Goal: Task Accomplishment & Management: Manage account settings

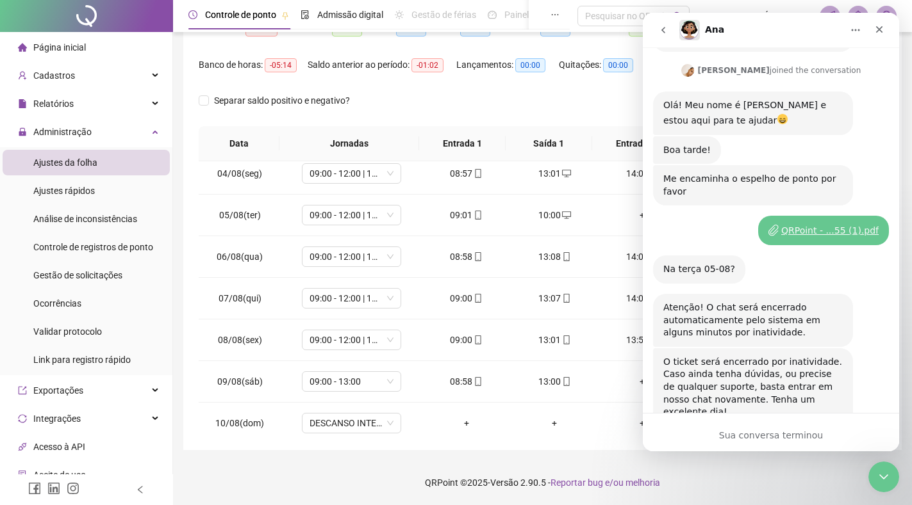
scroll to position [2, 0]
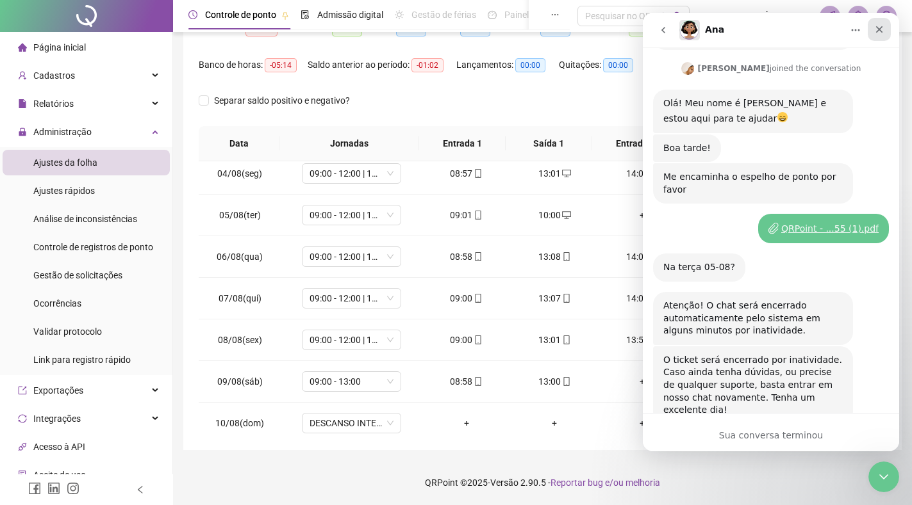
click at [878, 31] on icon "Fechar" at bounding box center [879, 29] width 10 height 10
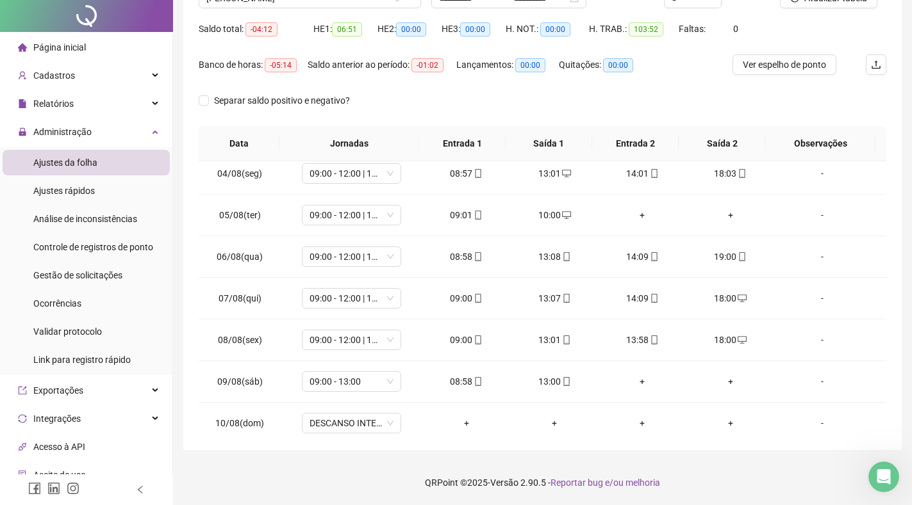
scroll to position [0, 0]
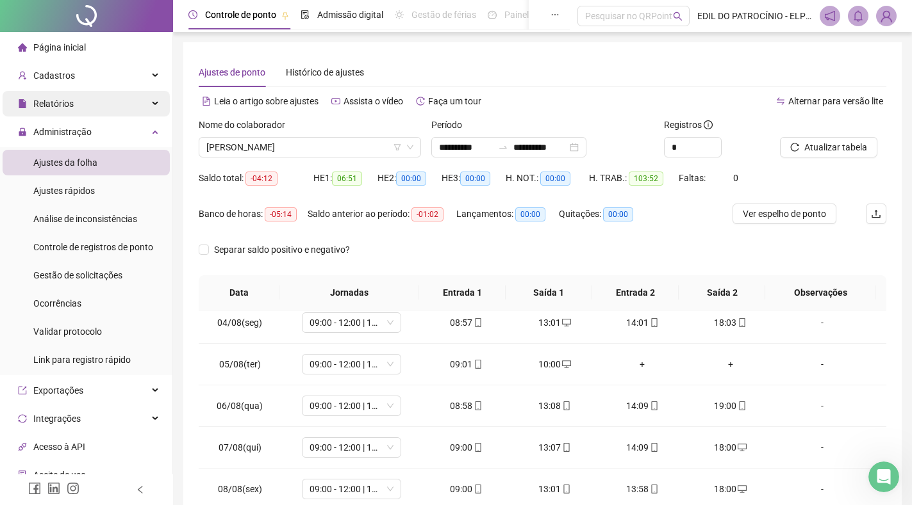
click at [111, 103] on div "Relatórios" at bounding box center [86, 104] width 167 height 26
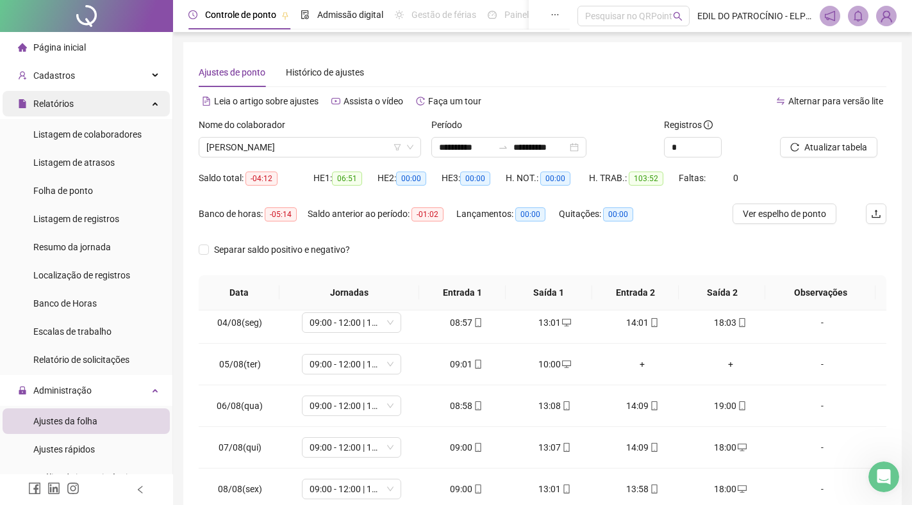
drag, startPoint x: 117, startPoint y: 111, endPoint x: 111, endPoint y: 106, distance: 7.7
click at [116, 111] on div "Relatórios" at bounding box center [86, 104] width 167 height 26
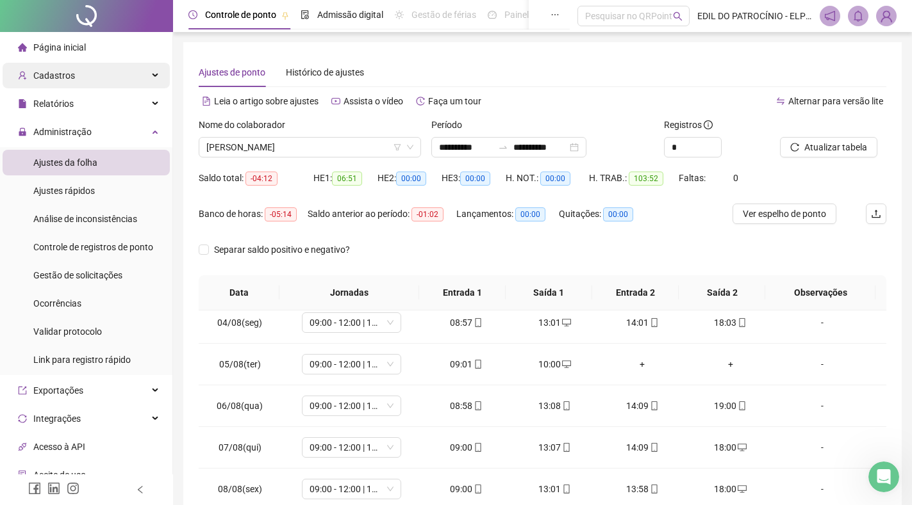
click at [114, 79] on div "Cadastros" at bounding box center [86, 76] width 167 height 26
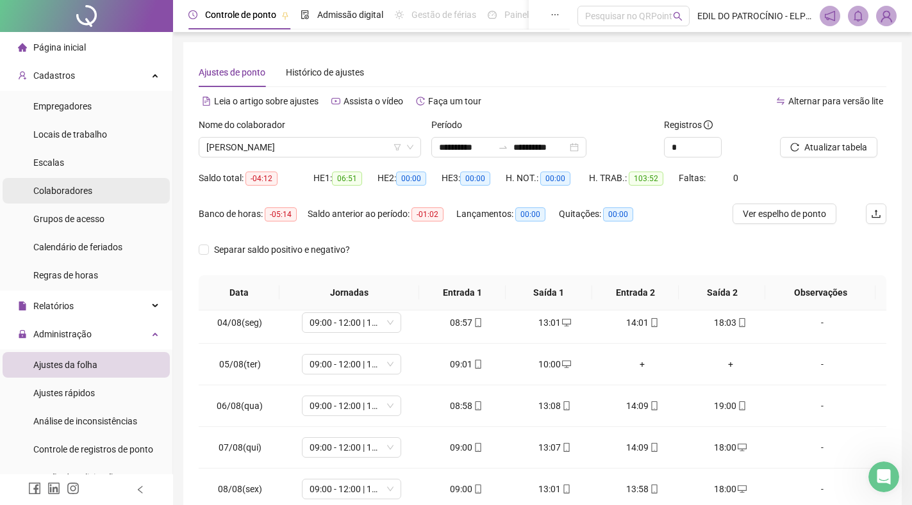
click at [100, 193] on li "Colaboradores" at bounding box center [86, 191] width 167 height 26
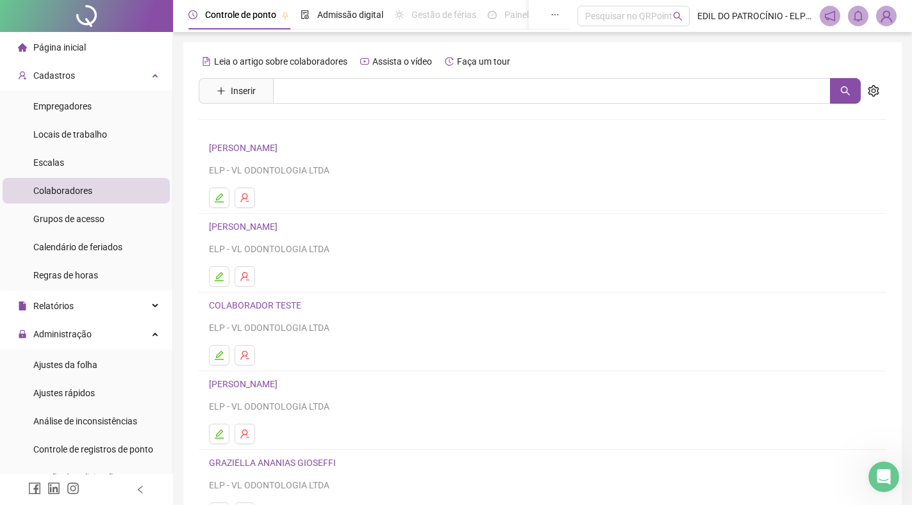
scroll to position [114, 0]
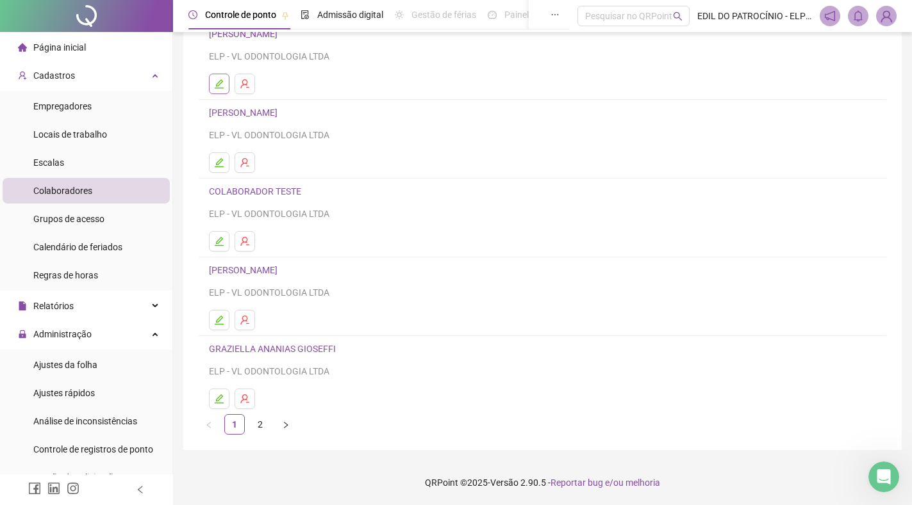
click at [222, 85] on icon "edit" at bounding box center [219, 84] width 10 height 10
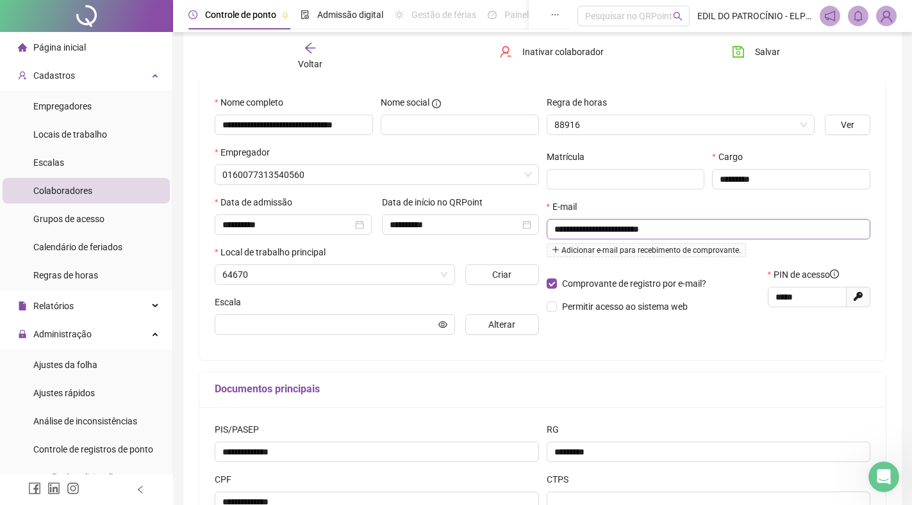
scroll to position [120, 0]
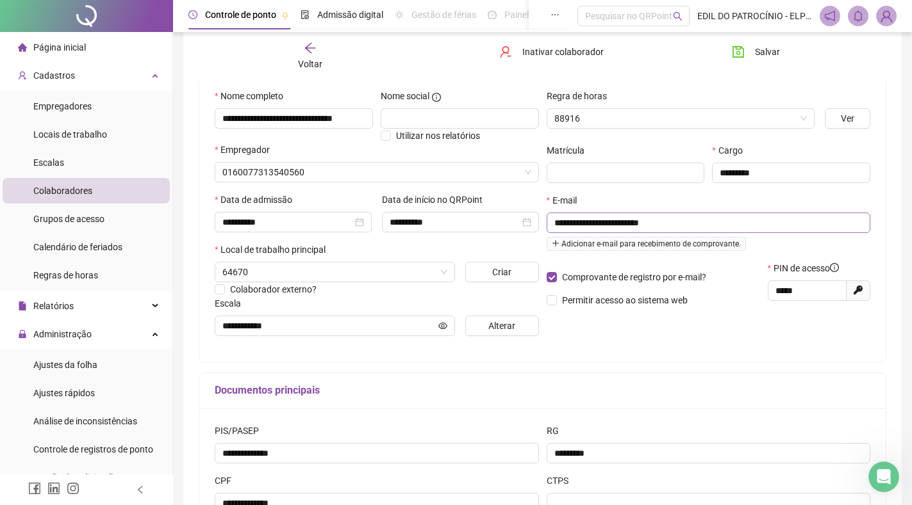
type input "**********"
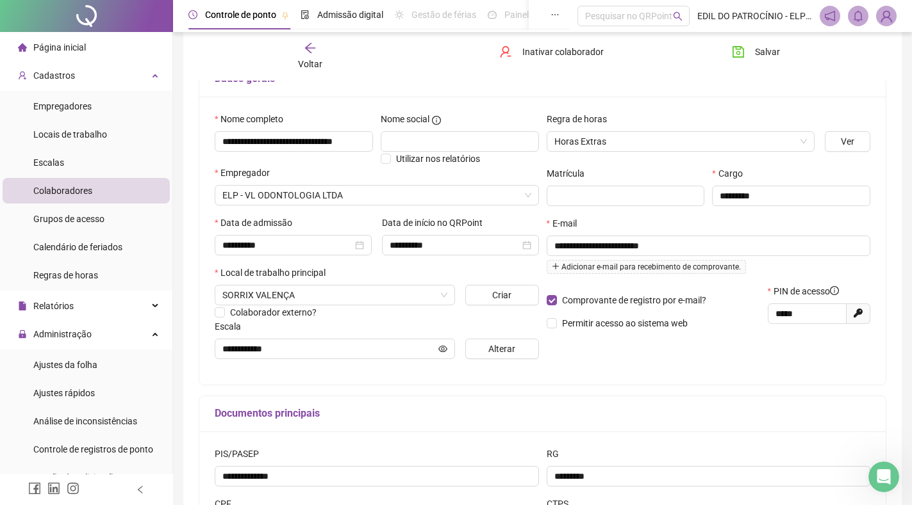
scroll to position [0, 0]
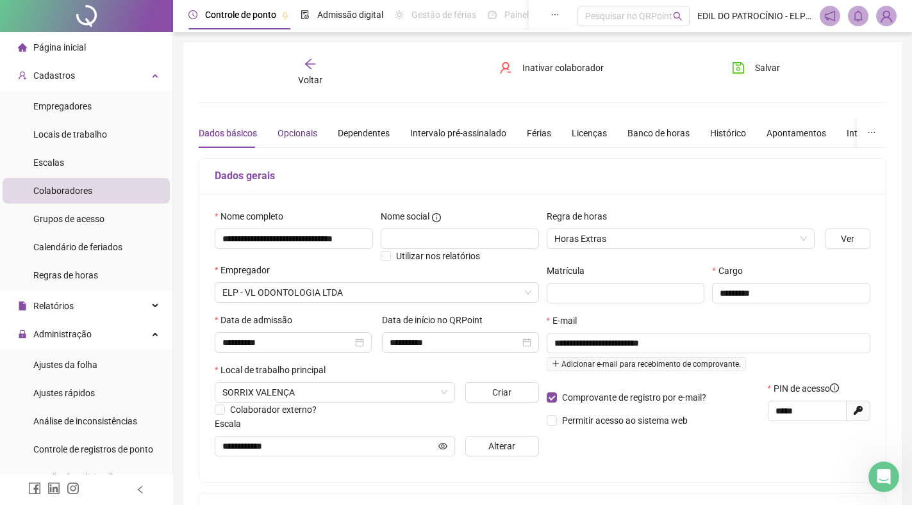
click at [295, 135] on div "Opcionais" at bounding box center [297, 133] width 40 height 14
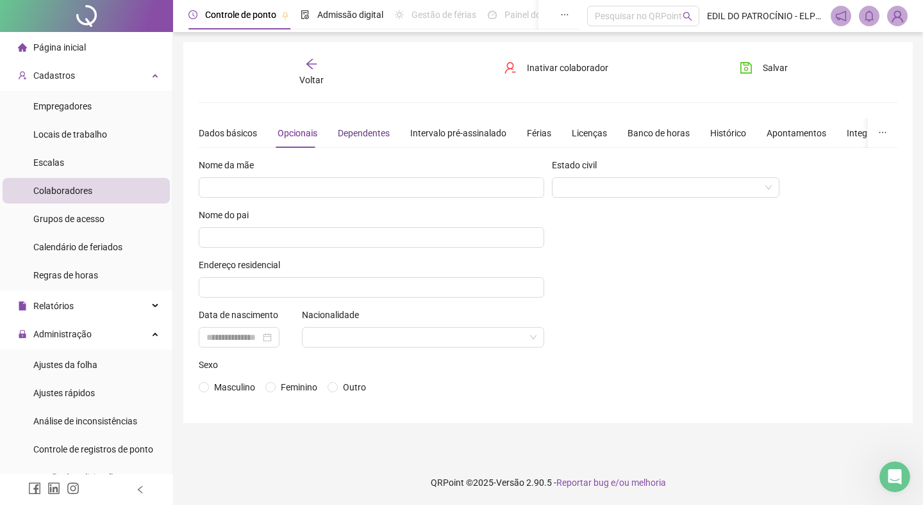
click at [350, 136] on div "Dependentes" at bounding box center [364, 133] width 52 height 14
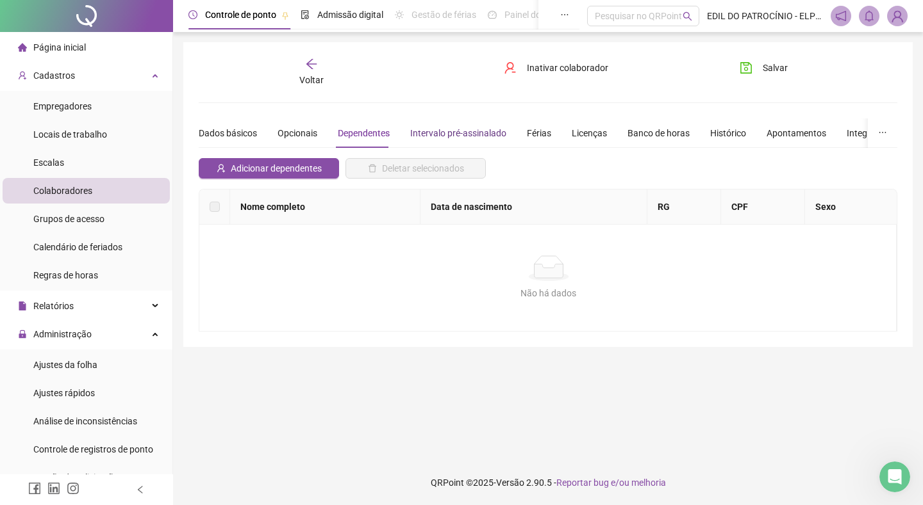
click at [452, 131] on div "Intervalo pré-assinalado" at bounding box center [458, 133] width 96 height 14
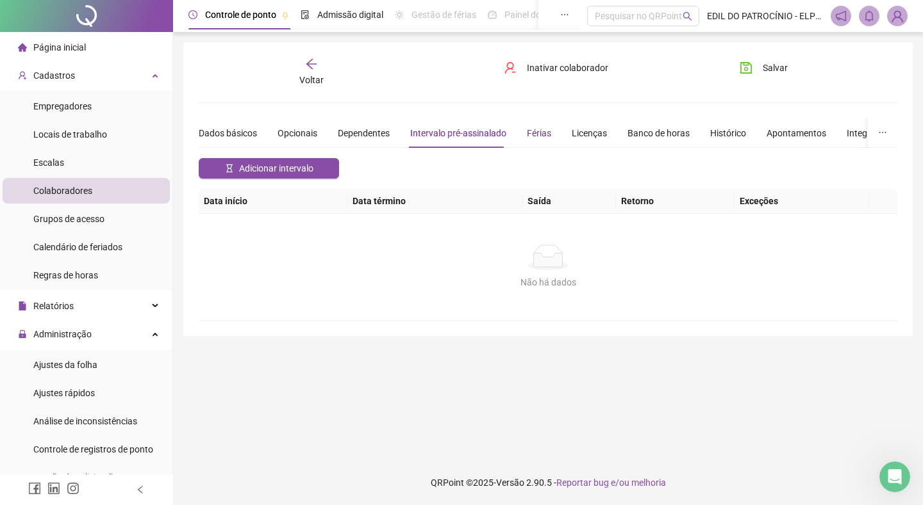
click at [538, 135] on div "Férias" at bounding box center [539, 133] width 24 height 14
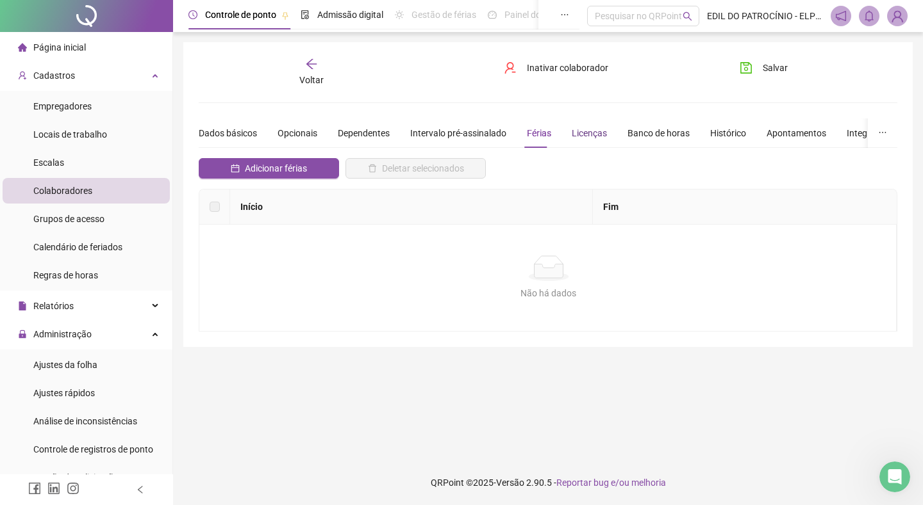
click at [588, 136] on div "Licenças" at bounding box center [588, 133] width 35 height 14
click at [664, 129] on div "Banco de horas" at bounding box center [658, 133] width 62 height 14
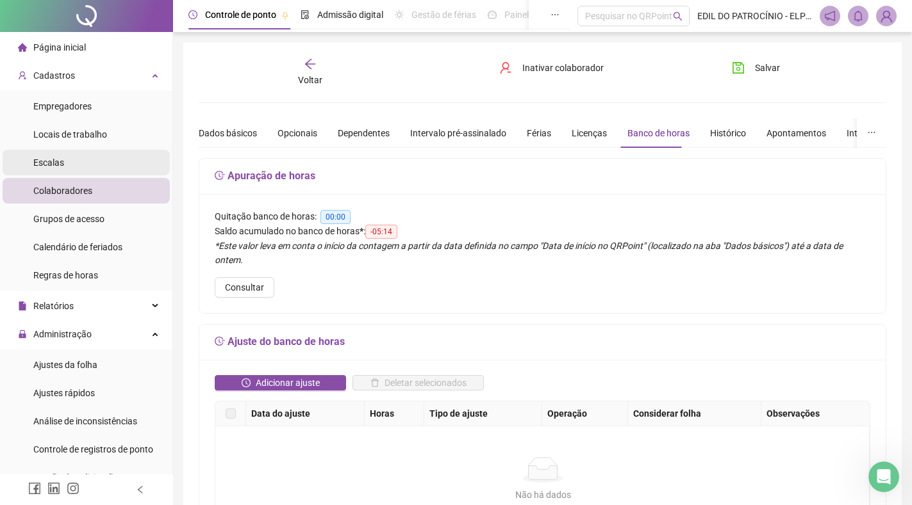
drag, startPoint x: 67, startPoint y: 163, endPoint x: 76, endPoint y: 154, distance: 12.2
click at [67, 163] on li "Escalas" at bounding box center [86, 163] width 167 height 26
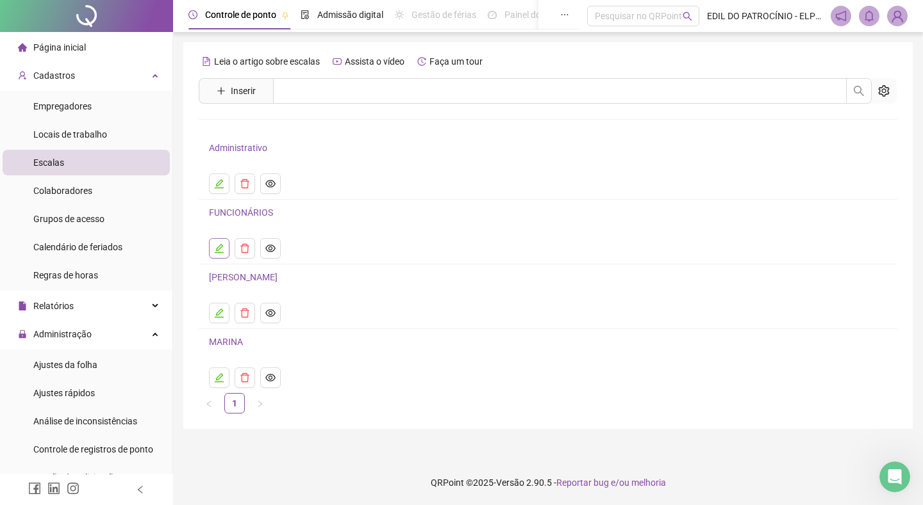
click at [221, 252] on icon "edit" at bounding box center [219, 248] width 10 height 10
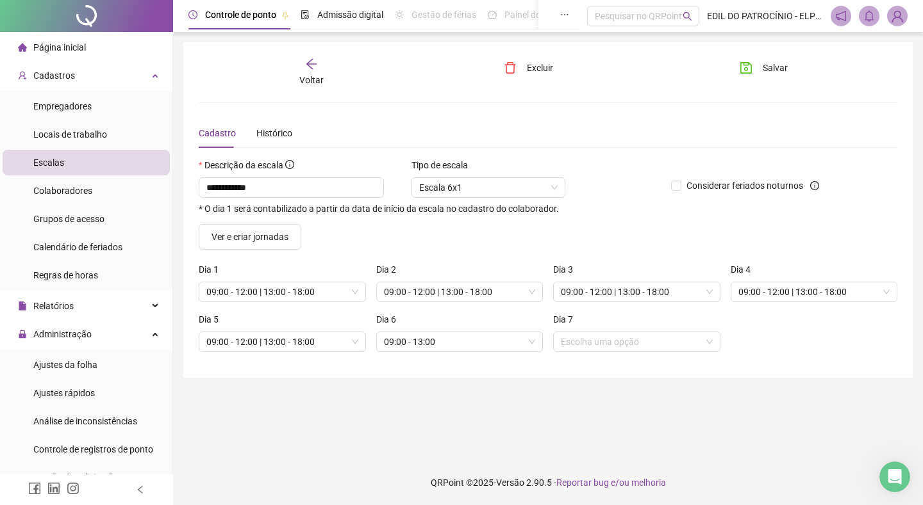
click at [315, 71] on div "Voltar" at bounding box center [312, 72] width 108 height 29
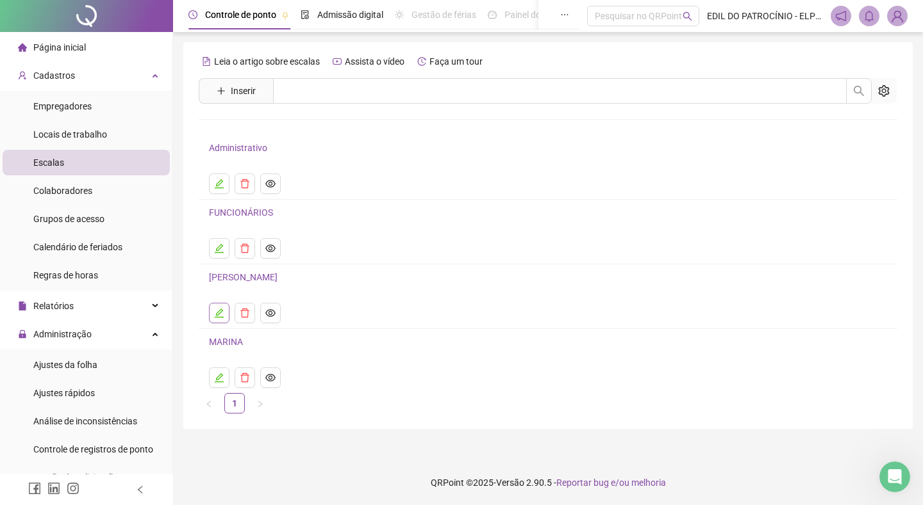
click at [217, 313] on icon "edit" at bounding box center [219, 313] width 9 height 9
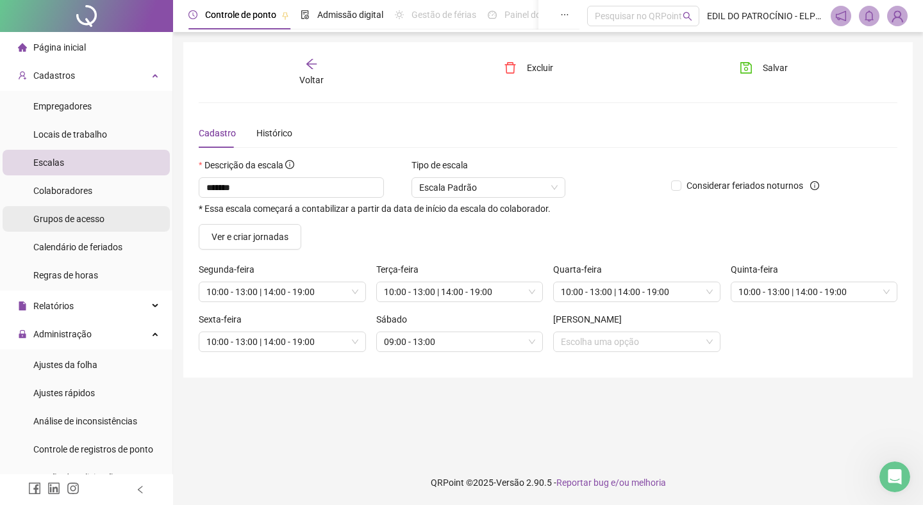
click at [79, 222] on span "Grupos de acesso" at bounding box center [68, 219] width 71 height 10
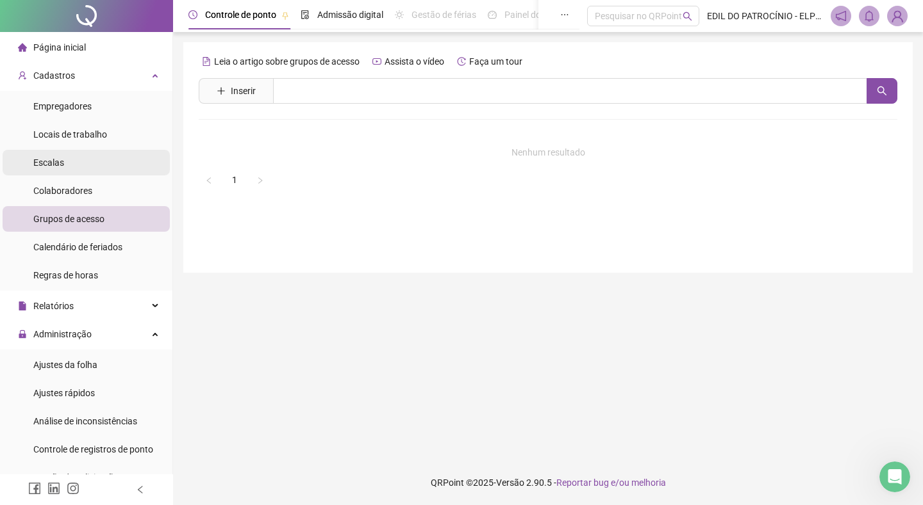
click at [74, 168] on li "Escalas" at bounding box center [86, 163] width 167 height 26
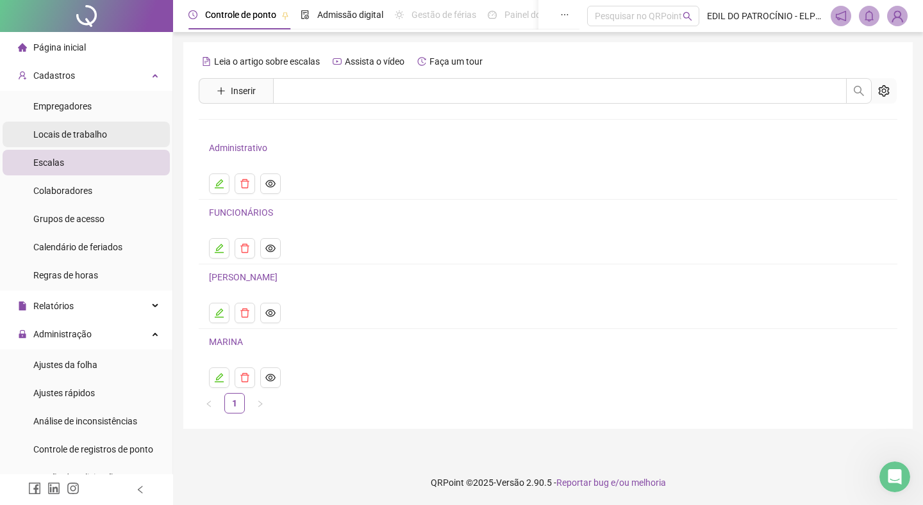
click at [79, 142] on div "Locais de trabalho" at bounding box center [70, 135] width 74 height 26
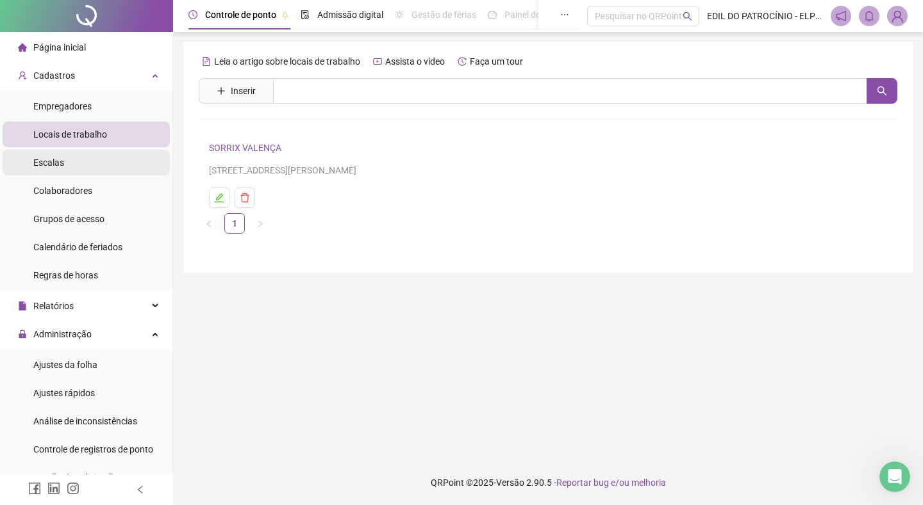
click at [79, 160] on li "Escalas" at bounding box center [86, 163] width 167 height 26
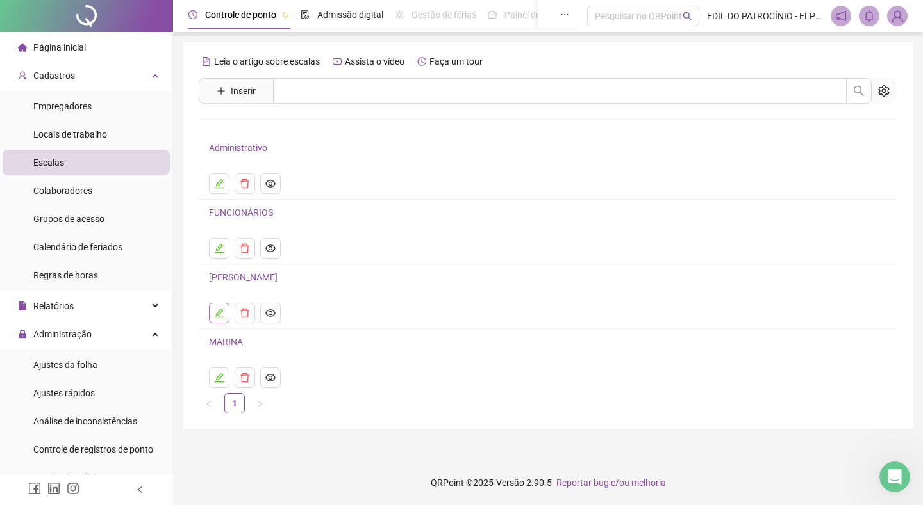
click at [210, 315] on button "button" at bounding box center [219, 313] width 21 height 21
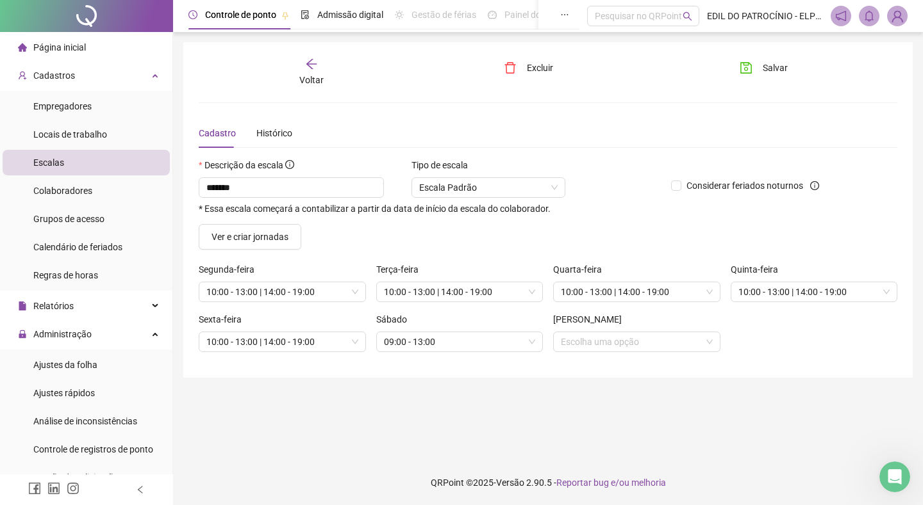
click at [313, 72] on div "Voltar" at bounding box center [312, 72] width 108 height 29
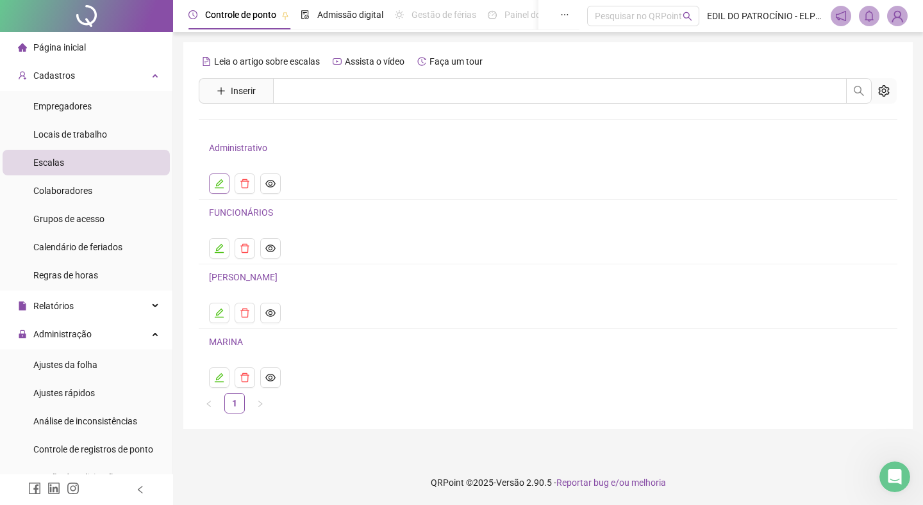
click at [220, 187] on icon "edit" at bounding box center [219, 184] width 10 height 10
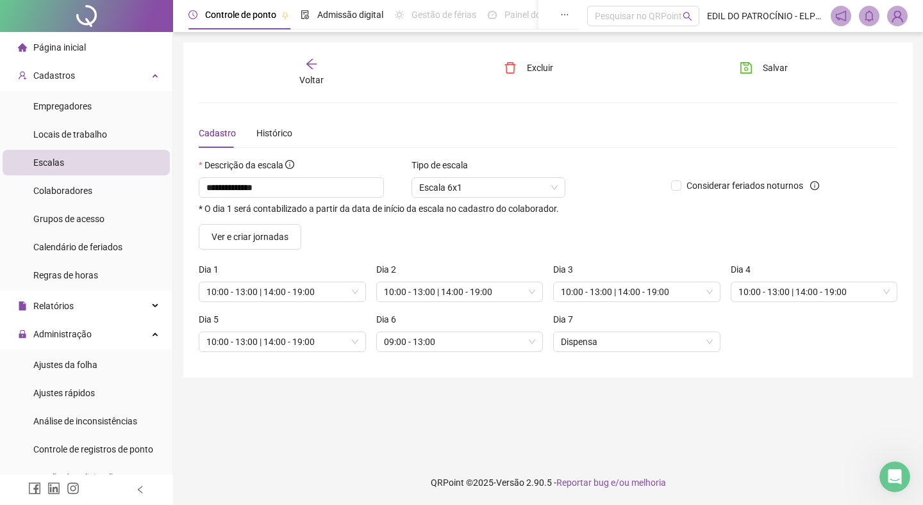
click at [305, 72] on div "Voltar" at bounding box center [312, 72] width 108 height 29
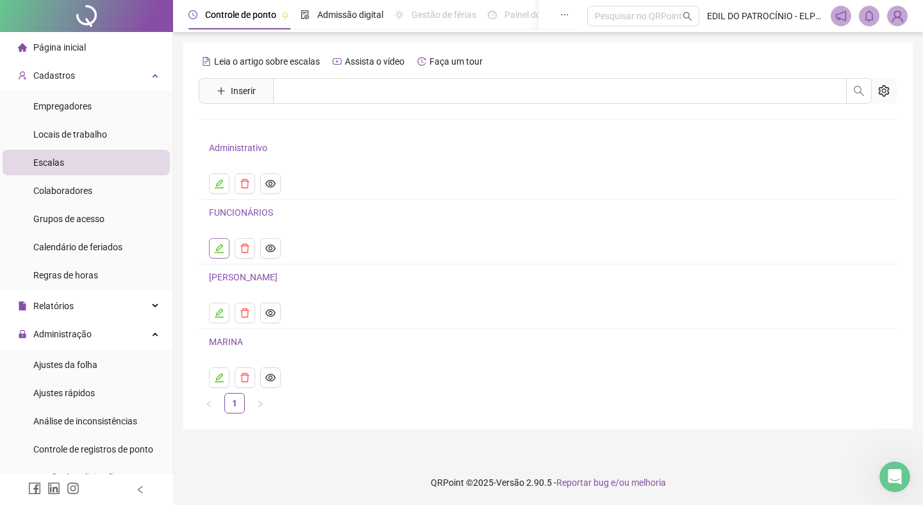
click at [225, 253] on button "button" at bounding box center [219, 248] width 21 height 21
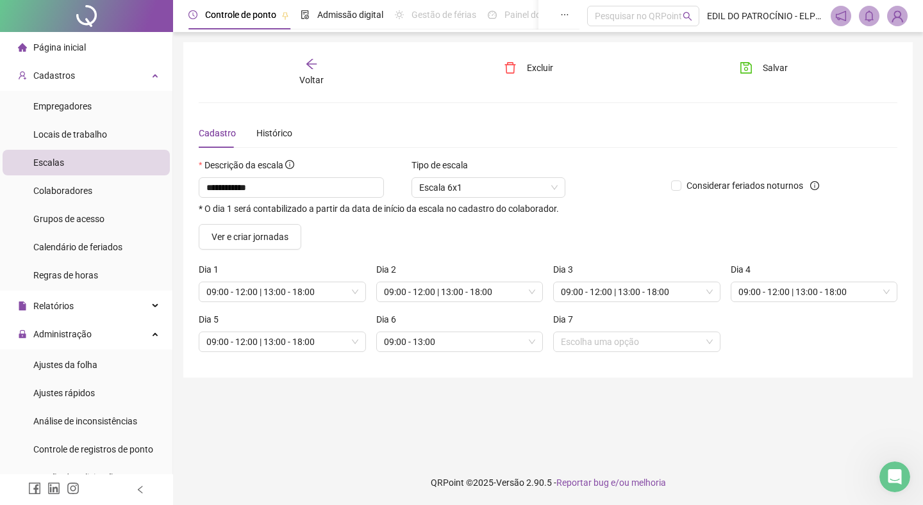
click at [300, 67] on div "Voltar" at bounding box center [312, 72] width 108 height 29
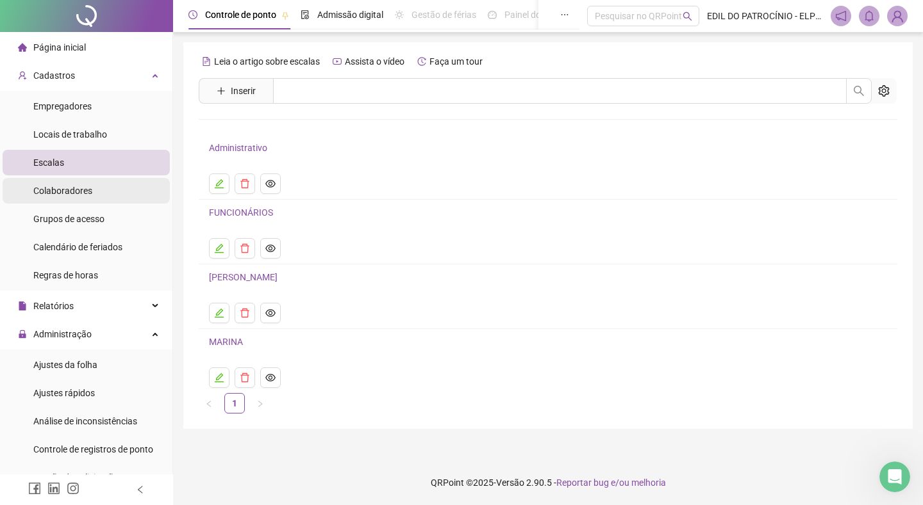
click at [110, 195] on li "Colaboradores" at bounding box center [86, 191] width 167 height 26
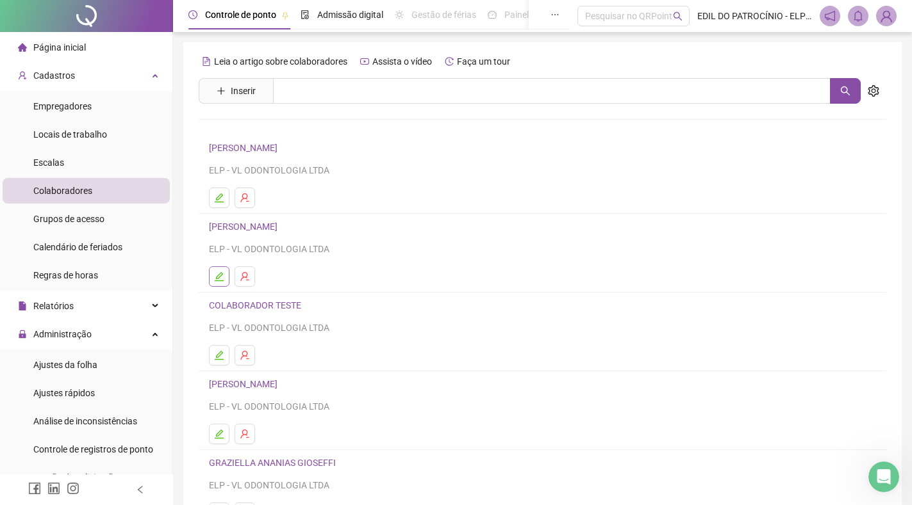
scroll to position [64, 0]
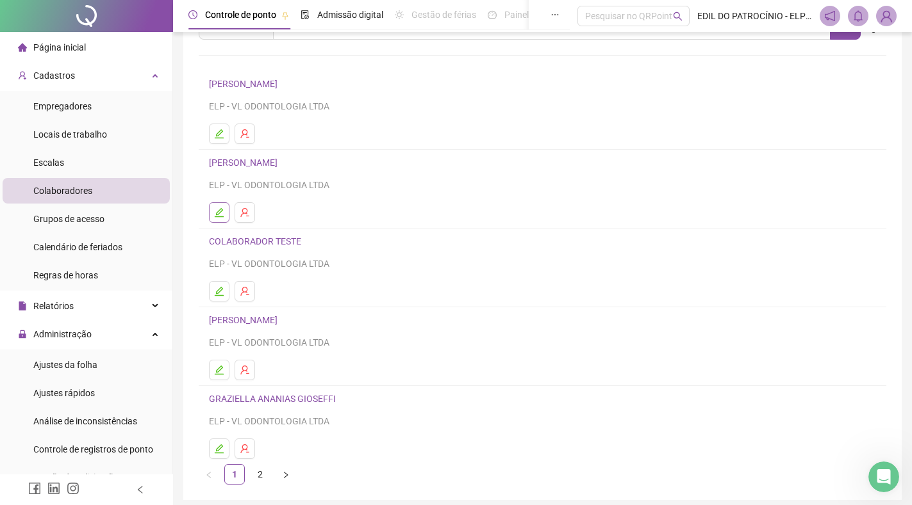
click at [215, 212] on icon "edit" at bounding box center [219, 213] width 10 height 10
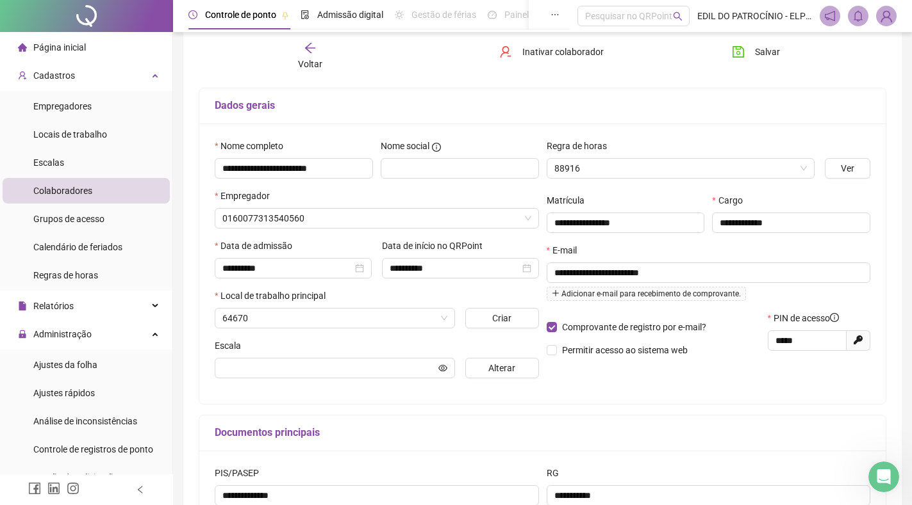
type input "**********"
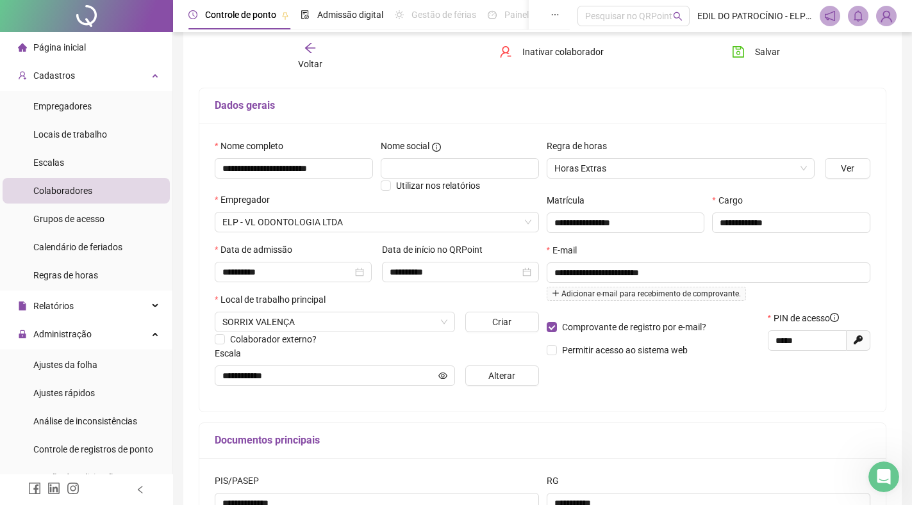
scroll to position [135, 0]
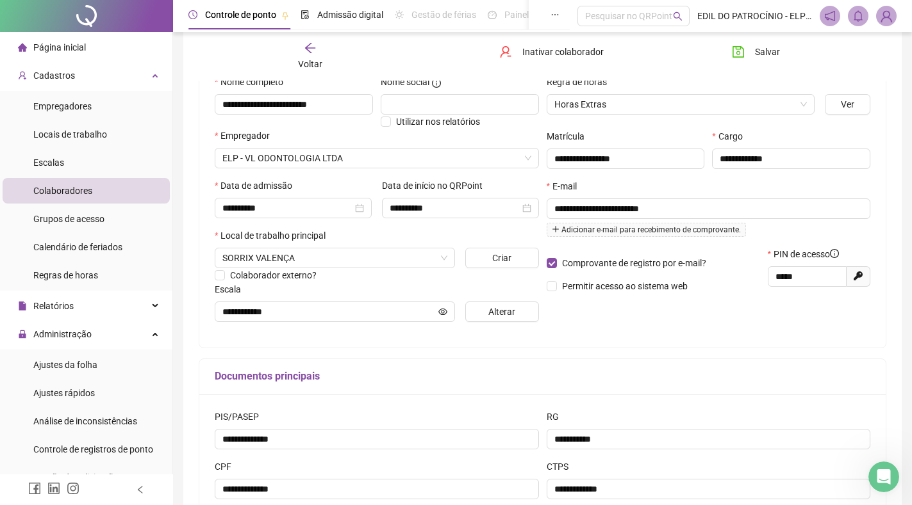
click at [308, 59] on span "Voltar" at bounding box center [310, 64] width 24 height 10
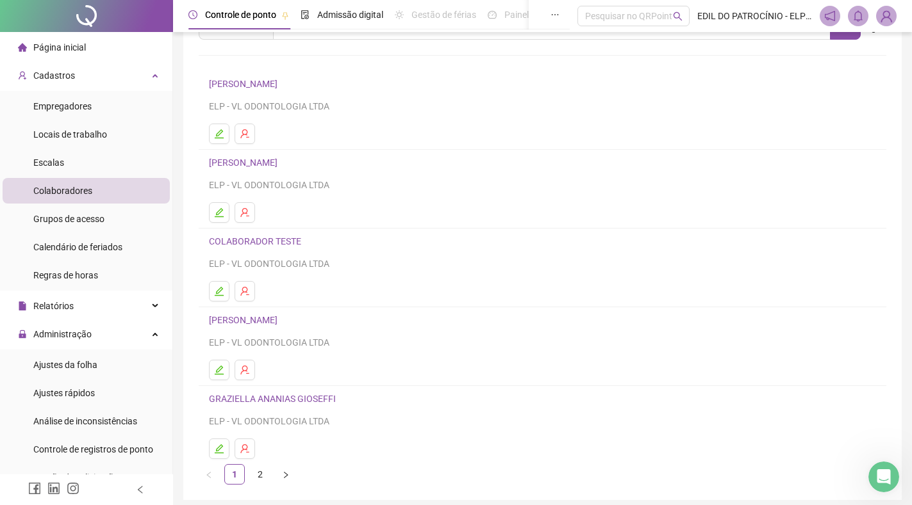
scroll to position [114, 0]
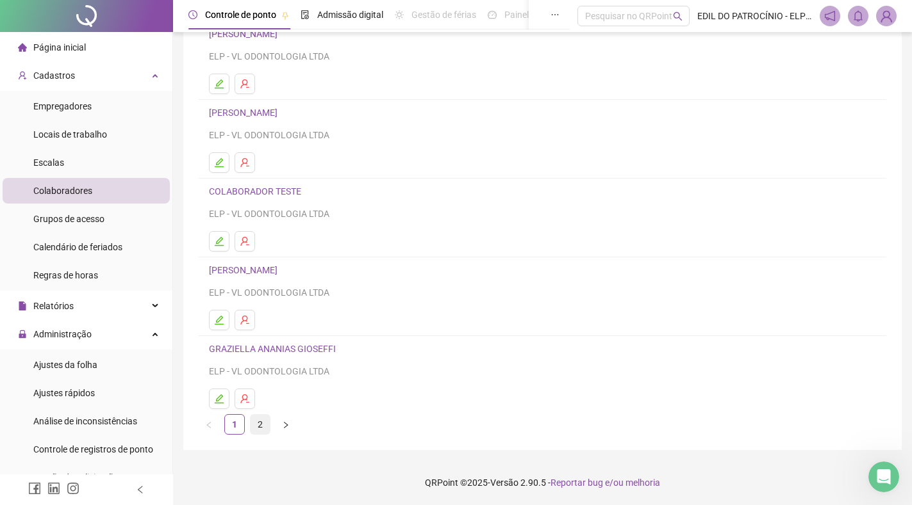
click at [261, 431] on link "2" at bounding box center [259, 424] width 19 height 19
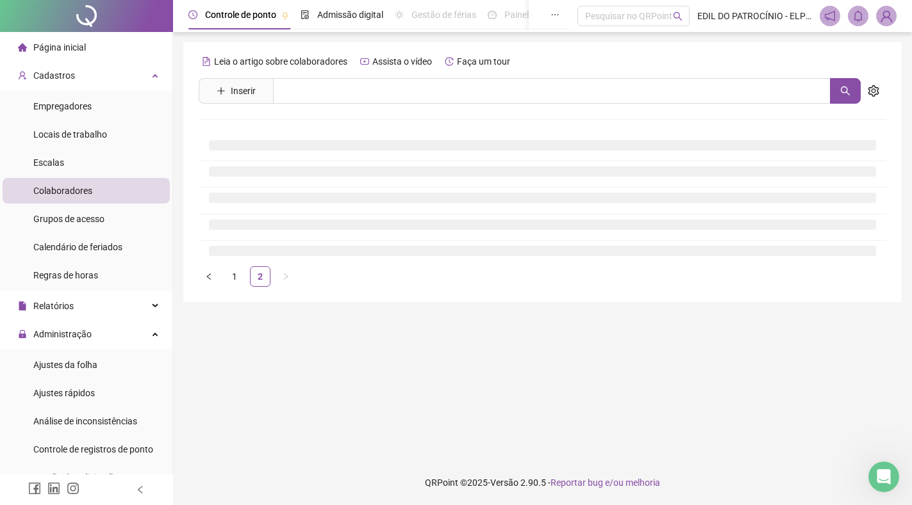
scroll to position [0, 0]
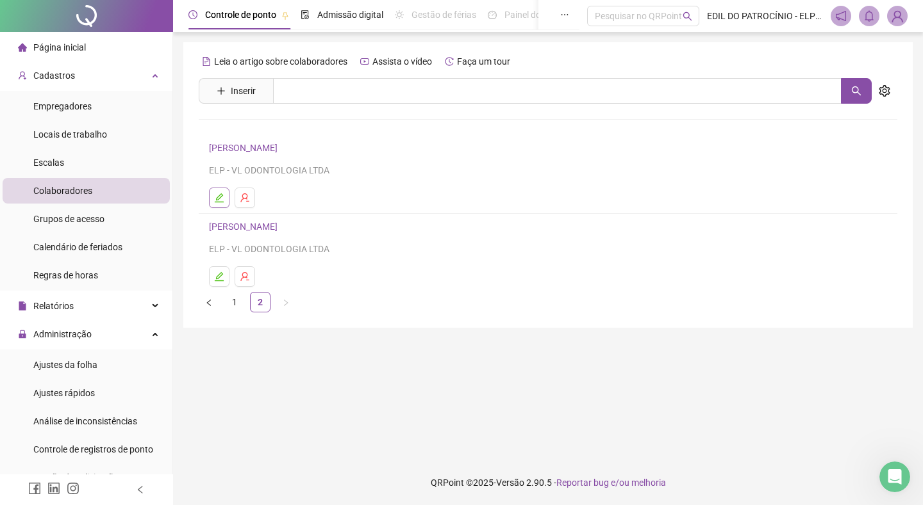
click at [218, 198] on icon "edit" at bounding box center [219, 198] width 10 height 10
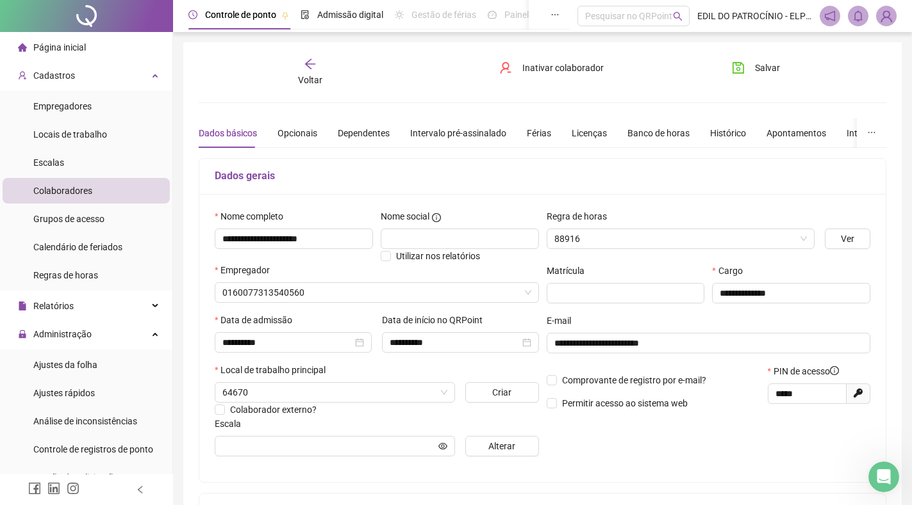
type input "*******"
click at [317, 66] on div "Voltar" at bounding box center [310, 72] width 106 height 29
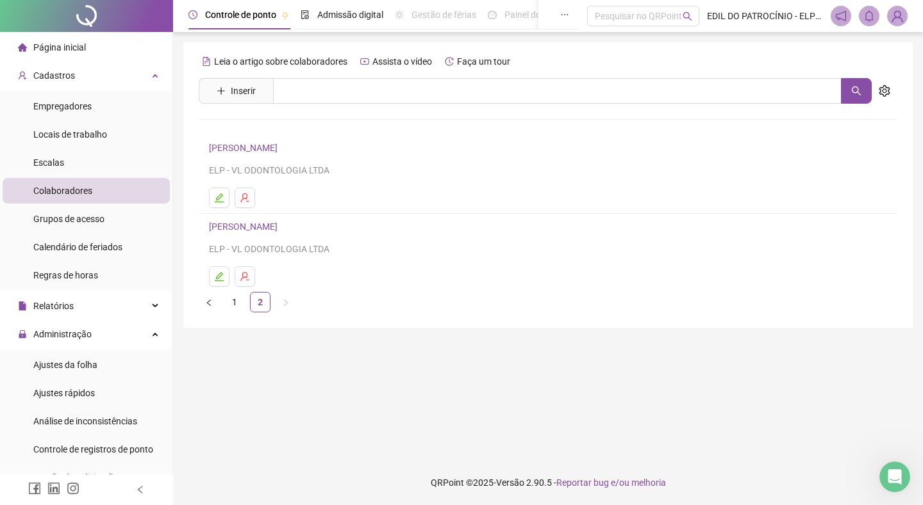
click at [236, 309] on link "1" at bounding box center [234, 302] width 19 height 19
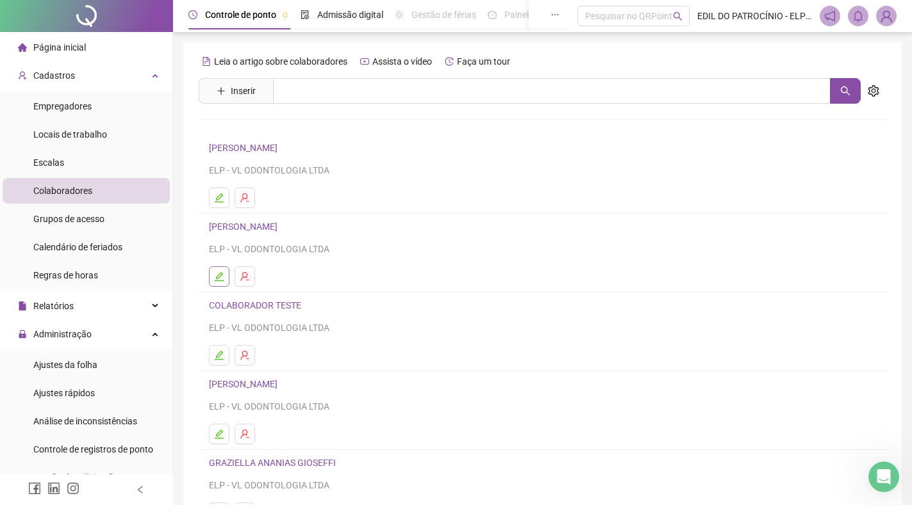
click at [217, 278] on icon "edit" at bounding box center [219, 277] width 10 height 10
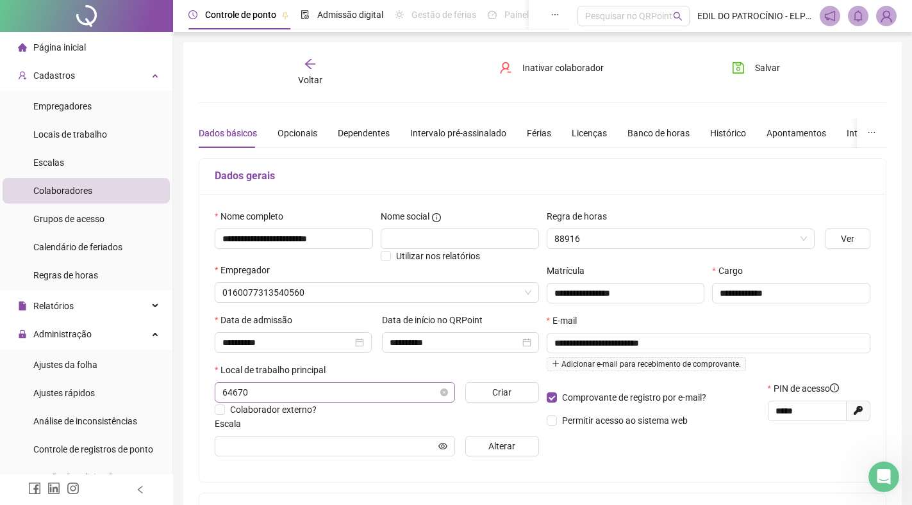
type input "**********"
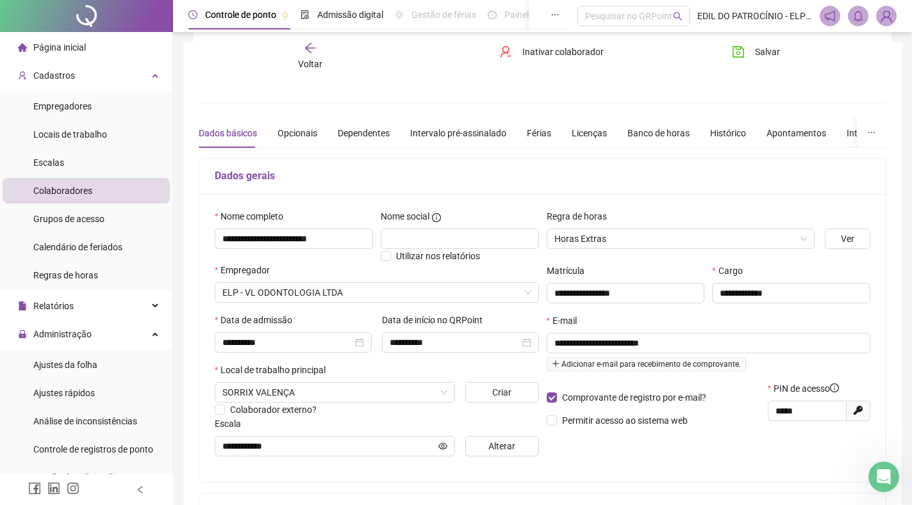
scroll to position [128, 0]
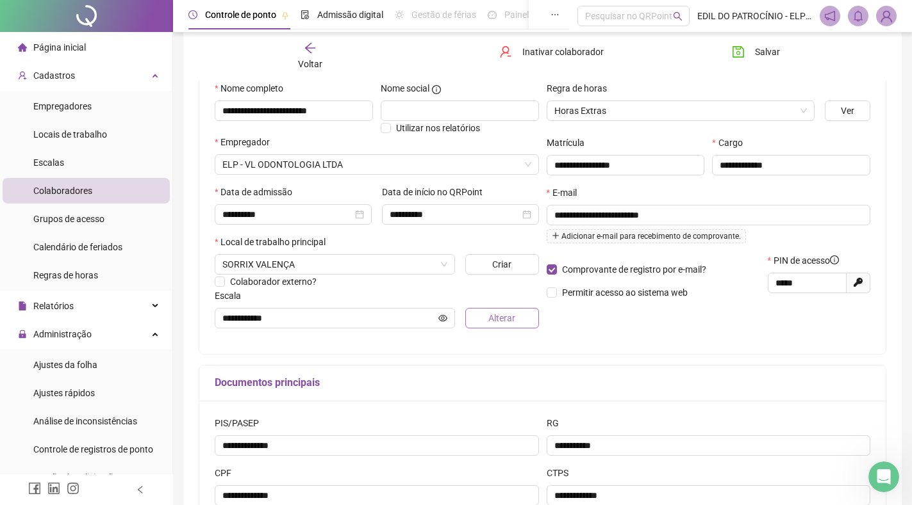
click at [495, 313] on span "Alterar" at bounding box center [501, 318] width 27 height 14
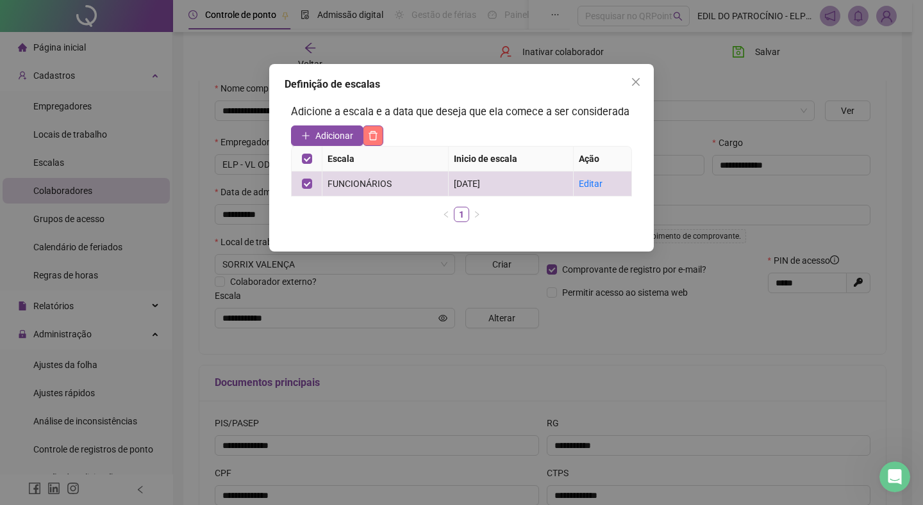
click at [367, 140] on button "button" at bounding box center [373, 136] width 21 height 21
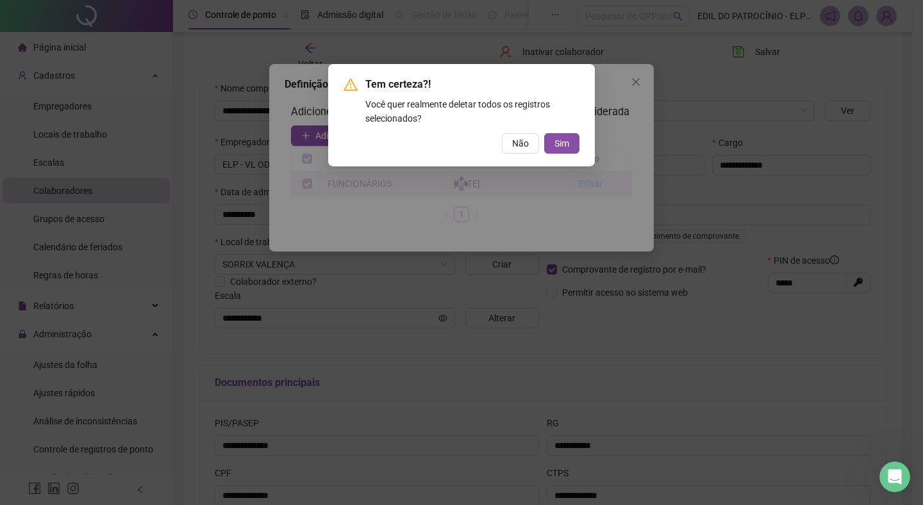
click at [566, 140] on span "Sim" at bounding box center [561, 143] width 15 height 14
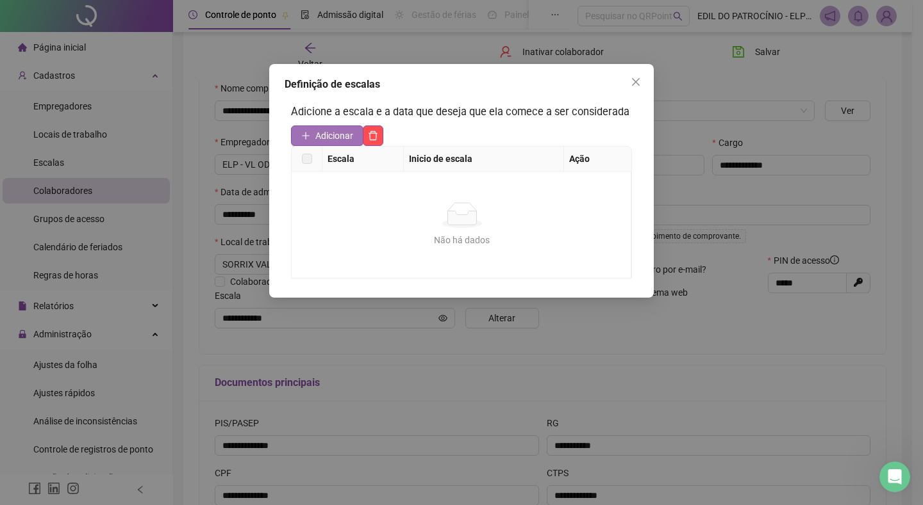
click at [327, 136] on span "Adicionar" at bounding box center [334, 136] width 38 height 14
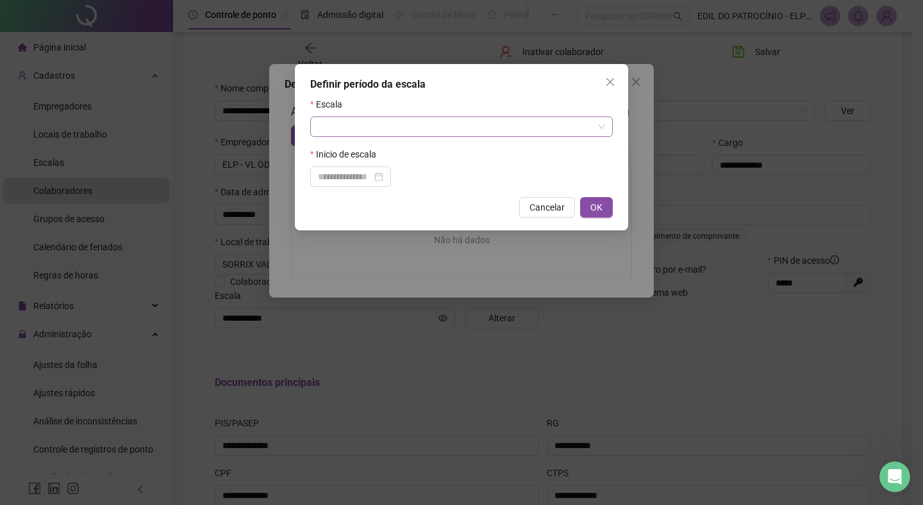
click at [408, 131] on input "search" at bounding box center [455, 126] width 275 height 19
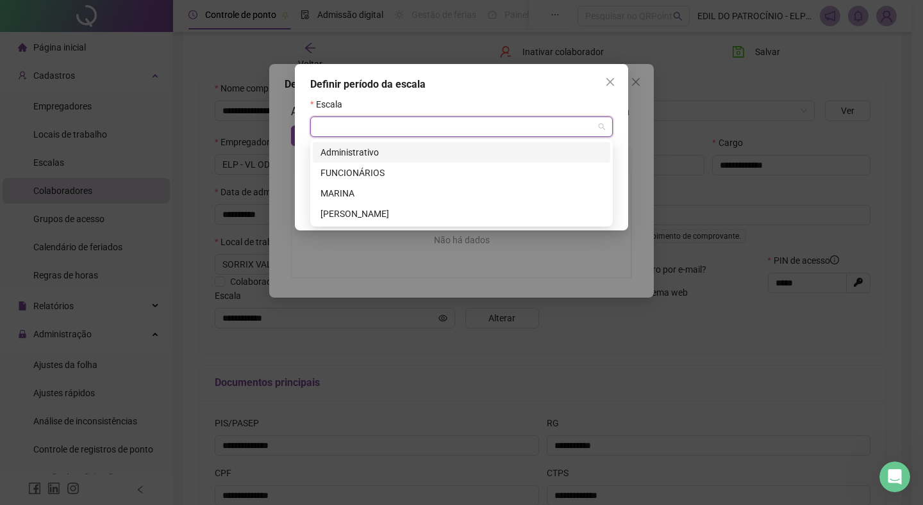
click at [491, 154] on div "Administrativo" at bounding box center [461, 152] width 282 height 14
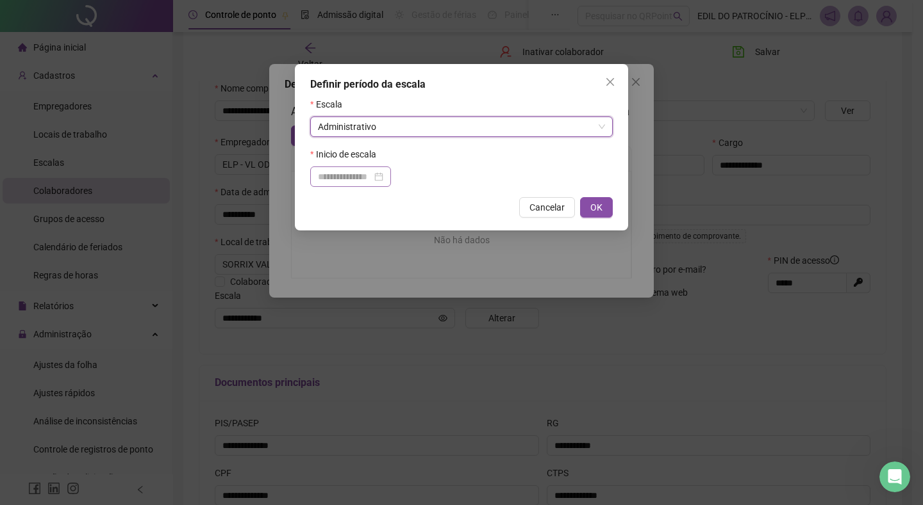
click at [383, 179] on div at bounding box center [350, 177] width 65 height 14
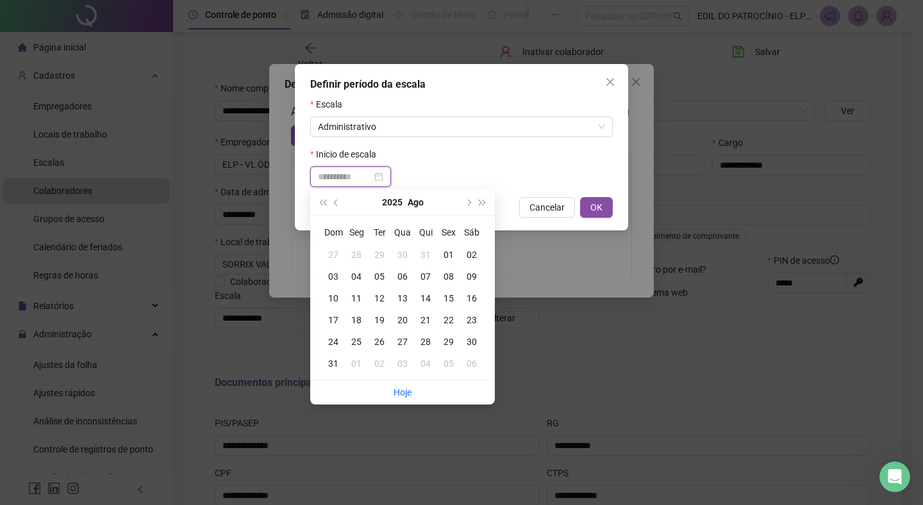
type input "**********"
click at [452, 255] on div "01" at bounding box center [448, 255] width 23 height 14
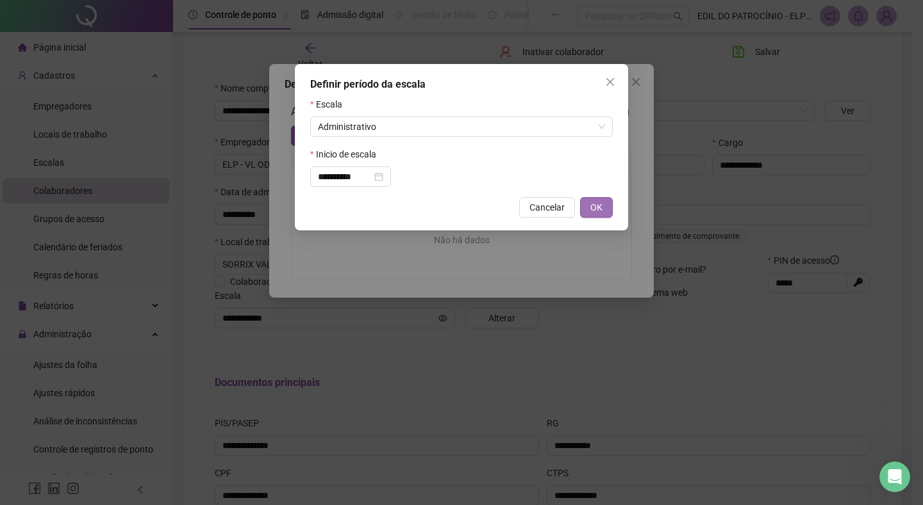
click at [596, 209] on span "OK" at bounding box center [596, 208] width 12 height 14
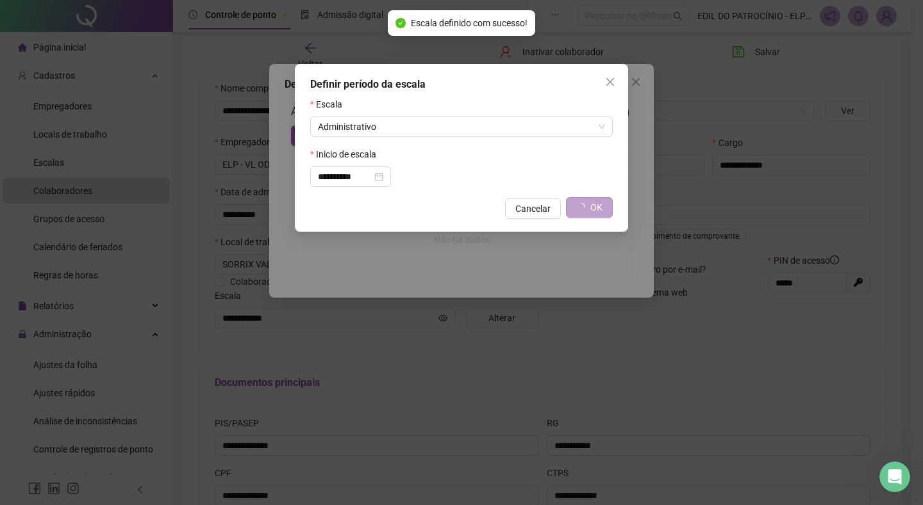
type input "**********"
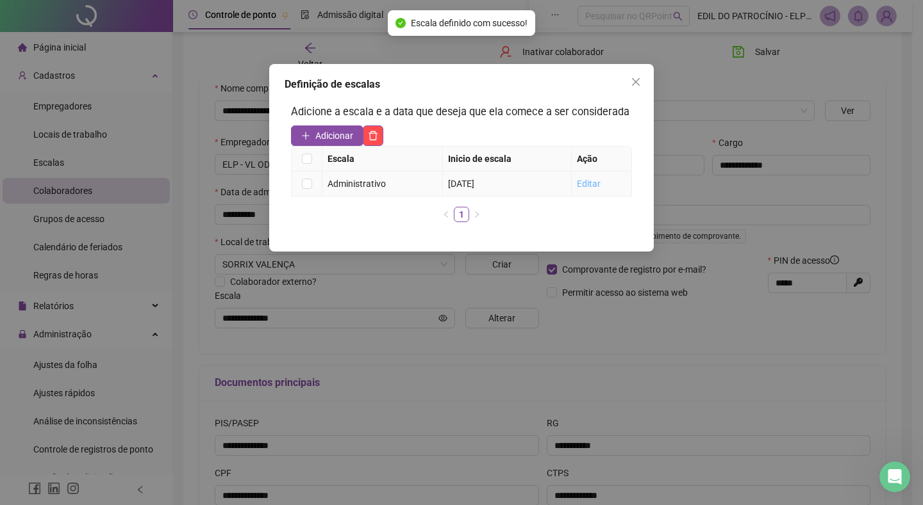
click at [593, 185] on link "Editar" at bounding box center [589, 184] width 24 height 10
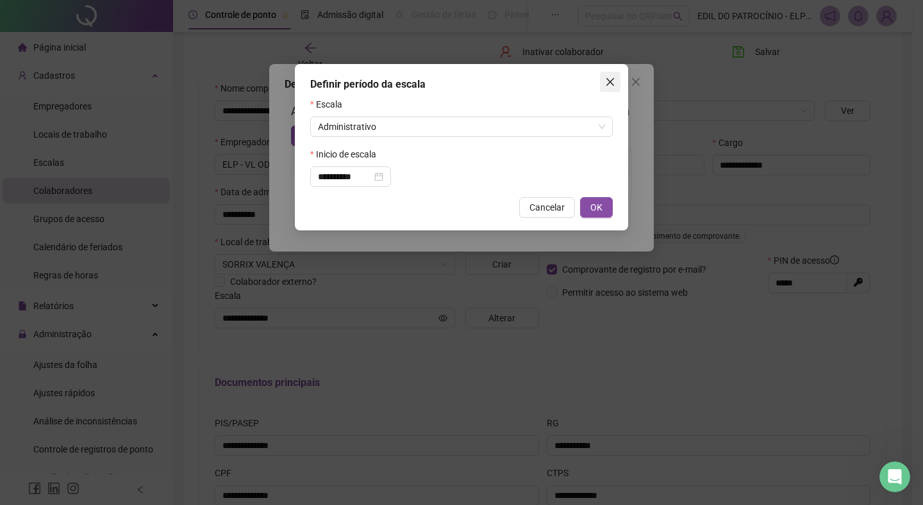
click at [607, 78] on icon "close" at bounding box center [610, 82] width 10 height 10
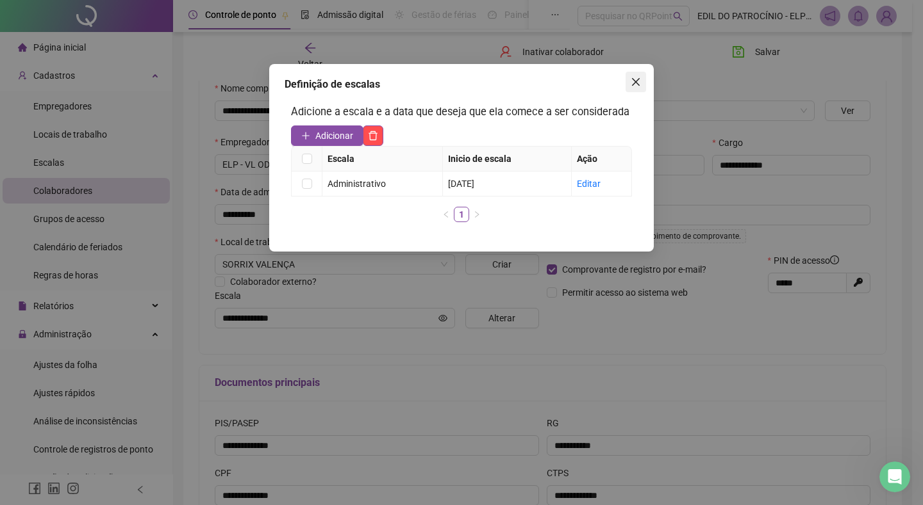
click at [632, 83] on icon "close" at bounding box center [635, 82] width 10 height 10
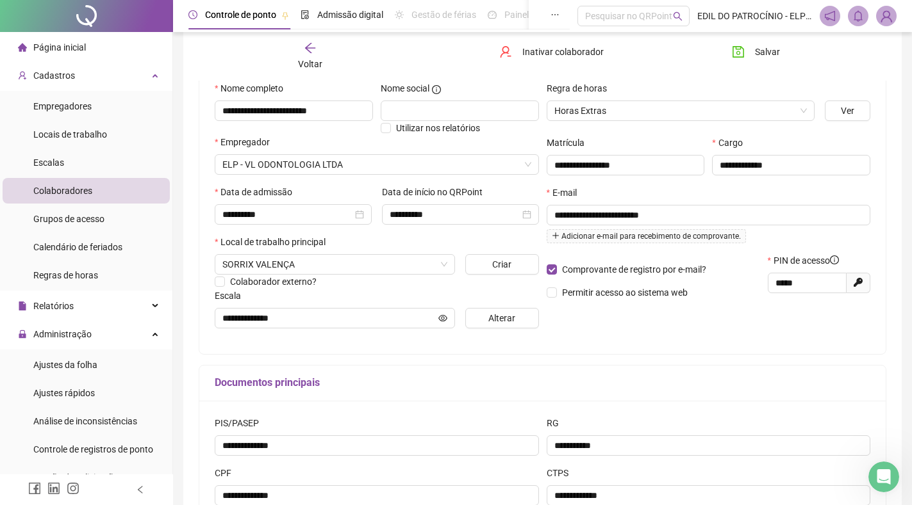
drag, startPoint x: 70, startPoint y: 163, endPoint x: 223, endPoint y: 183, distance: 154.5
click at [70, 163] on li "Escalas" at bounding box center [86, 163] width 167 height 26
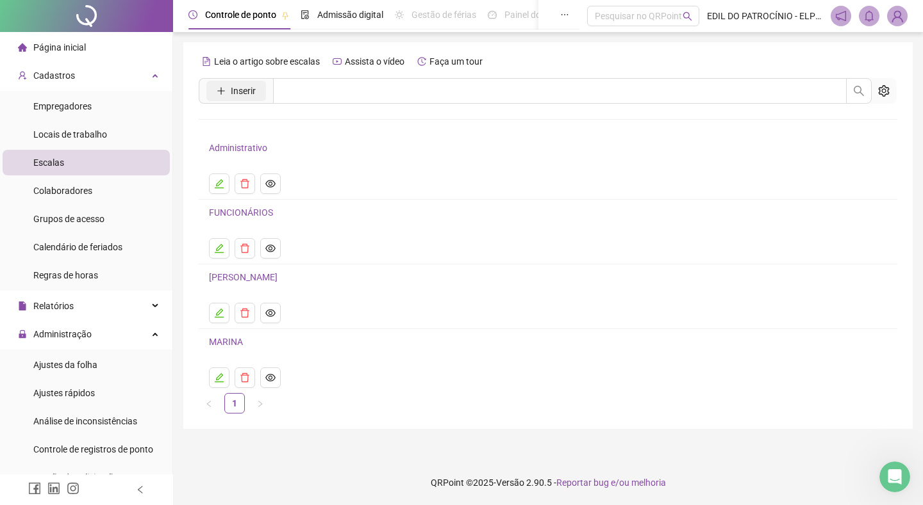
click at [249, 95] on span "Inserir" at bounding box center [243, 91] width 25 height 14
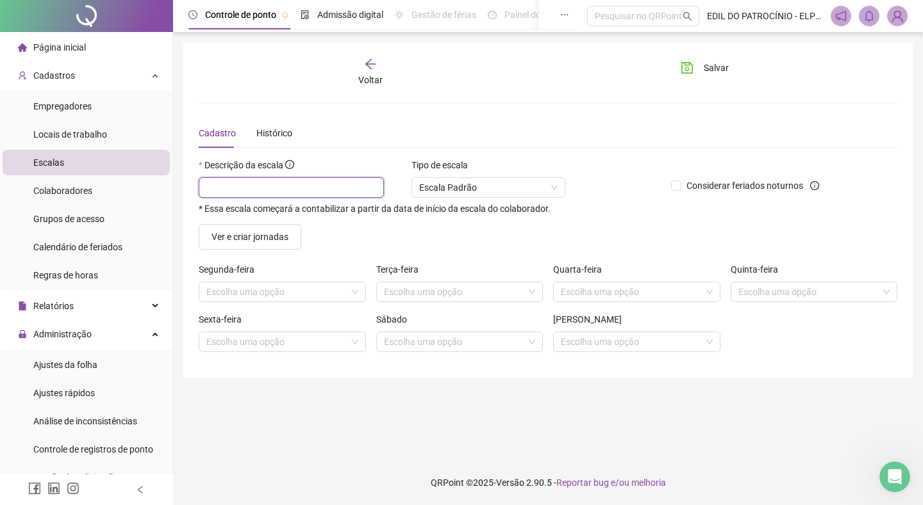
click at [286, 197] on input "text" at bounding box center [291, 187] width 185 height 21
click at [497, 183] on span "Escala Padrão" at bounding box center [488, 187] width 138 height 19
type input "********"
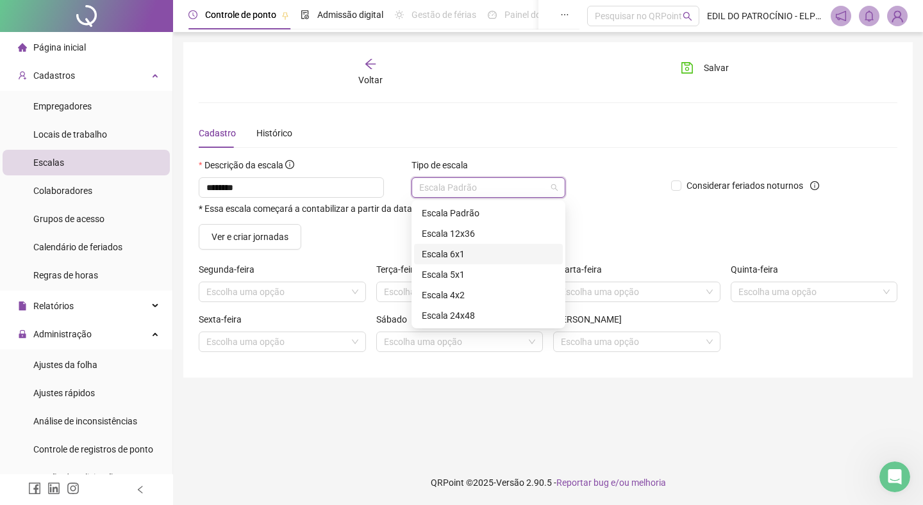
click at [493, 251] on div "Escala 6x1" at bounding box center [488, 254] width 133 height 14
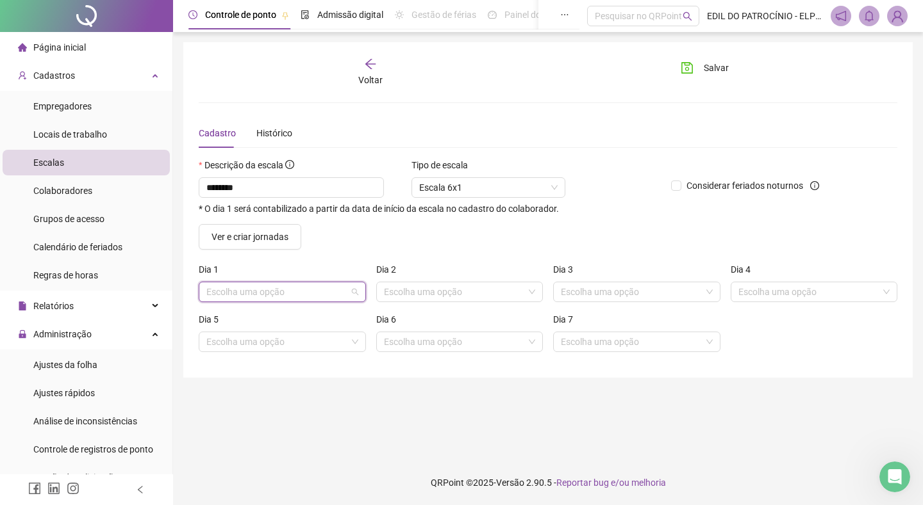
click at [316, 289] on input "search" at bounding box center [276, 292] width 140 height 19
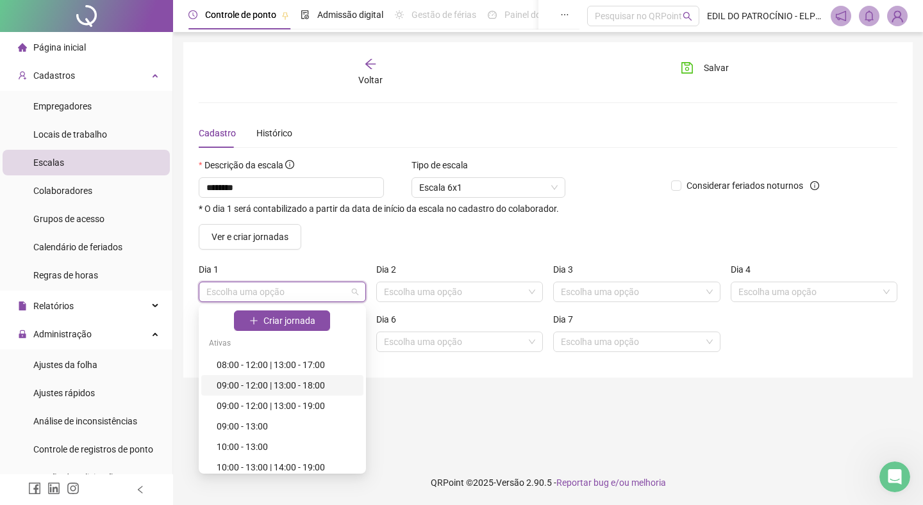
drag, startPoint x: 316, startPoint y: 385, endPoint x: 326, endPoint y: 377, distance: 12.7
click at [317, 385] on div "09:00 - 12:00 | 13:00 - 18:00" at bounding box center [286, 386] width 139 height 14
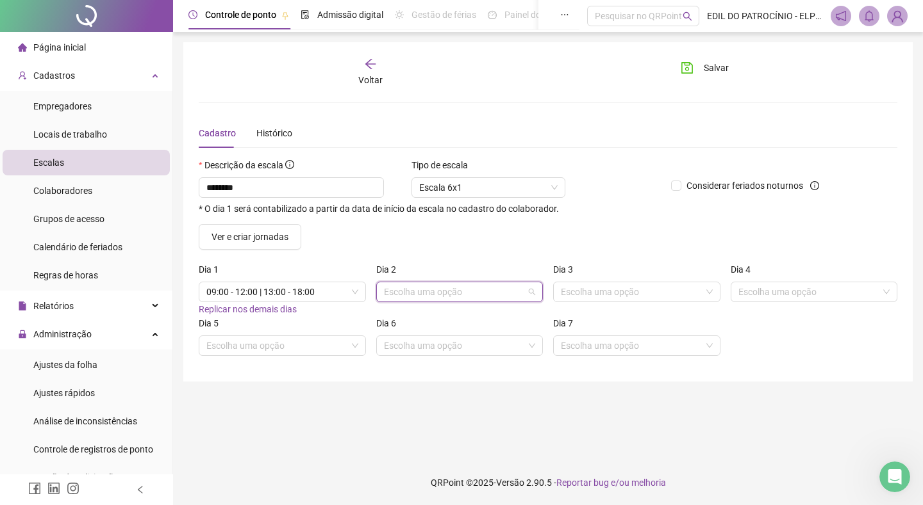
click at [465, 297] on input "search" at bounding box center [454, 292] width 140 height 19
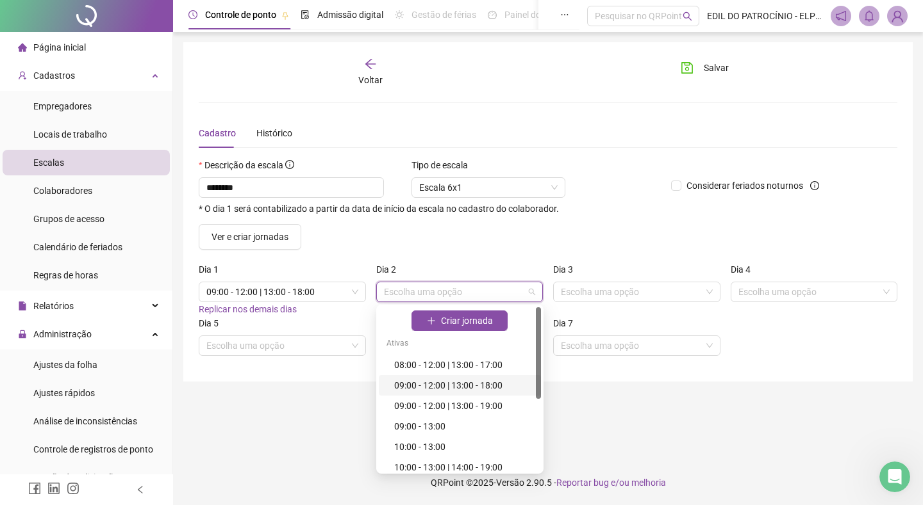
click at [498, 386] on div "09:00 - 12:00 | 13:00 - 18:00" at bounding box center [463, 386] width 139 height 14
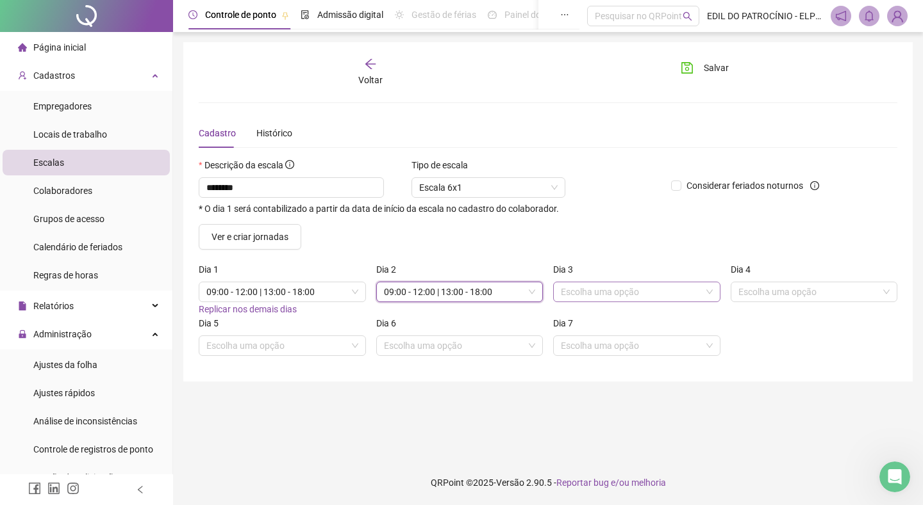
click at [644, 294] on input "search" at bounding box center [631, 292] width 140 height 19
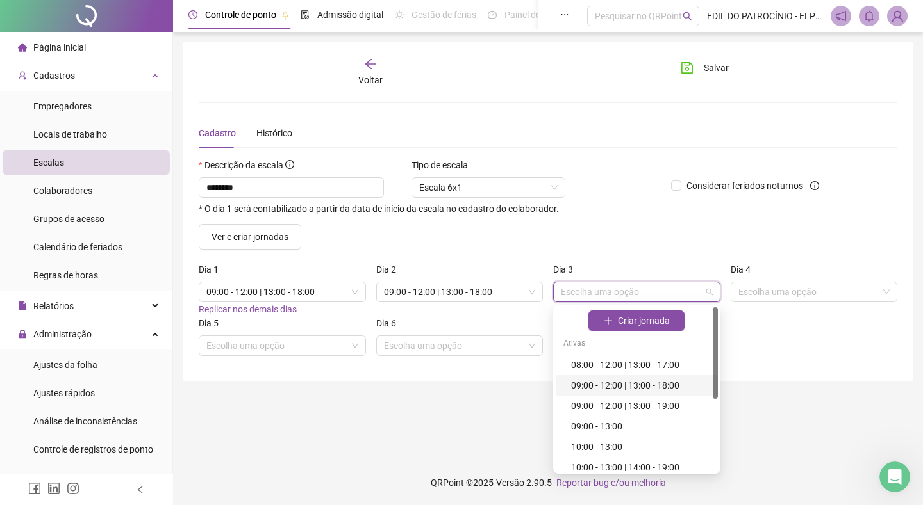
click at [676, 386] on div "09:00 - 12:00 | 13:00 - 18:00" at bounding box center [640, 386] width 139 height 14
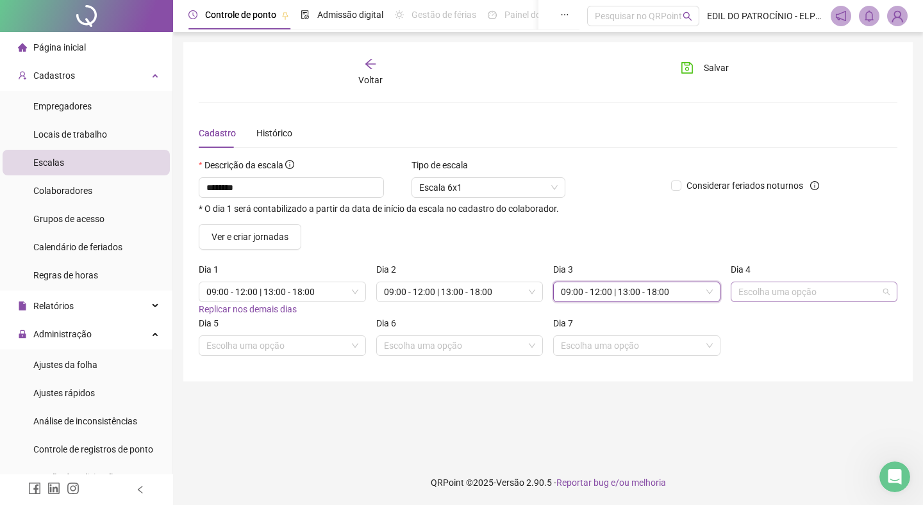
click at [773, 293] on input "search" at bounding box center [808, 292] width 140 height 19
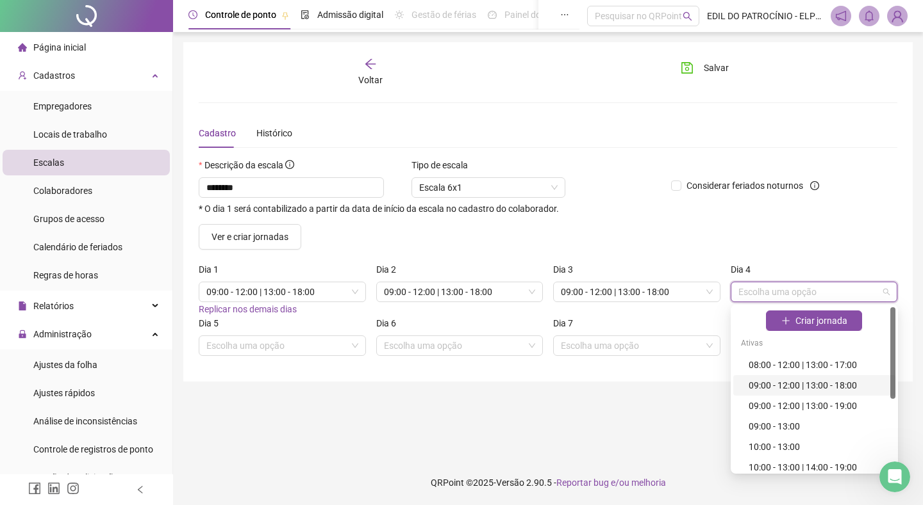
click at [813, 385] on div "09:00 - 12:00 | 13:00 - 18:00" at bounding box center [817, 386] width 139 height 14
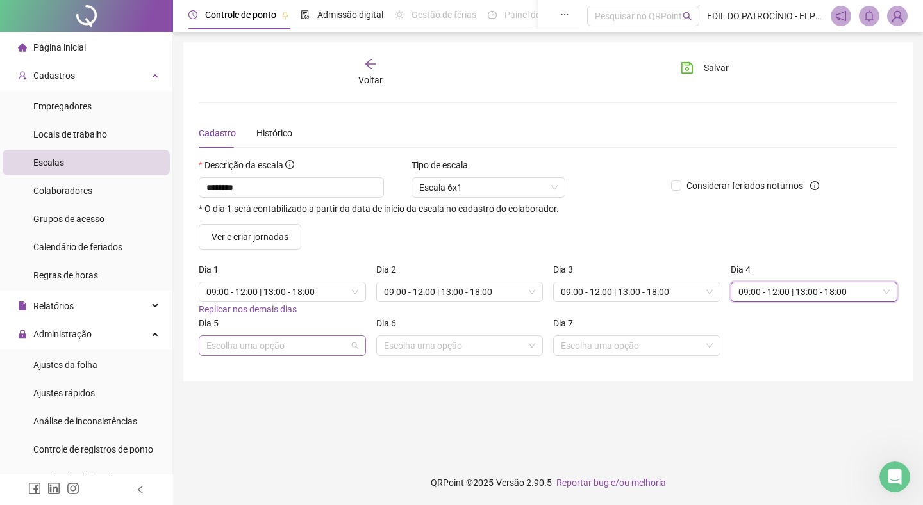
click at [346, 350] on input "search" at bounding box center [276, 345] width 140 height 19
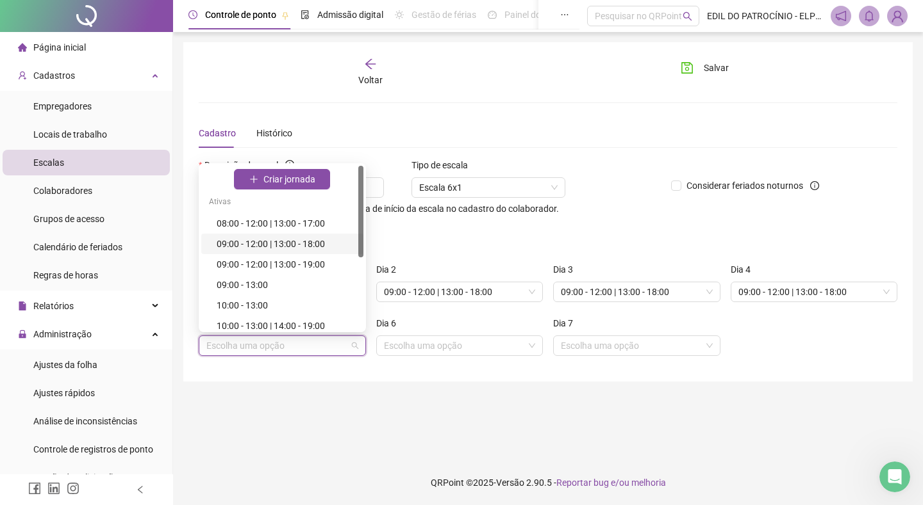
click at [313, 245] on div "09:00 - 12:00 | 13:00 - 18:00" at bounding box center [286, 244] width 139 height 14
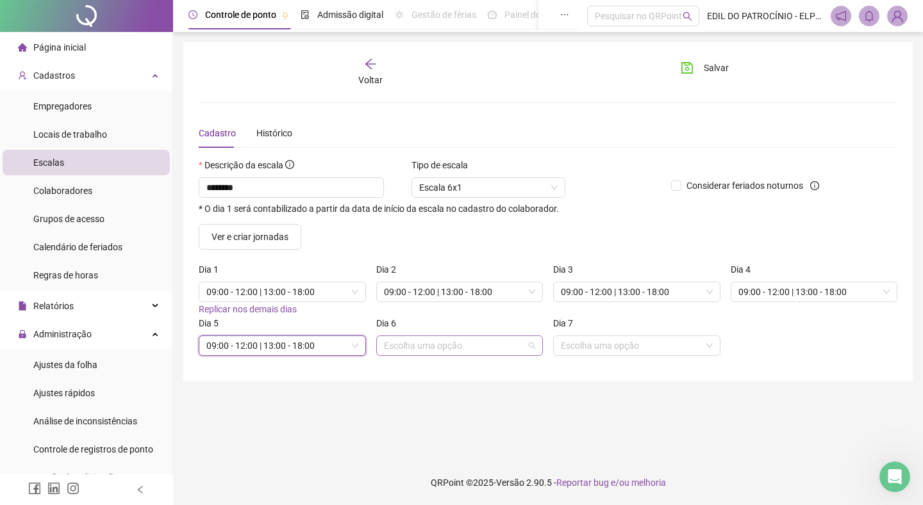
click at [457, 349] on input "search" at bounding box center [454, 345] width 140 height 19
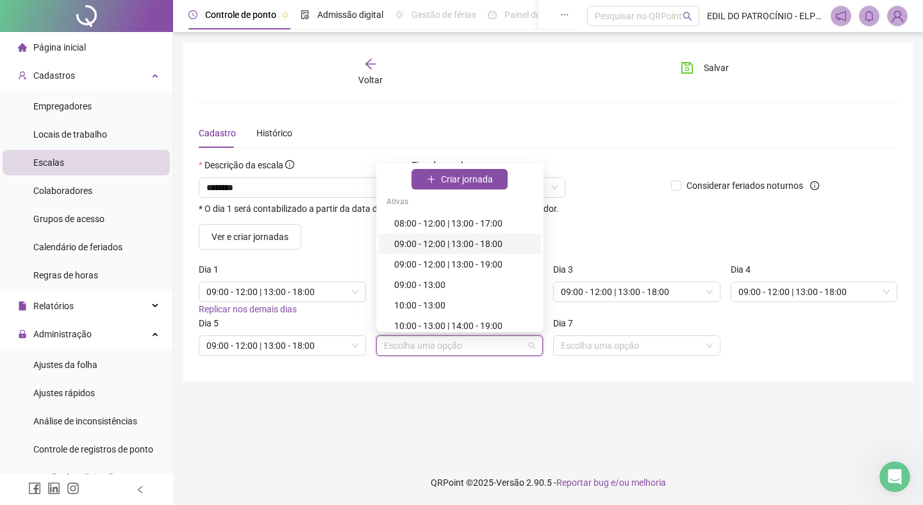
click at [490, 247] on div "09:00 - 12:00 | 13:00 - 18:00" at bounding box center [463, 244] width 139 height 14
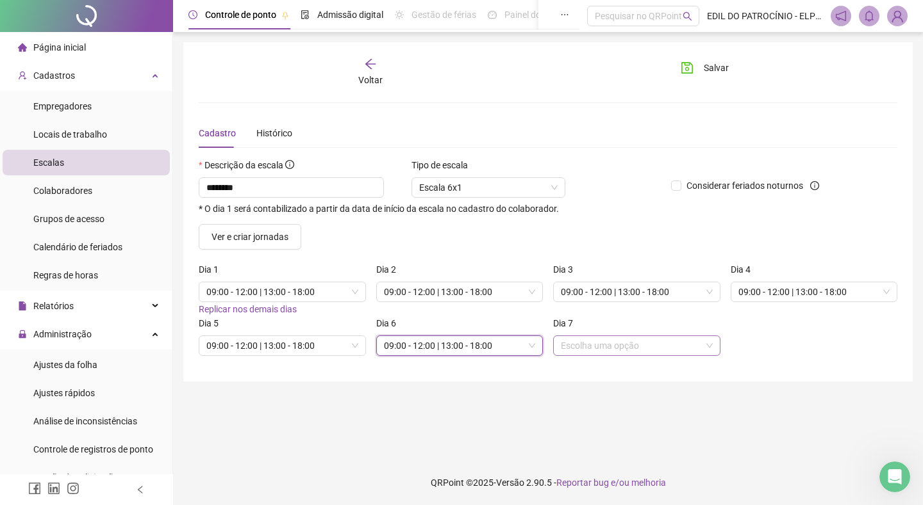
click at [655, 343] on input "search" at bounding box center [631, 345] width 140 height 19
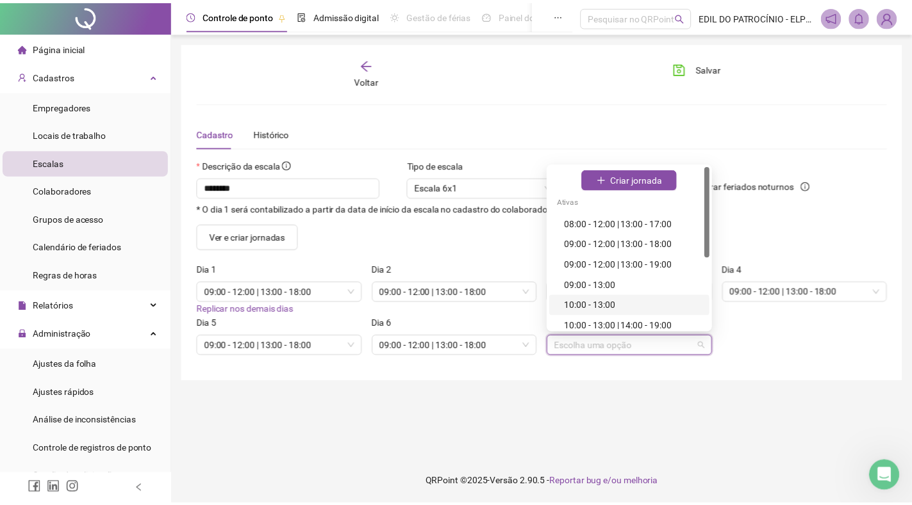
scroll to position [128, 0]
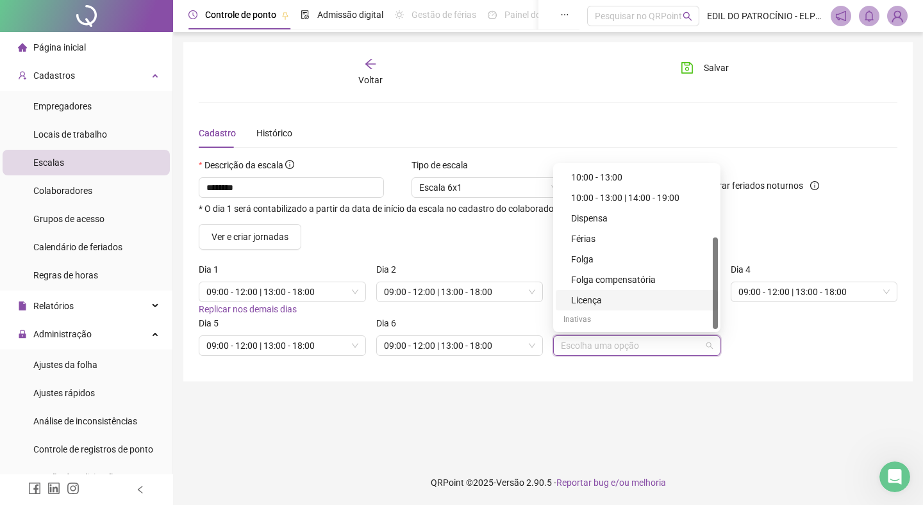
click at [660, 395] on main "Voltar Salvar Cadastro Histórico Descrição da escala ******** * O dia 1 será co…" at bounding box center [547, 246] width 729 height 408
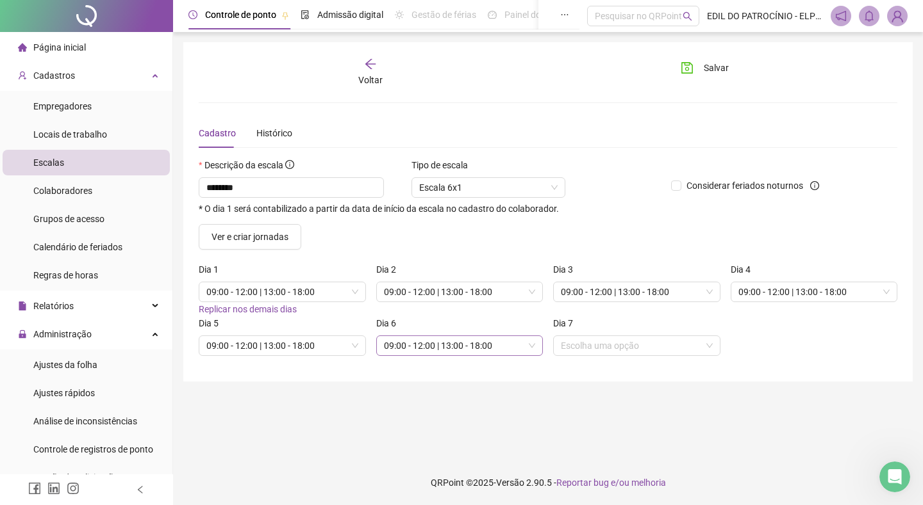
click at [537, 347] on div "09:00 - 12:00 | 13:00 - 18:00" at bounding box center [459, 346] width 167 height 21
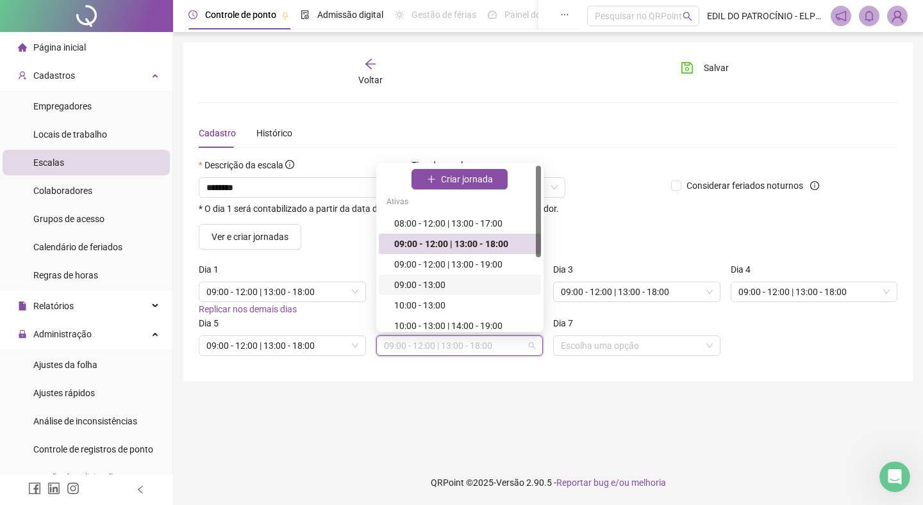
click at [455, 285] on div "09:00 - 13:00" at bounding box center [463, 285] width 139 height 14
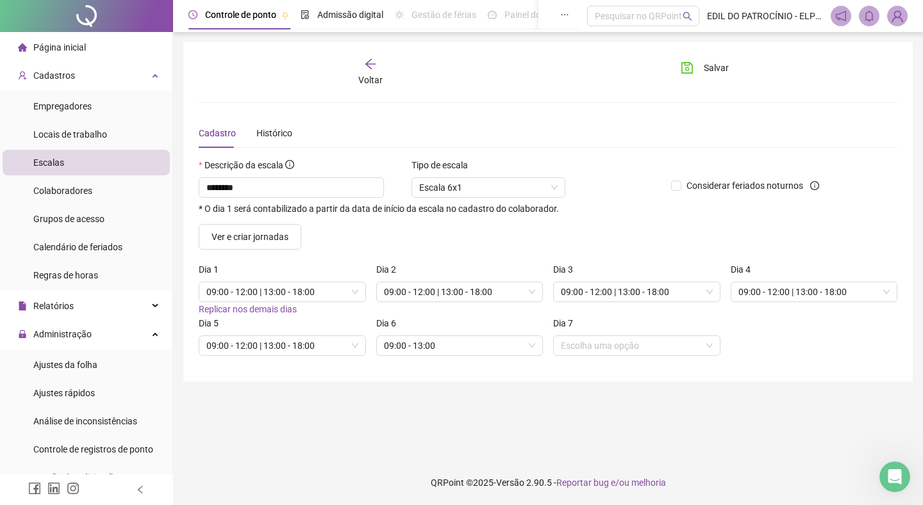
click at [520, 406] on main "Voltar Salvar Cadastro Histórico Descrição da escala ******** * O dia 1 será co…" at bounding box center [547, 246] width 729 height 408
click at [697, 69] on button "Salvar" at bounding box center [704, 68] width 67 height 21
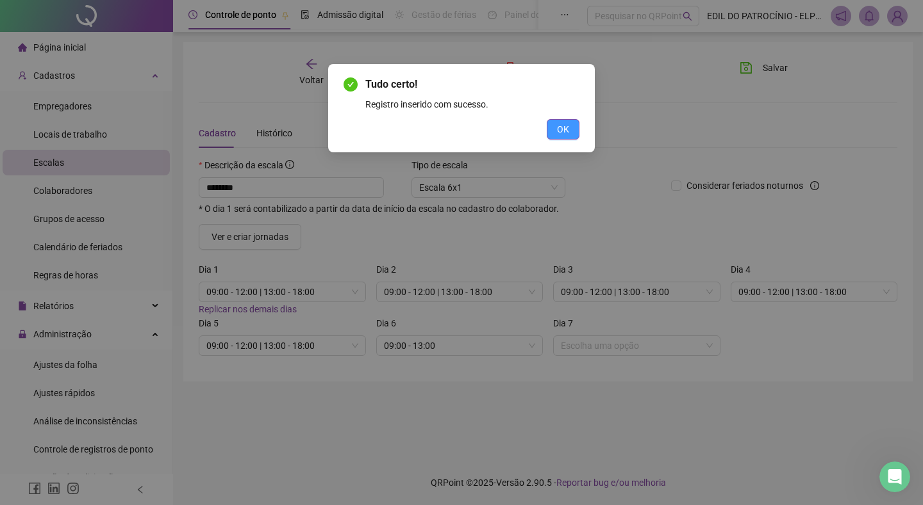
click at [566, 133] on span "OK" at bounding box center [563, 129] width 12 height 14
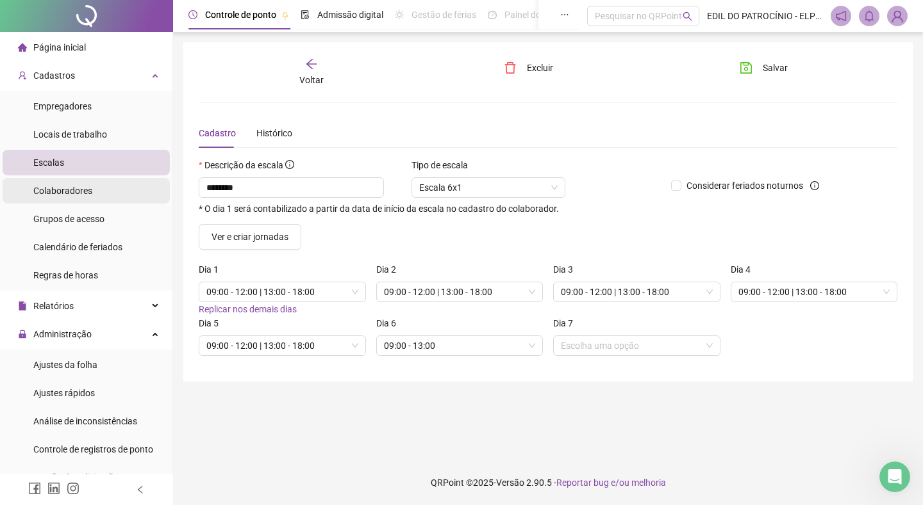
click at [88, 186] on span "Colaboradores" at bounding box center [62, 191] width 59 height 10
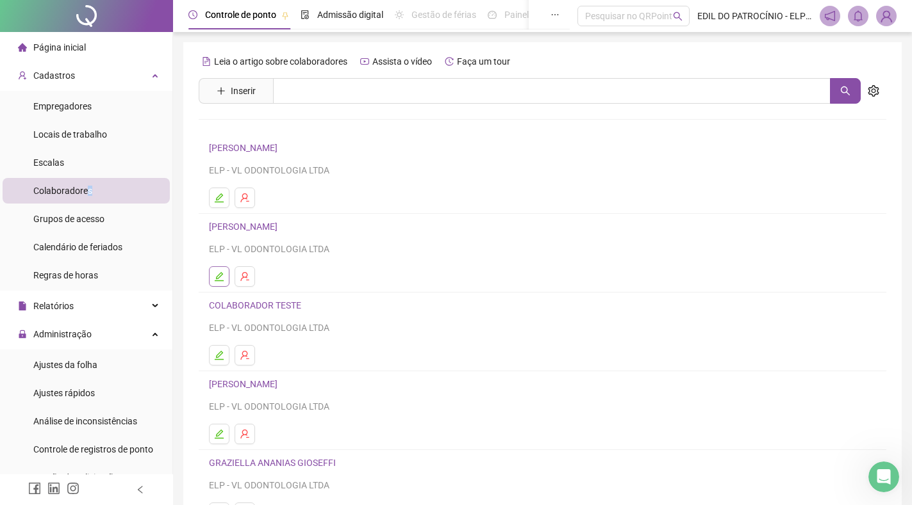
click at [220, 274] on icon "edit" at bounding box center [219, 276] width 9 height 9
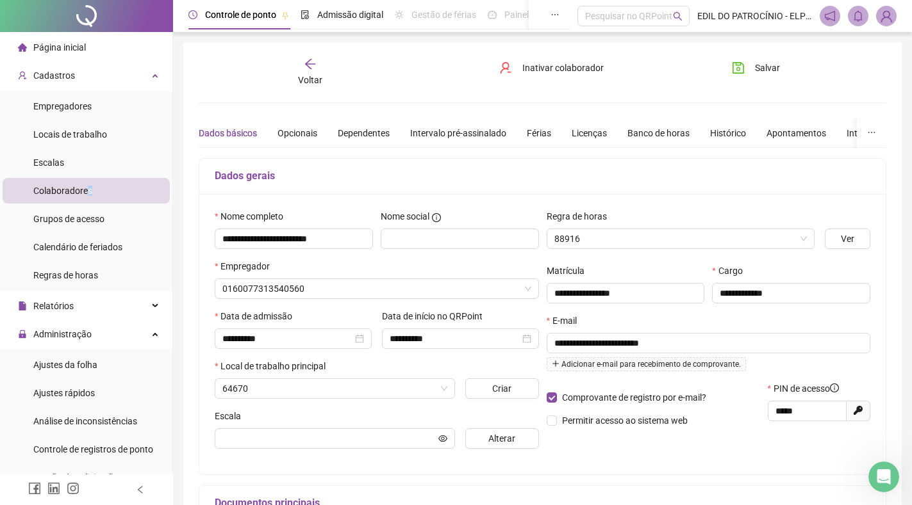
type input "**********"
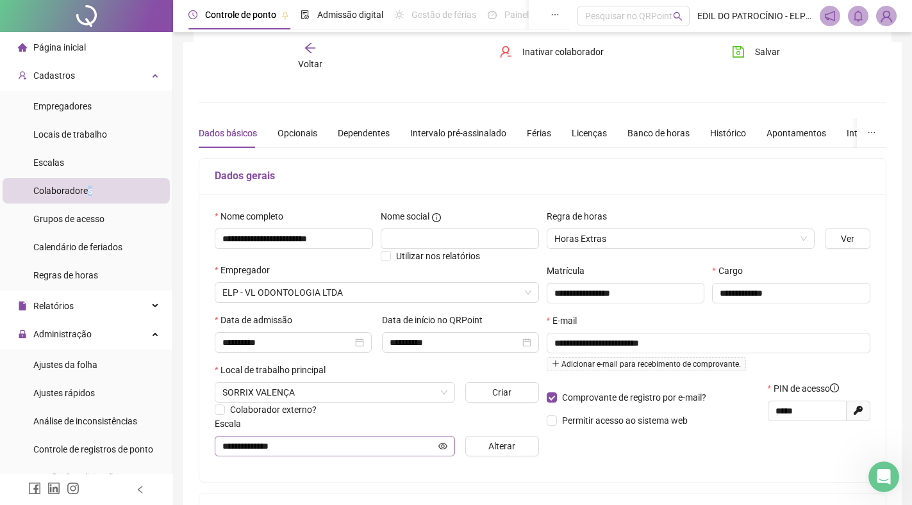
scroll to position [64, 0]
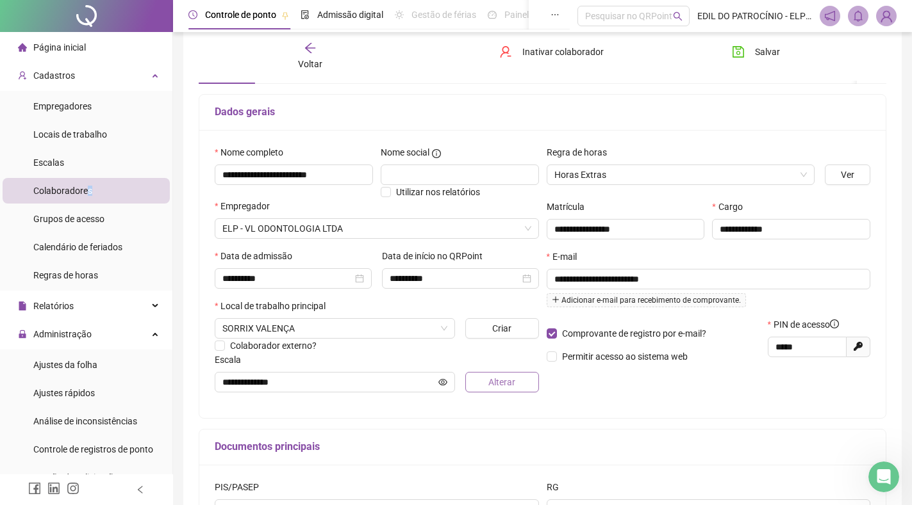
click at [494, 391] on button "Alterar" at bounding box center [501, 382] width 73 height 21
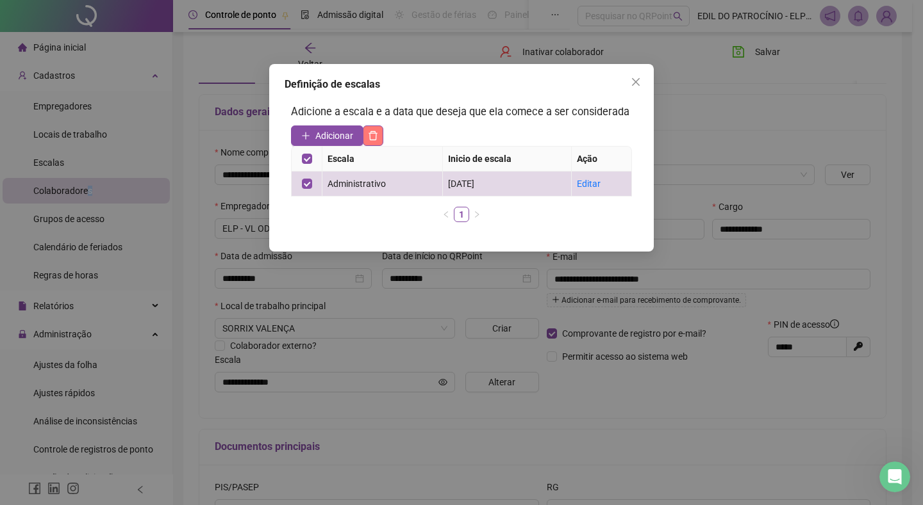
click at [371, 140] on icon "delete" at bounding box center [373, 136] width 10 height 10
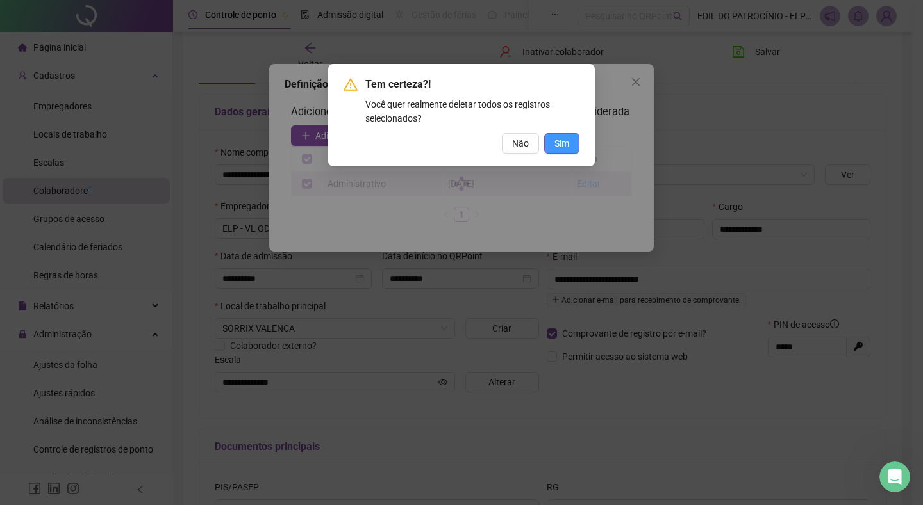
click at [559, 140] on span "Sim" at bounding box center [561, 143] width 15 height 14
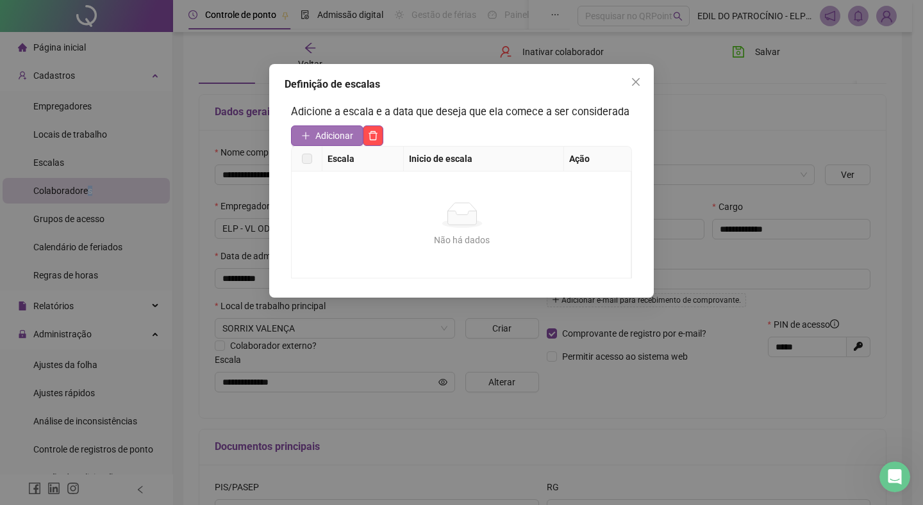
click at [320, 142] on span "Adicionar" at bounding box center [334, 136] width 38 height 14
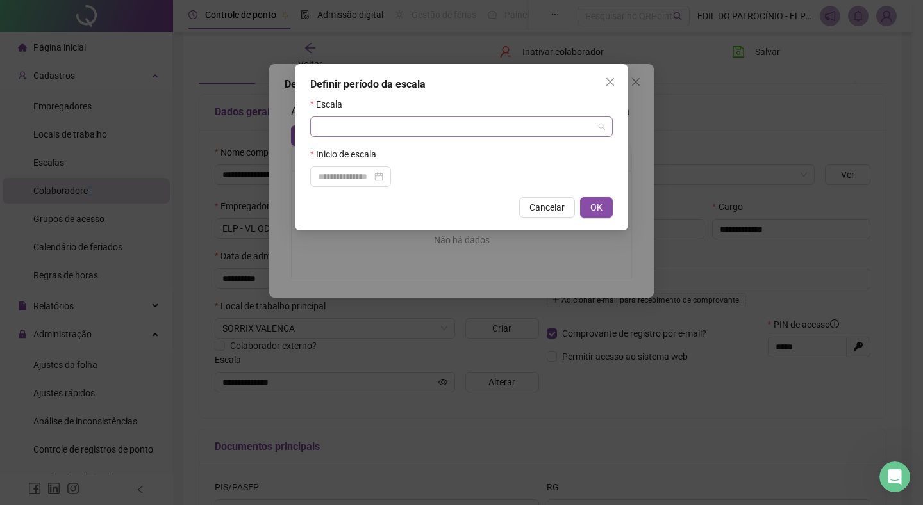
click at [407, 129] on input "search" at bounding box center [455, 126] width 275 height 19
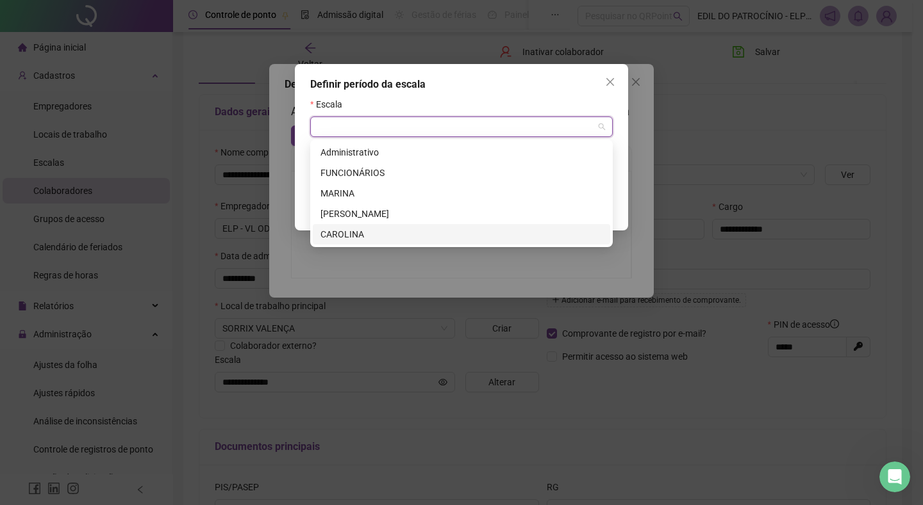
click at [372, 242] on div "CAROLINA" at bounding box center [461, 234] width 297 height 21
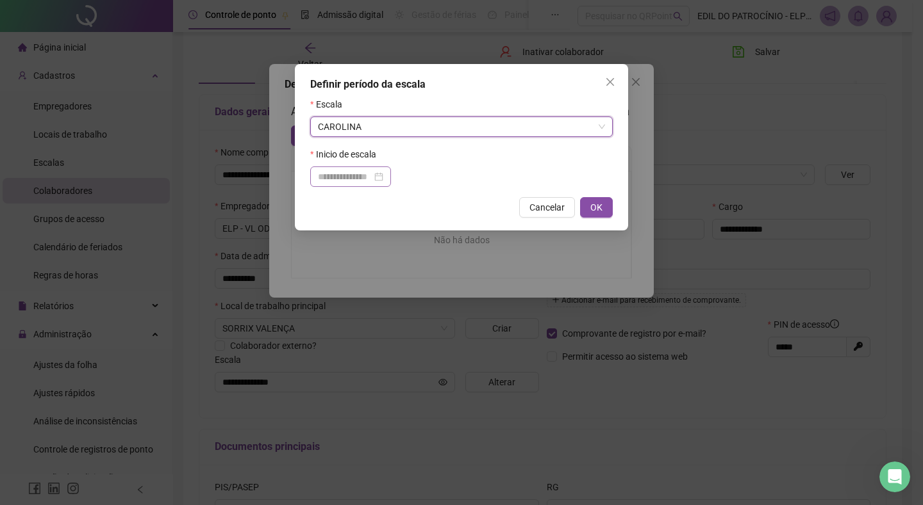
drag, startPoint x: 336, startPoint y: 168, endPoint x: 346, endPoint y: 171, distance: 10.1
click at [338, 168] on div at bounding box center [350, 177] width 81 height 21
click at [372, 172] on input at bounding box center [345, 177] width 54 height 14
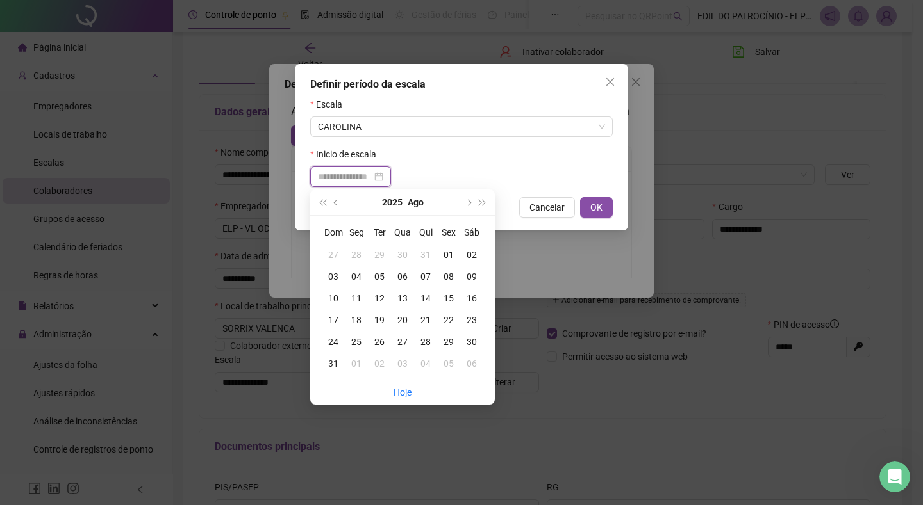
type input "**********"
click at [448, 255] on div "01" at bounding box center [448, 255] width 23 height 14
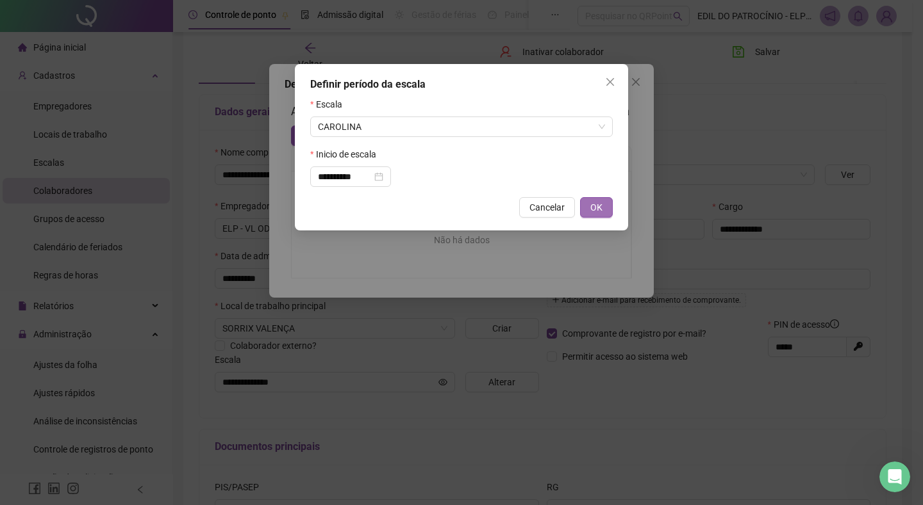
click at [600, 202] on span "OK" at bounding box center [596, 208] width 12 height 14
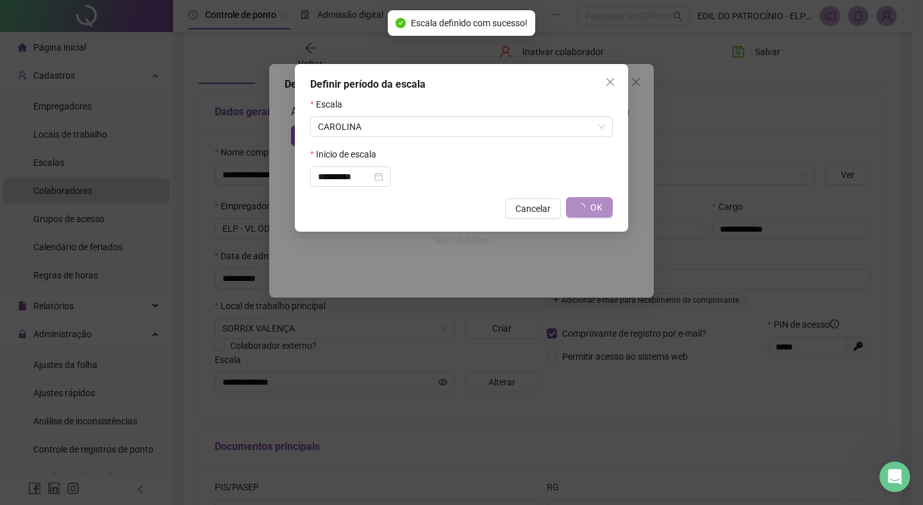
type input "********"
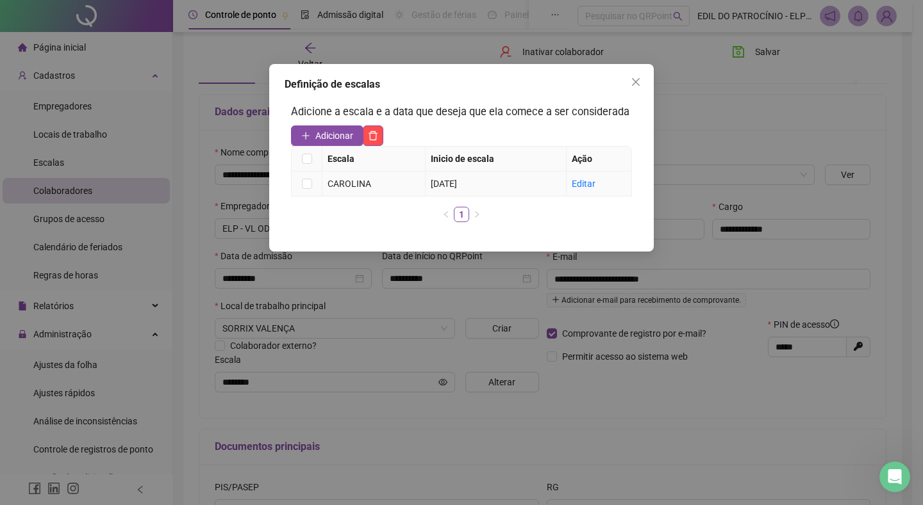
click at [297, 189] on td at bounding box center [306, 184] width 31 height 25
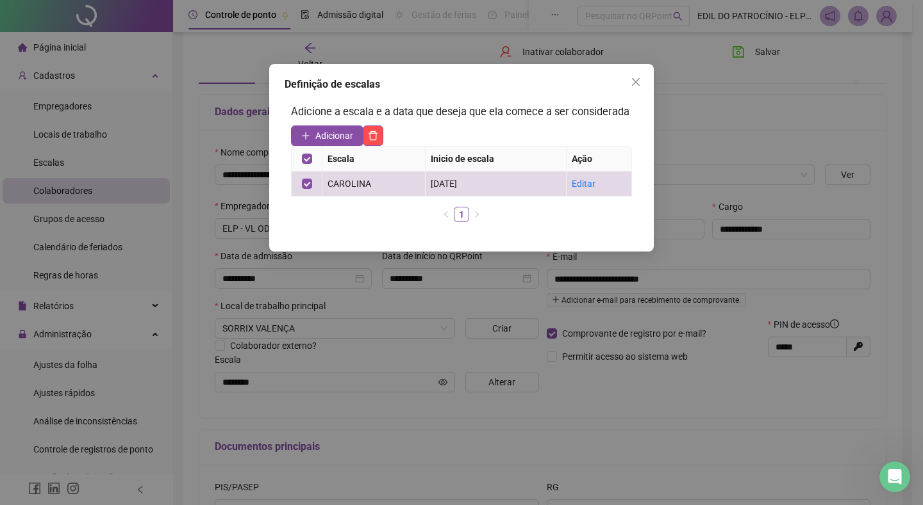
click at [634, 76] on button "Close" at bounding box center [635, 82] width 21 height 21
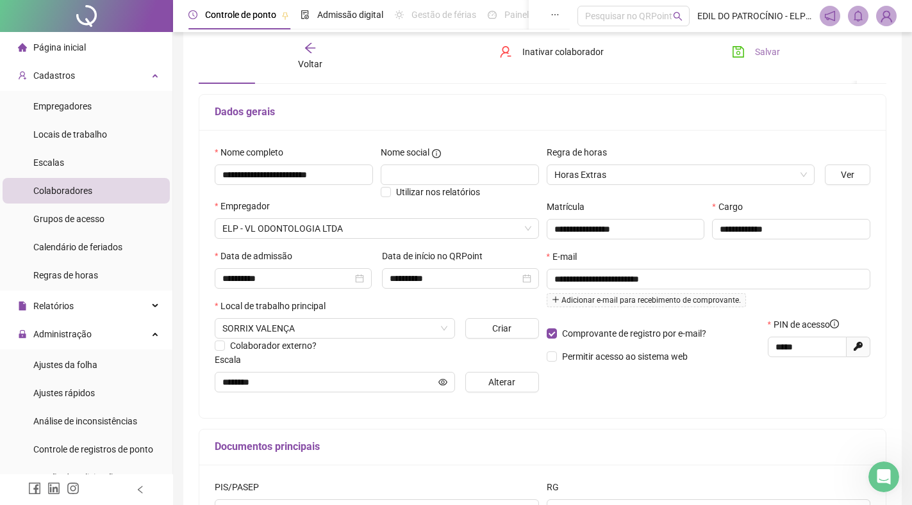
click at [764, 47] on span "Salvar" at bounding box center [767, 52] width 25 height 14
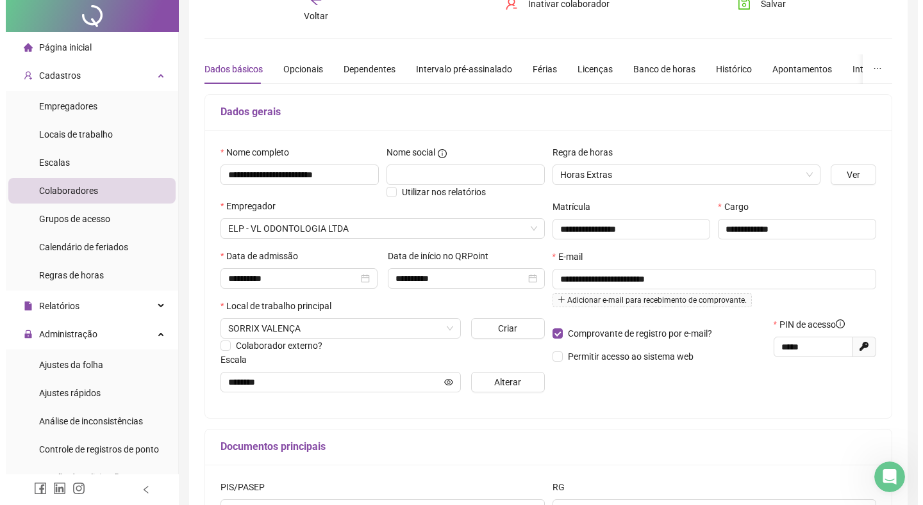
scroll to position [0, 0]
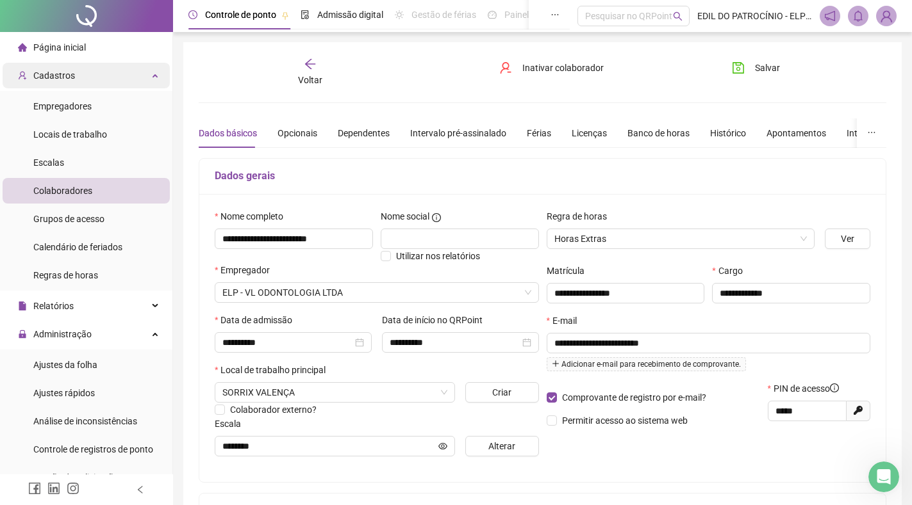
click at [116, 77] on div "Cadastros" at bounding box center [86, 76] width 167 height 26
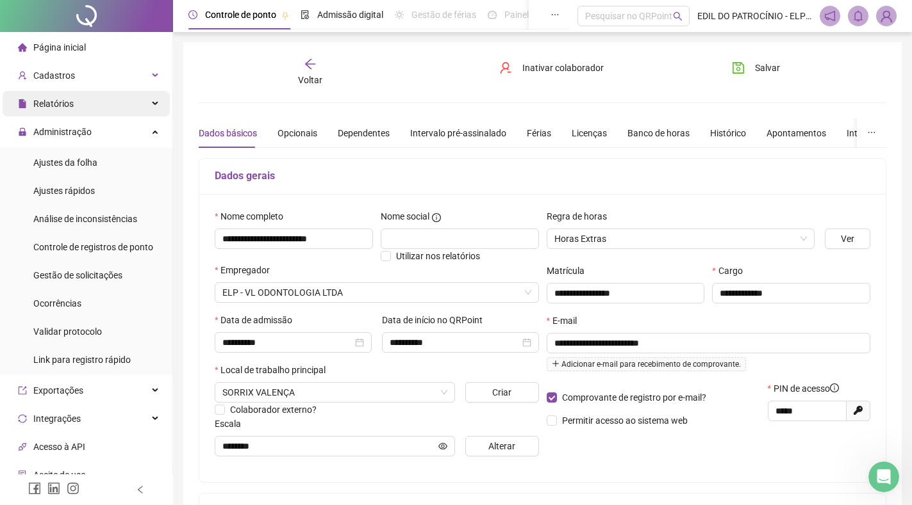
click at [79, 103] on div "Relatórios" at bounding box center [86, 104] width 167 height 26
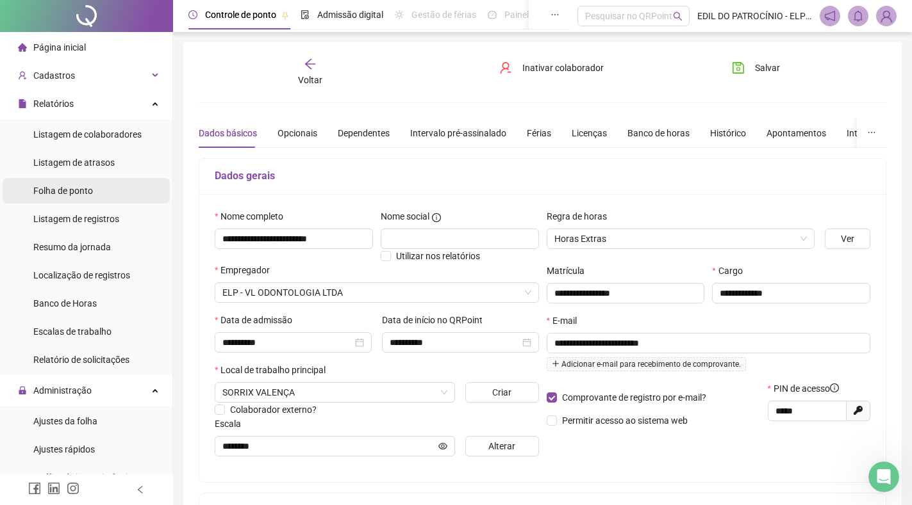
click at [97, 187] on li "Folha de ponto" at bounding box center [86, 191] width 167 height 26
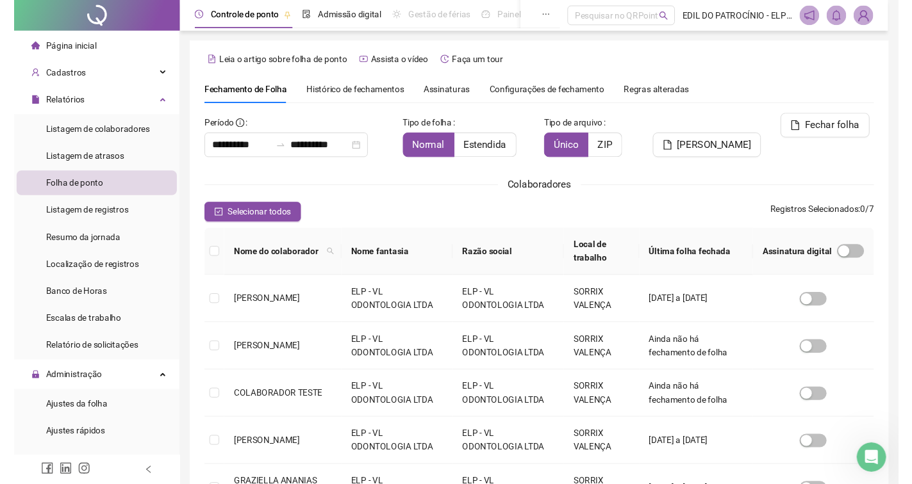
scroll to position [10, 0]
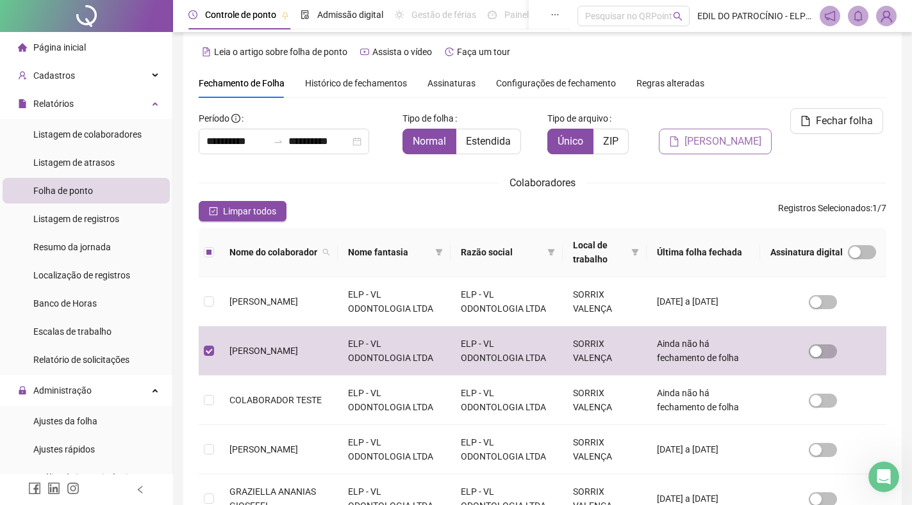
click at [719, 134] on span "[PERSON_NAME]" at bounding box center [722, 141] width 77 height 15
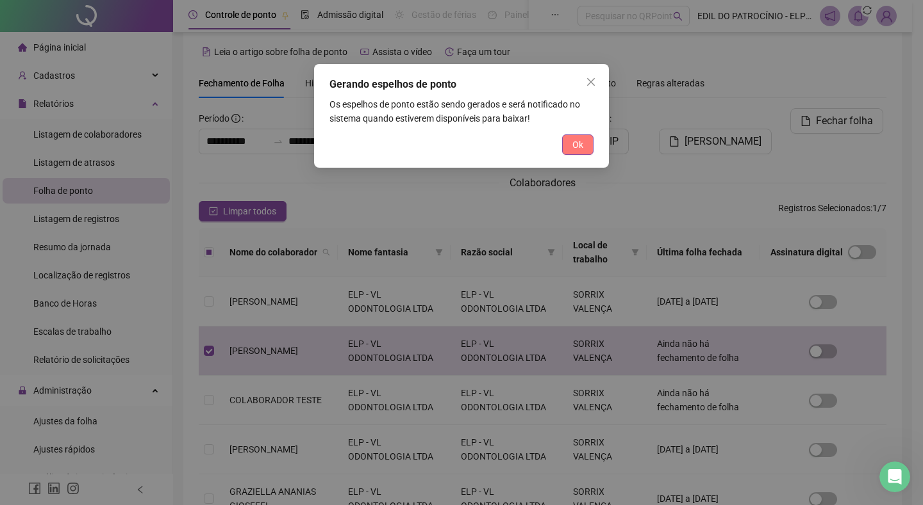
click at [578, 140] on span "Ok" at bounding box center [577, 145] width 11 height 14
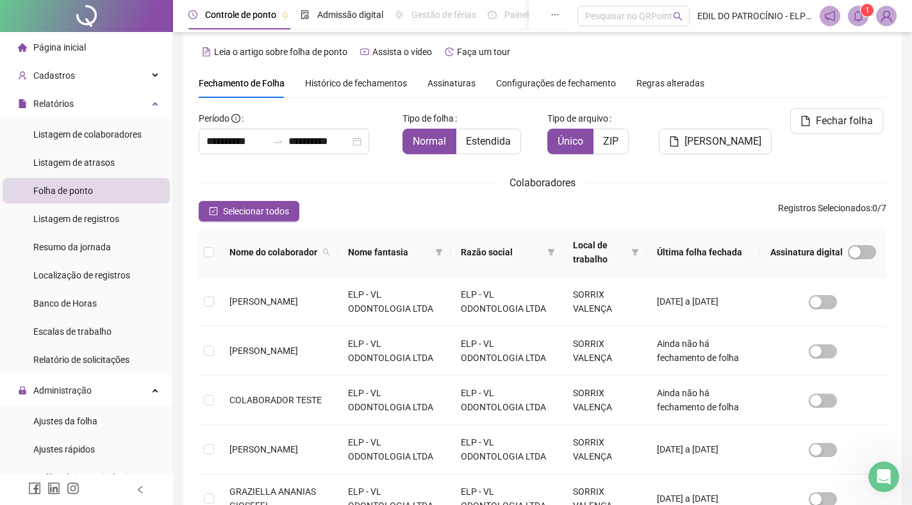
click at [864, 24] on span at bounding box center [858, 16] width 21 height 21
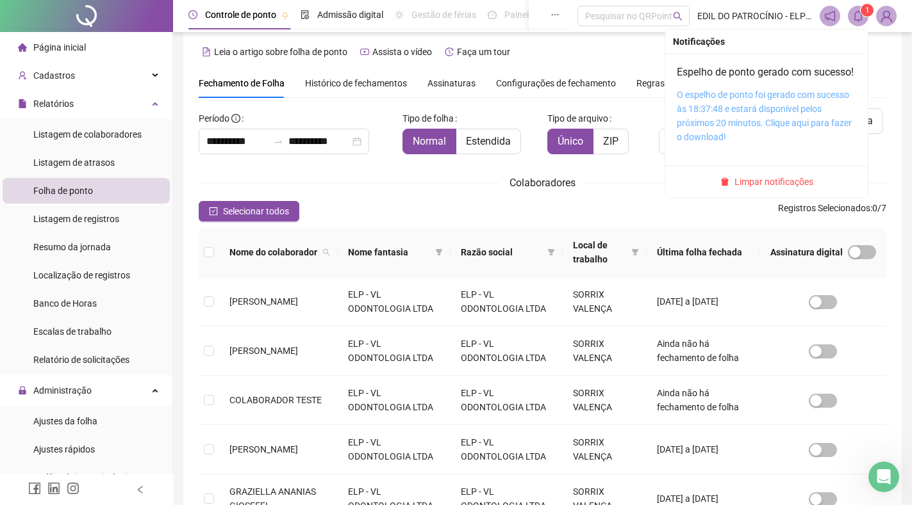
click at [770, 118] on link "O espelho de ponto foi gerado com sucesso às 18:37:48 e estará disponível pelos…" at bounding box center [764, 116] width 175 height 53
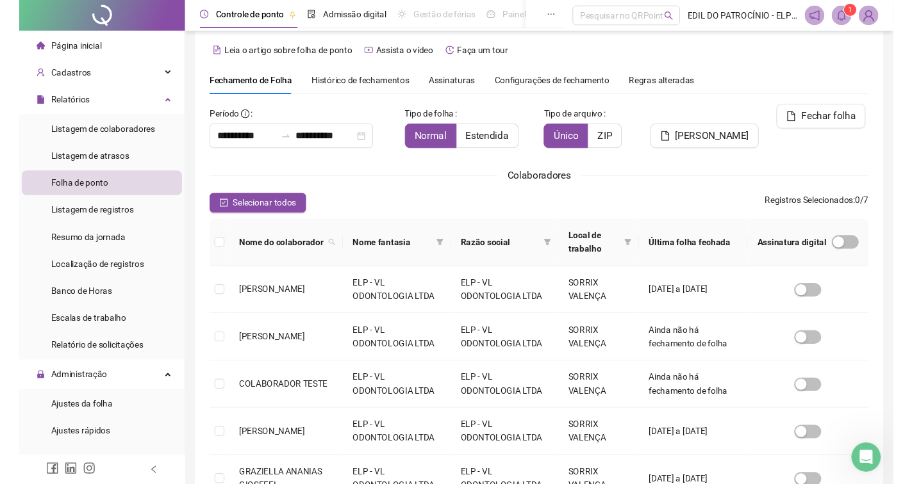
scroll to position [877, 0]
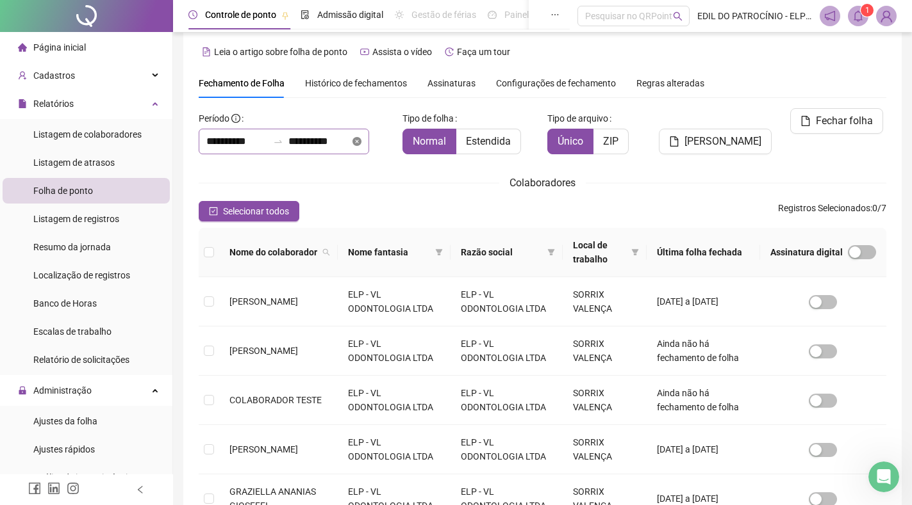
click at [361, 139] on icon "close-circle" at bounding box center [356, 141] width 9 height 9
click at [248, 144] on input at bounding box center [237, 141] width 62 height 15
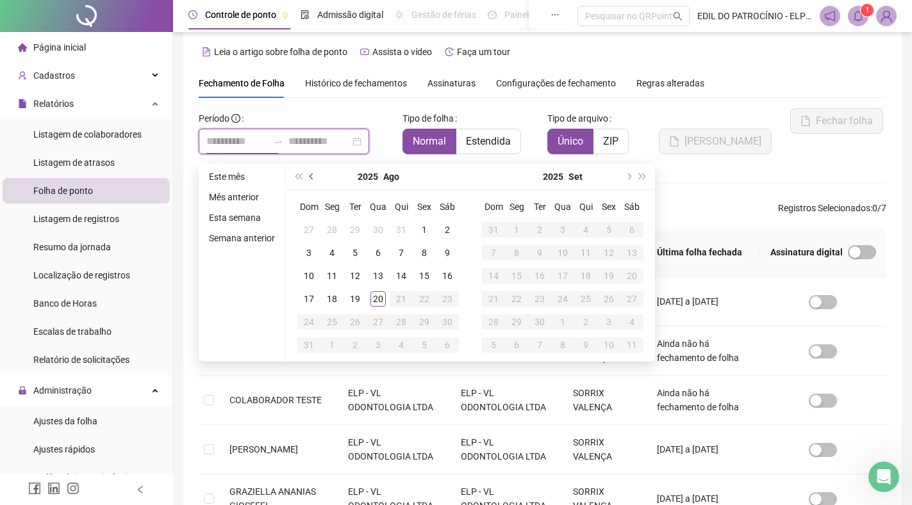
type input "**********"
click at [308, 178] on button "prev-year" at bounding box center [312, 177] width 14 height 26
type input "**********"
click at [353, 228] on div "1" at bounding box center [354, 229] width 15 height 15
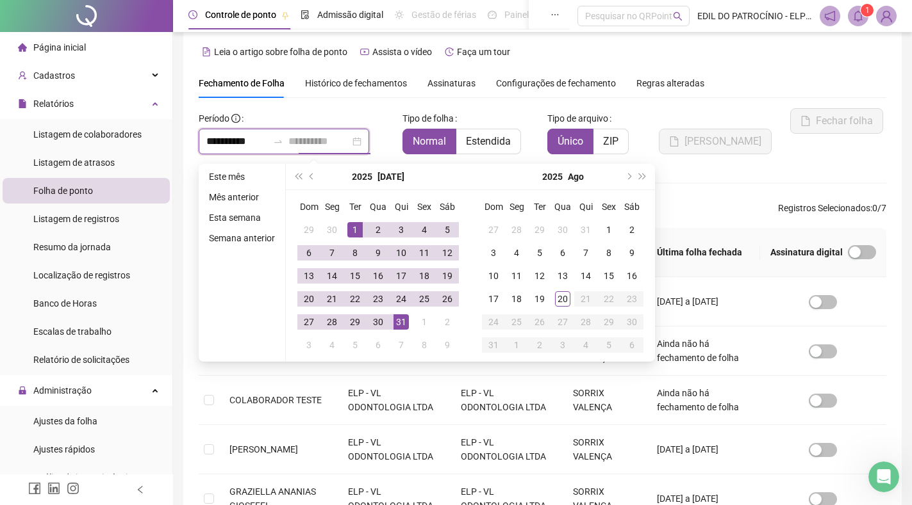
type input "**********"
click at [405, 326] on div "31" at bounding box center [400, 322] width 15 height 15
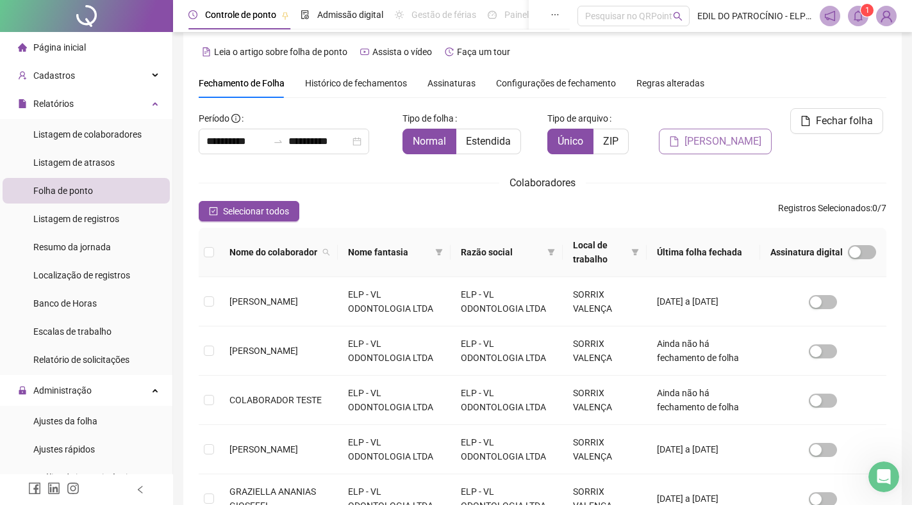
click at [710, 134] on span "[PERSON_NAME]" at bounding box center [722, 141] width 77 height 15
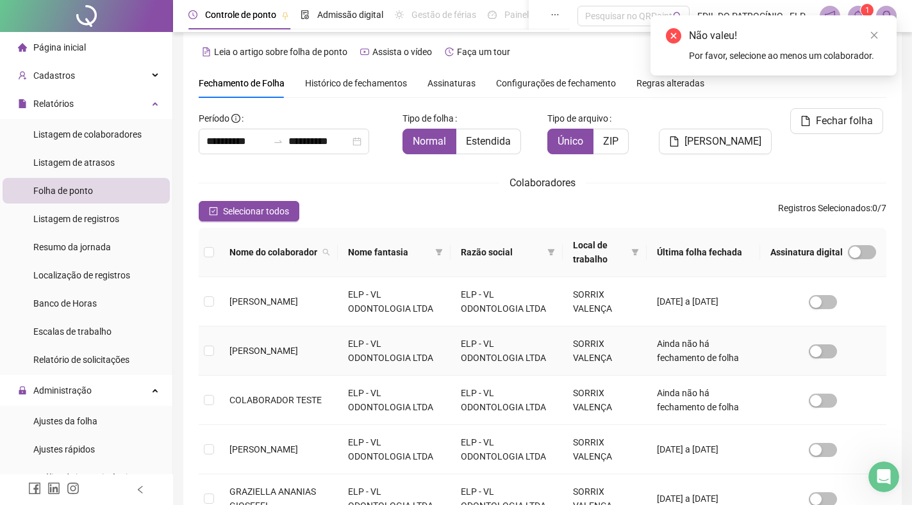
click at [218, 344] on td at bounding box center [209, 351] width 21 height 49
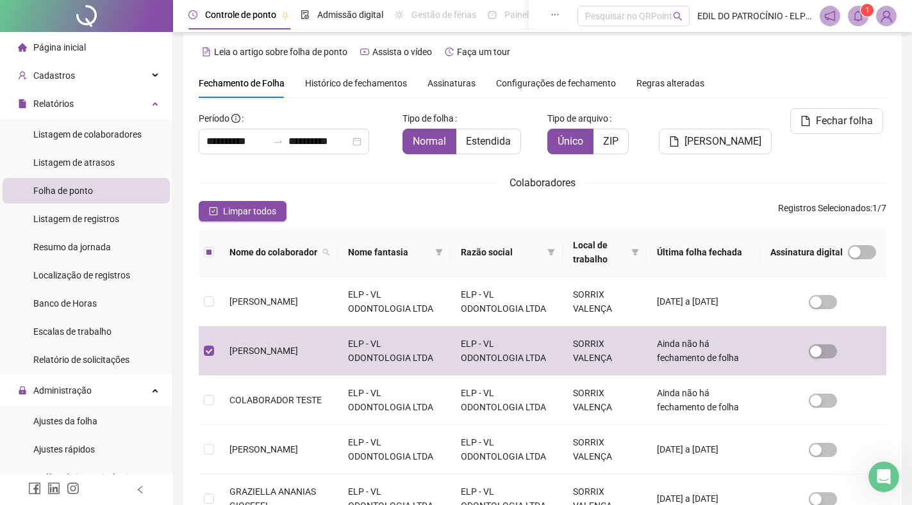
drag, startPoint x: 742, startPoint y: 128, endPoint x: 717, endPoint y: 86, distance: 49.1
click at [741, 134] on span "[PERSON_NAME]" at bounding box center [722, 141] width 77 height 15
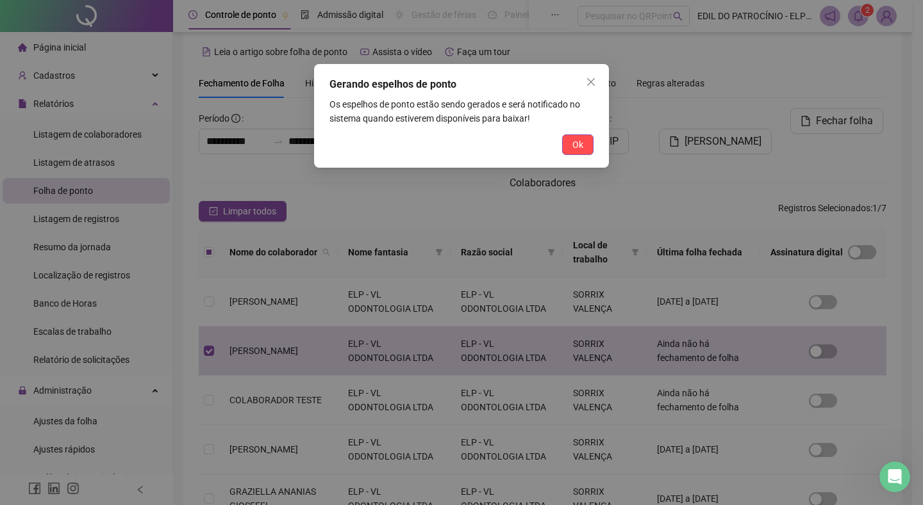
click at [586, 149] on button "Ok" at bounding box center [577, 145] width 31 height 21
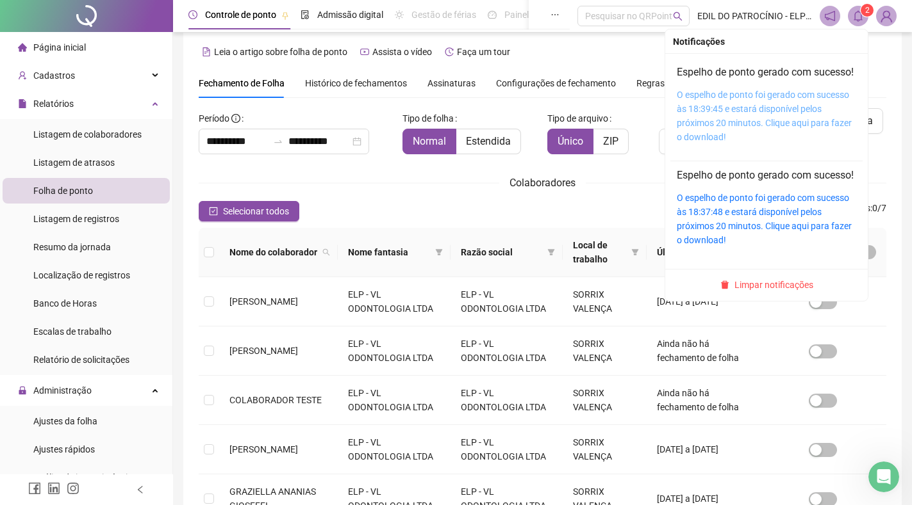
click at [757, 112] on link "O espelho de ponto foi gerado com sucesso às 18:39:45 e estará disponível pelos…" at bounding box center [764, 116] width 175 height 53
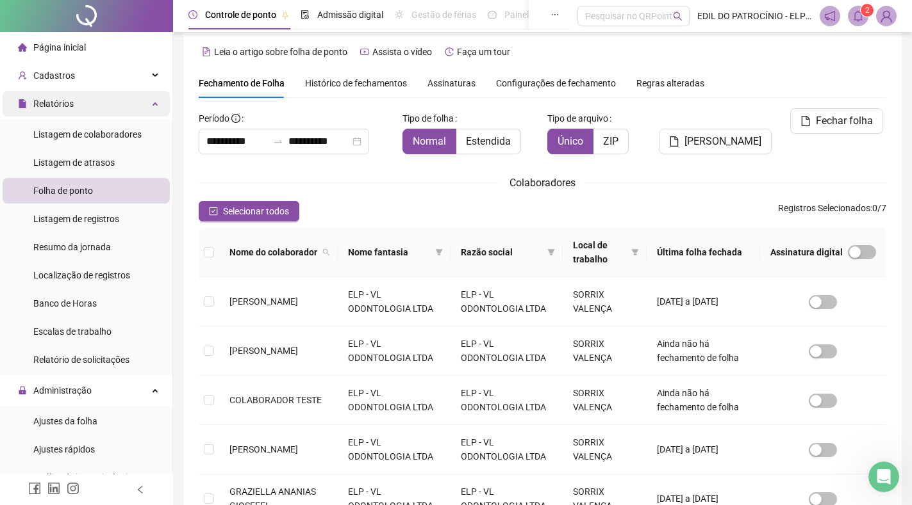
click at [99, 101] on div "Relatórios" at bounding box center [86, 104] width 167 height 26
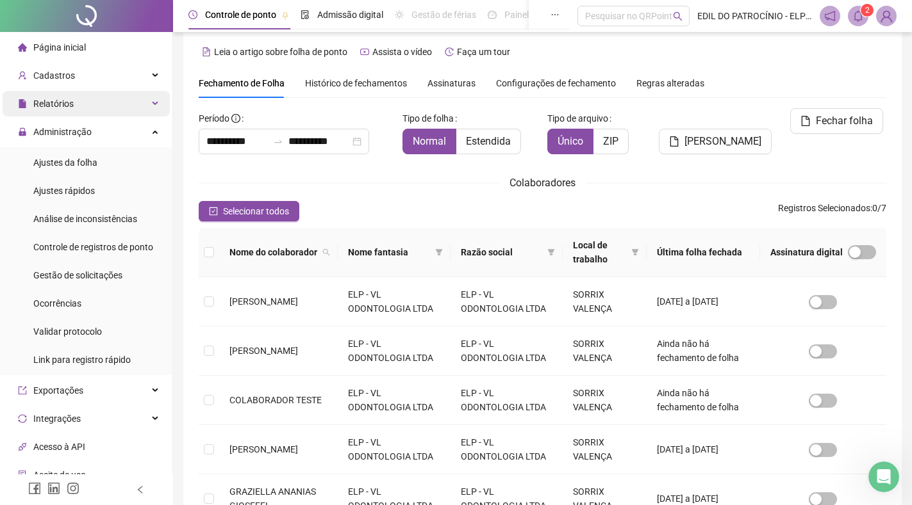
drag, startPoint x: 107, startPoint y: 129, endPoint x: 117, endPoint y: 112, distance: 19.8
click at [108, 129] on div "Administração" at bounding box center [86, 132] width 167 height 26
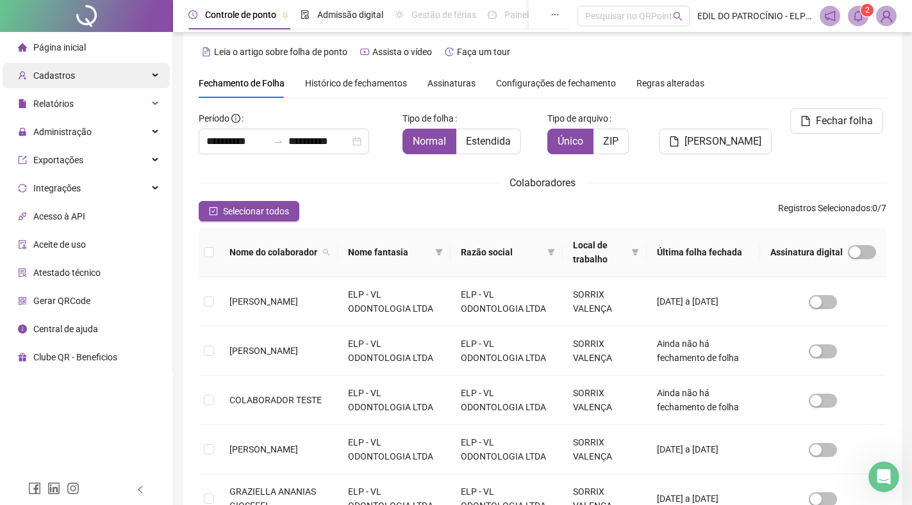
click at [132, 83] on div "Cadastros" at bounding box center [86, 76] width 167 height 26
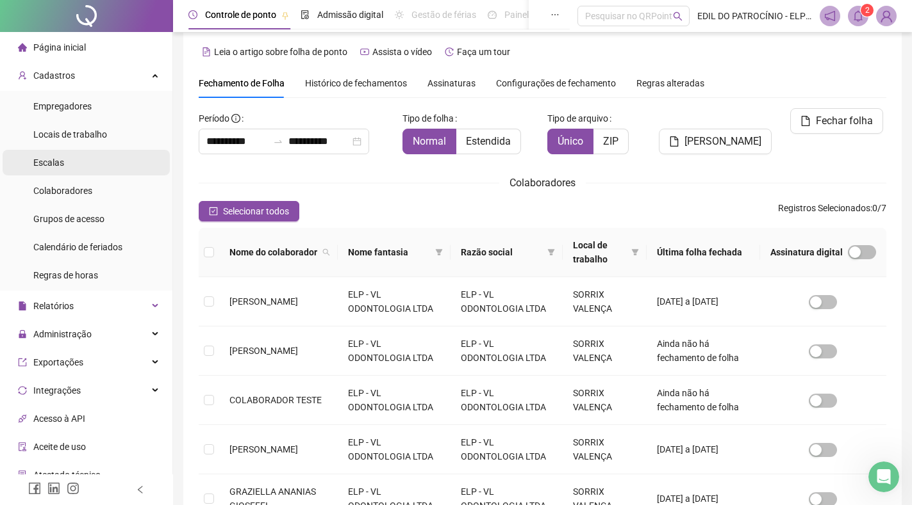
click at [86, 167] on li "Escalas" at bounding box center [86, 163] width 167 height 26
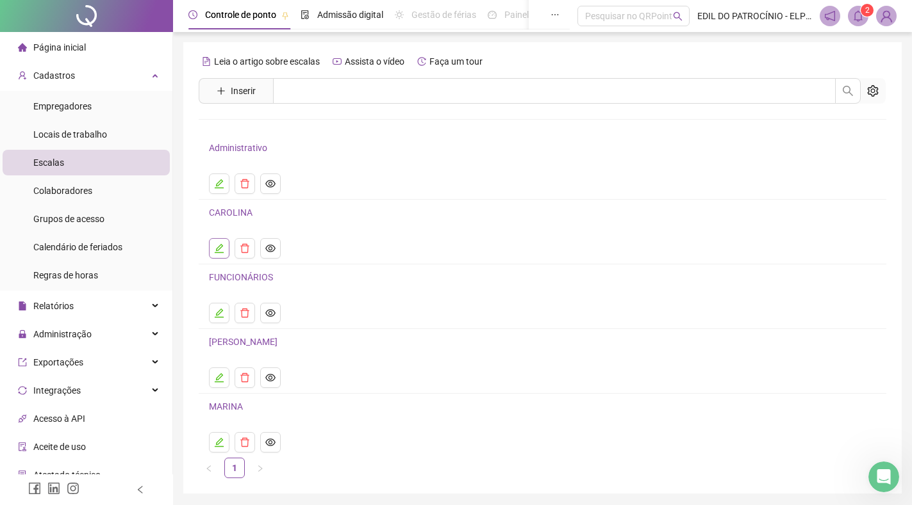
click at [223, 246] on icon "edit" at bounding box center [219, 248] width 9 height 9
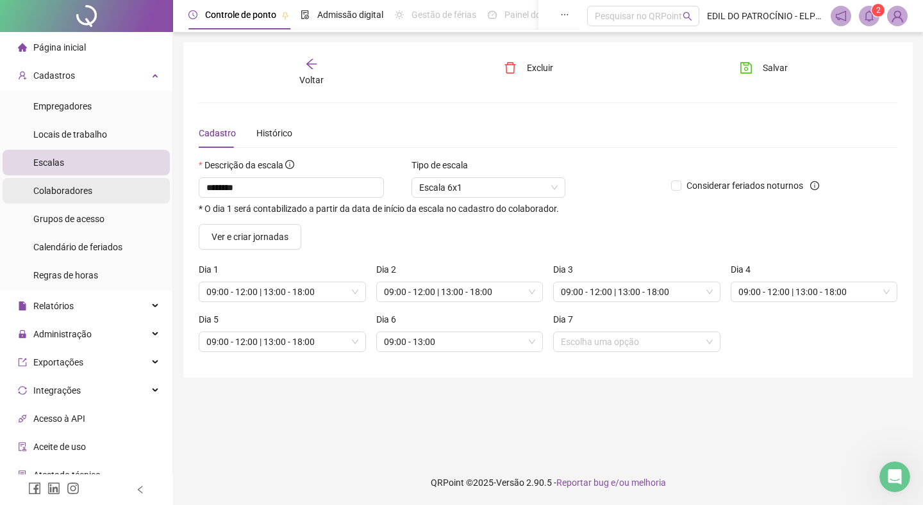
drag, startPoint x: 109, startPoint y: 192, endPoint x: 117, endPoint y: 190, distance: 8.4
click at [108, 192] on li "Colaboradores" at bounding box center [86, 191] width 167 height 26
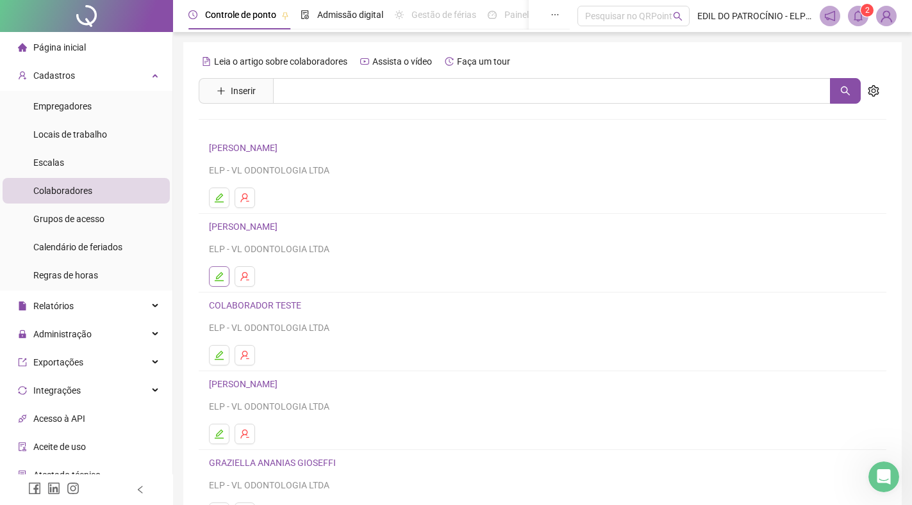
click at [217, 281] on icon "edit" at bounding box center [219, 276] width 9 height 9
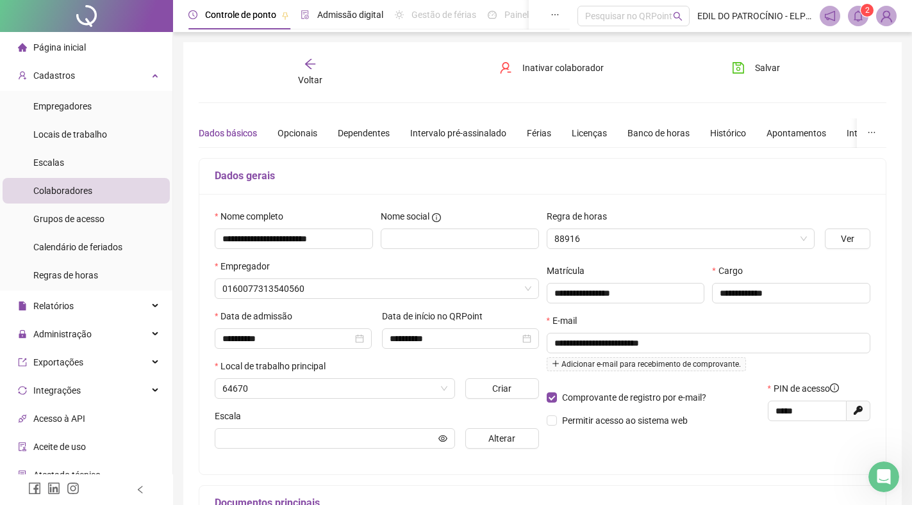
type input "**********"
type input "********"
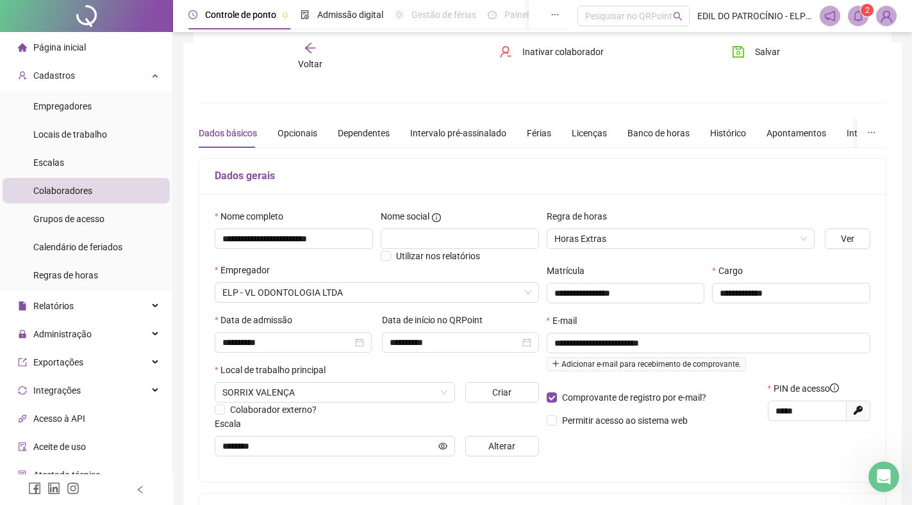
scroll to position [128, 0]
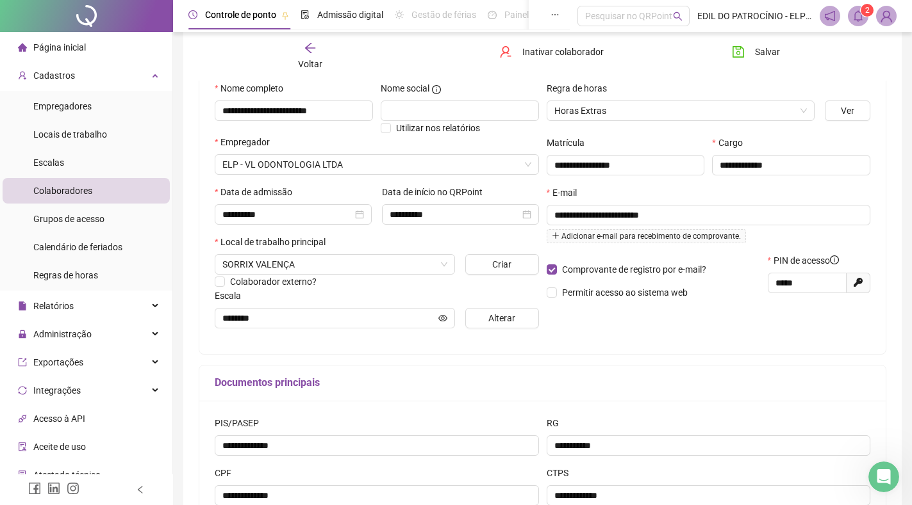
click at [466, 189] on label "Data de início no QRPoint" at bounding box center [436, 192] width 109 height 14
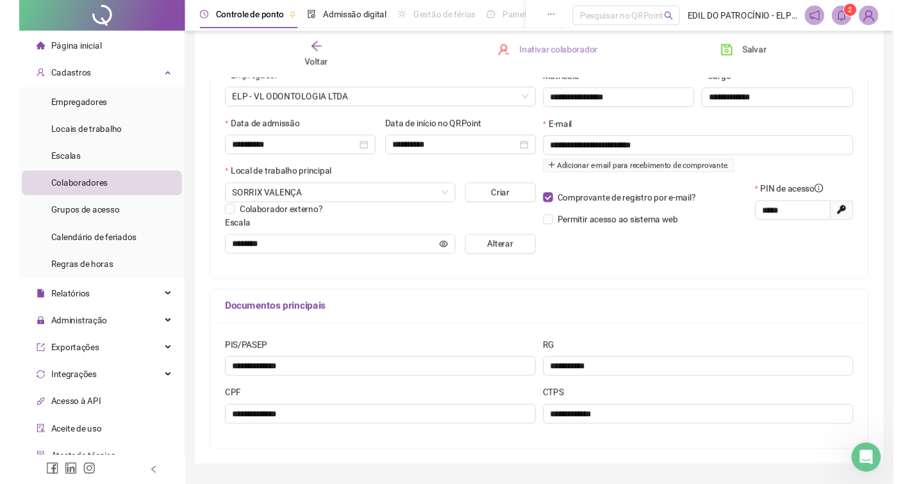
scroll to position [64, 0]
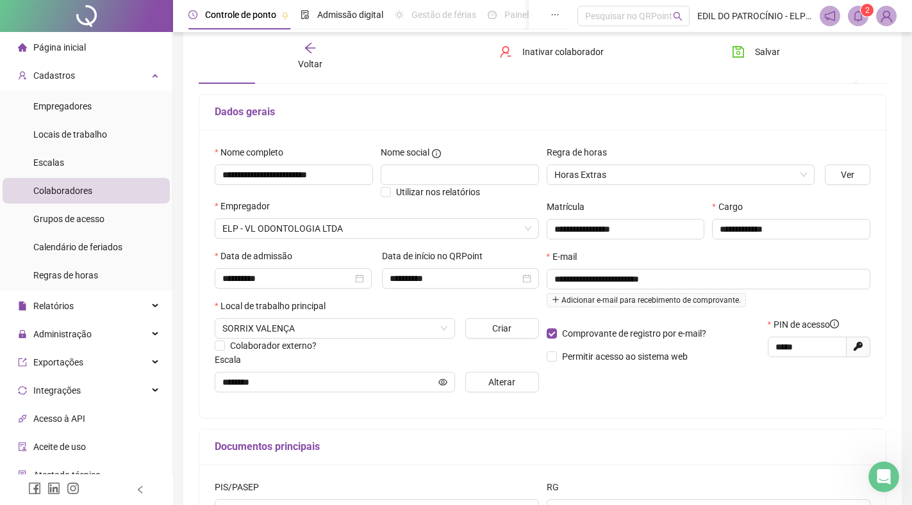
click at [858, 20] on icon "bell" at bounding box center [857, 16] width 9 height 12
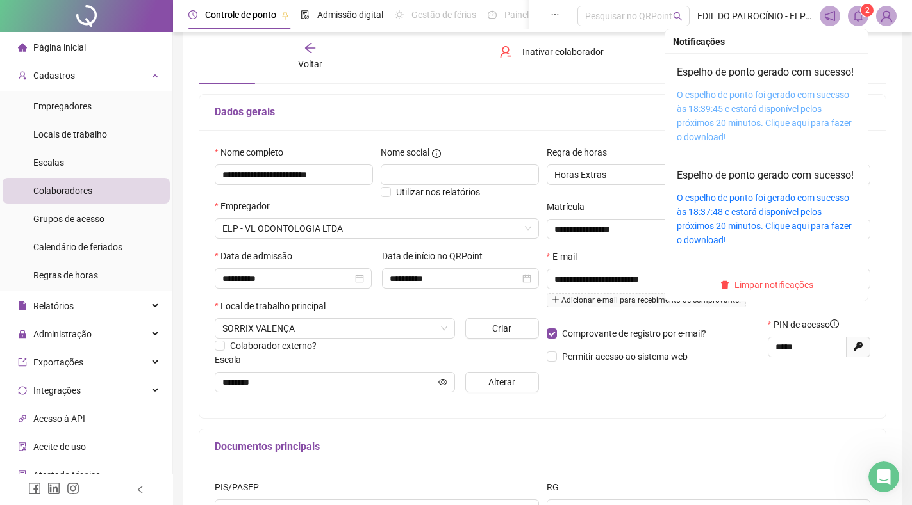
click at [728, 115] on link "O espelho de ponto foi gerado com sucesso às 18:39:45 e estará disponível pelos…" at bounding box center [764, 116] width 175 height 53
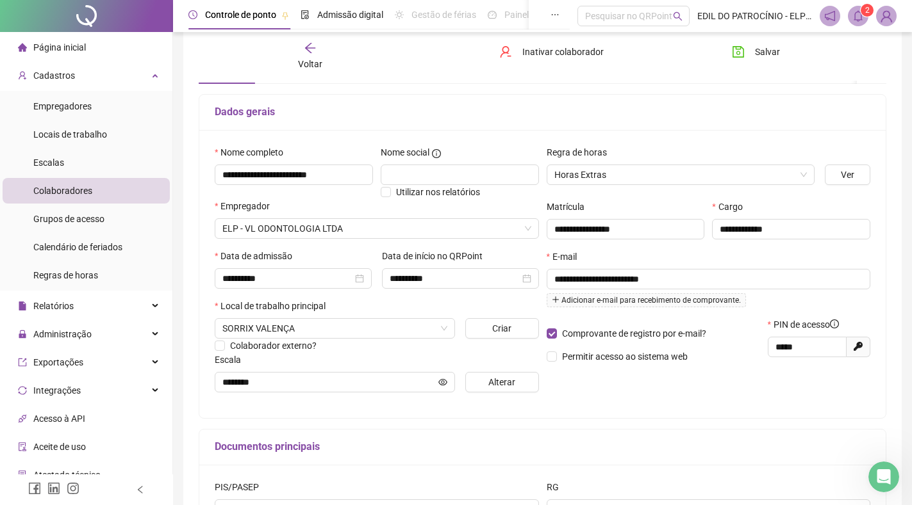
scroll to position [877, 0]
click at [110, 332] on div "Administração" at bounding box center [86, 335] width 167 height 26
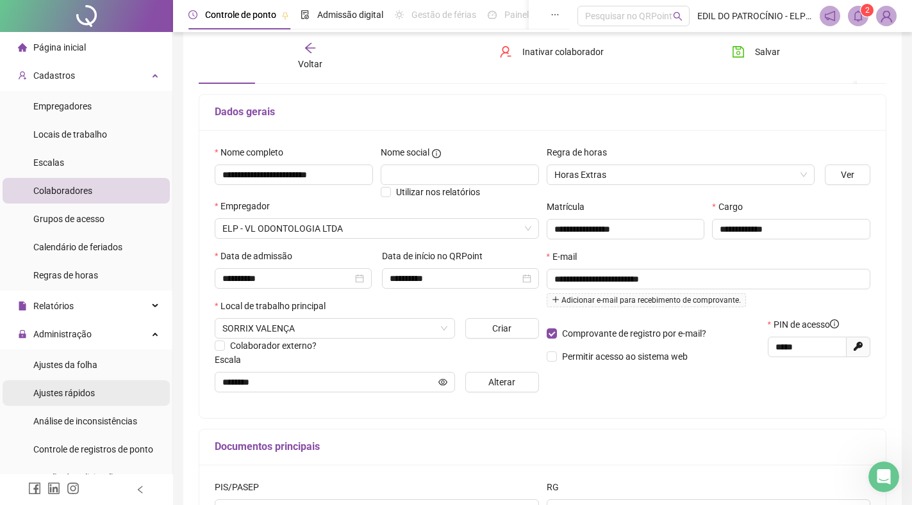
drag, startPoint x: 83, startPoint y: 392, endPoint x: 90, endPoint y: 391, distance: 7.2
click at [83, 392] on span "Ajustes rápidos" at bounding box center [64, 393] width 62 height 10
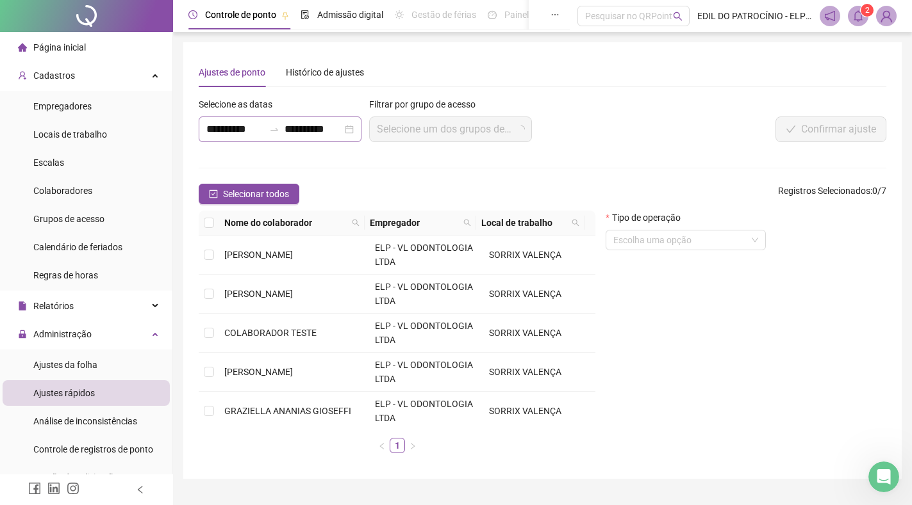
click at [352, 127] on div "**********" at bounding box center [280, 130] width 163 height 26
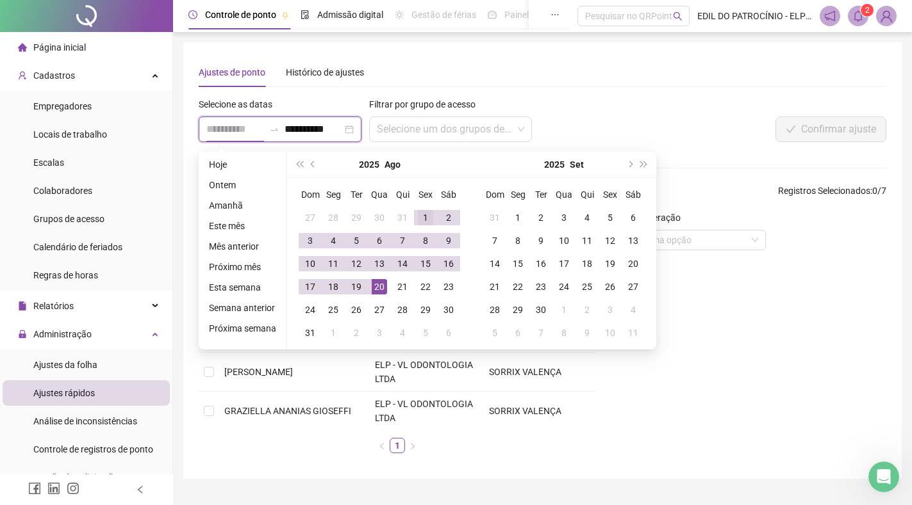
type input "**********"
click at [418, 215] on div "1" at bounding box center [425, 217] width 15 height 15
click at [313, 165] on button "prev-year" at bounding box center [313, 165] width 14 height 26
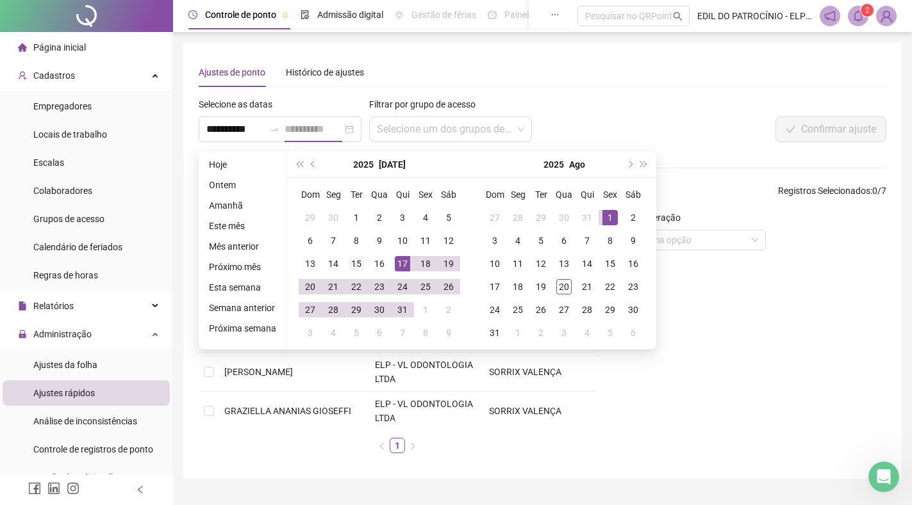
type input "**********"
click at [355, 261] on div "15" at bounding box center [356, 263] width 15 height 15
type input "**********"
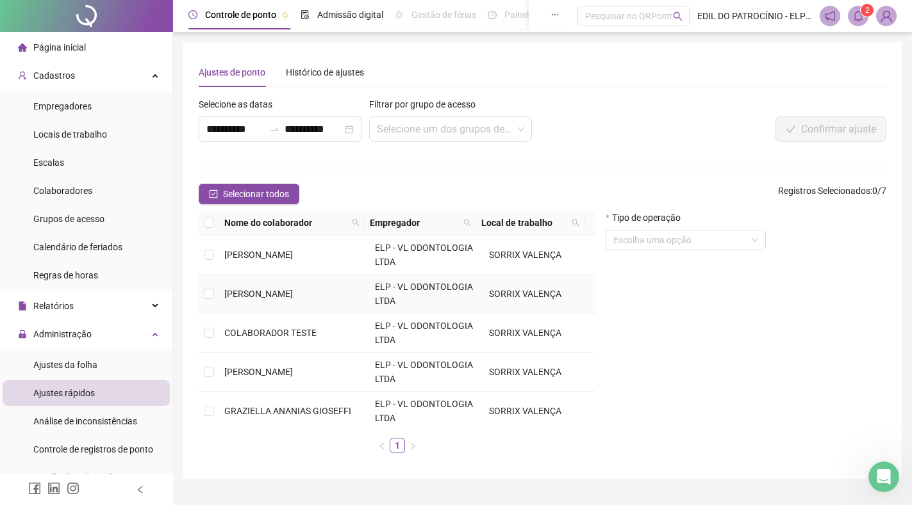
click at [404, 310] on td "ELP - VL ODONTOLOGIA LTDA" at bounding box center [427, 294] width 114 height 39
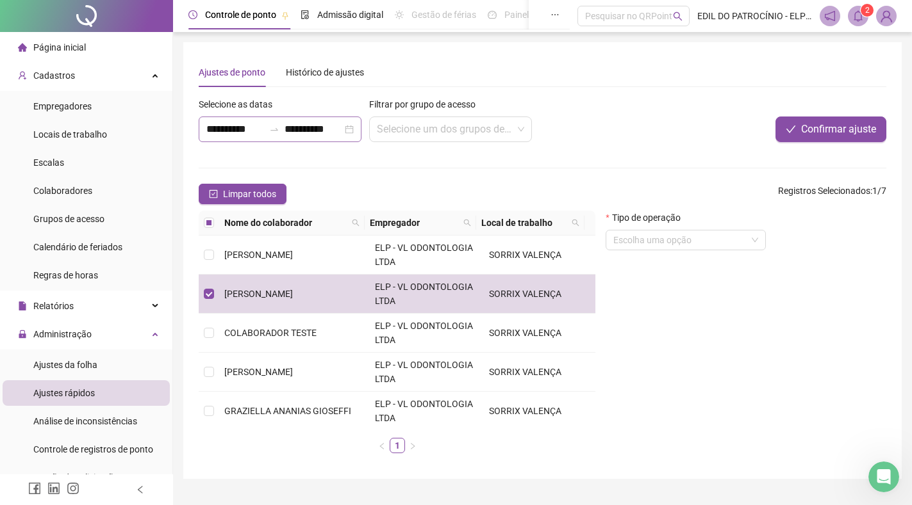
click at [351, 133] on div "**********" at bounding box center [280, 130] width 163 height 26
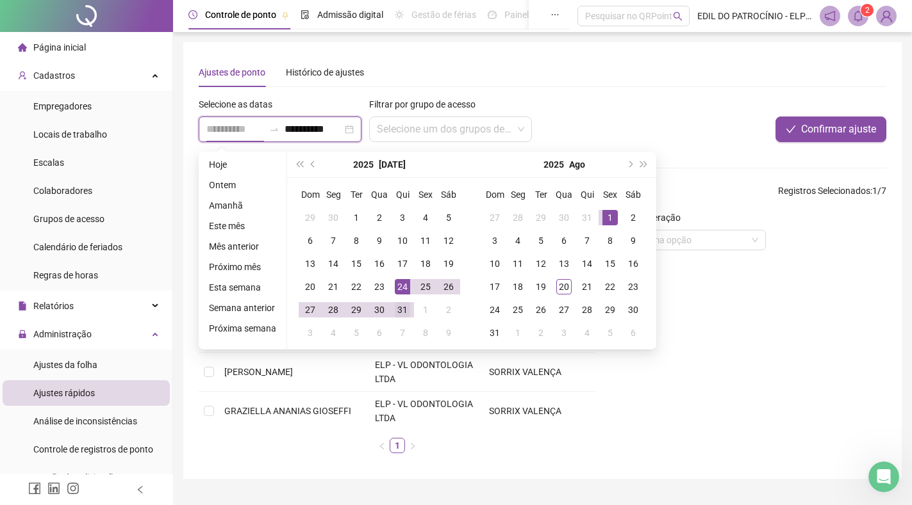
type input "**********"
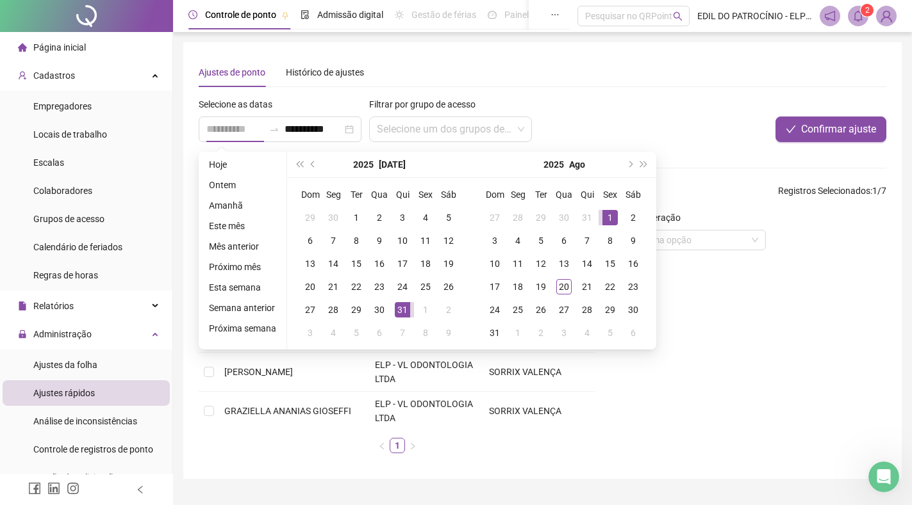
click at [404, 315] on div "31" at bounding box center [402, 309] width 15 height 15
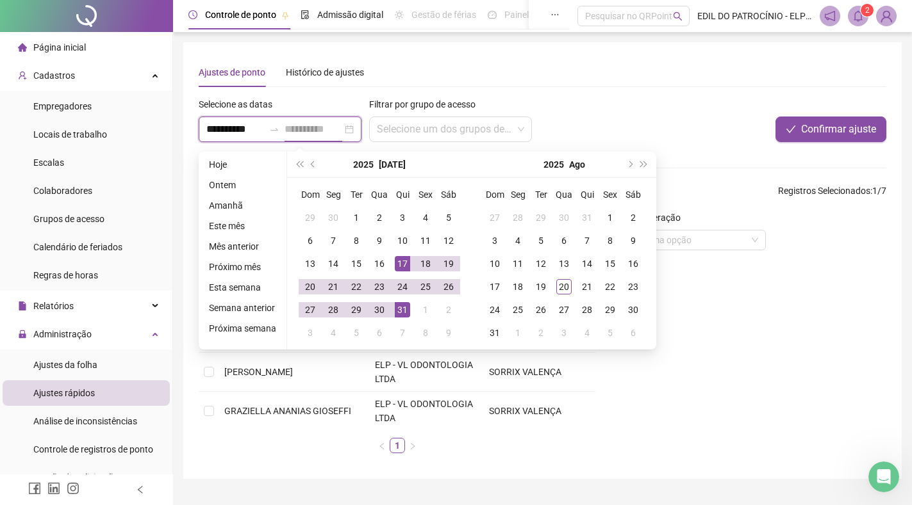
type input "**********"
click at [402, 263] on div "17" at bounding box center [402, 263] width 15 height 15
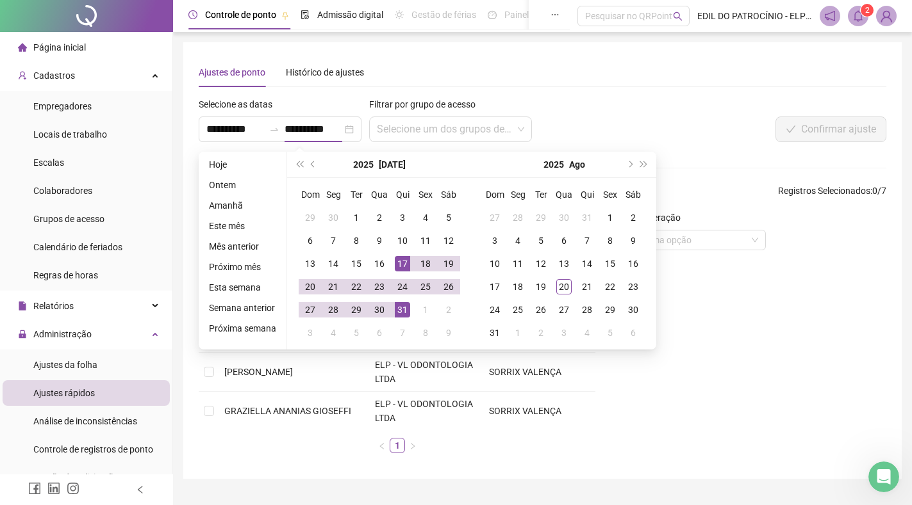
type input "**********"
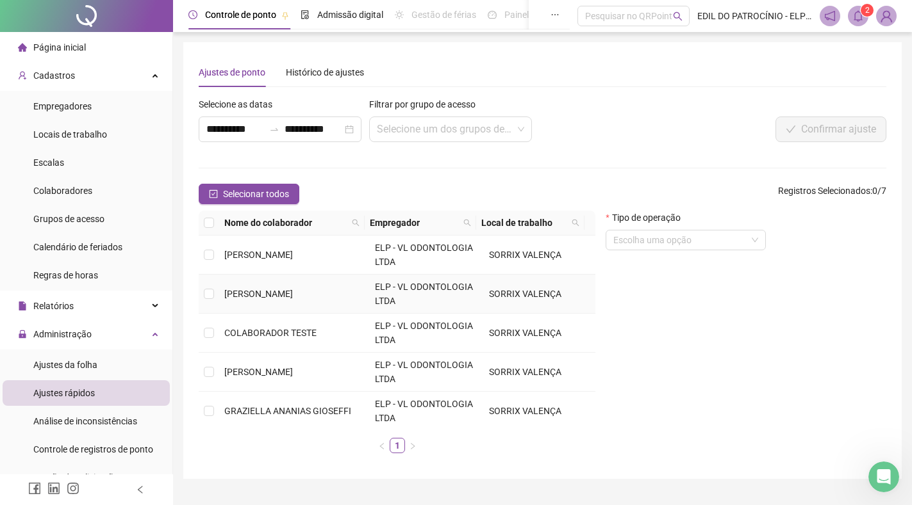
click at [217, 297] on td at bounding box center [209, 294] width 21 height 39
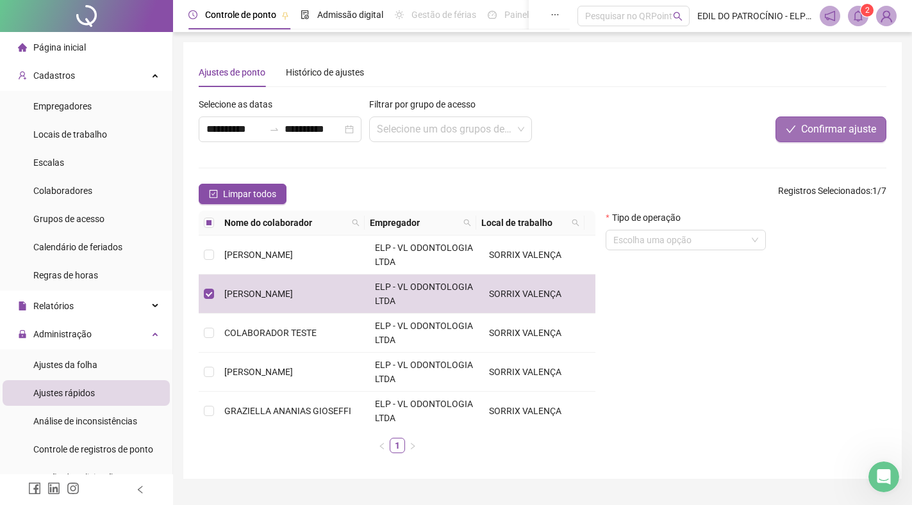
click at [806, 131] on span "Confirmar ajuste" at bounding box center [838, 129] width 75 height 15
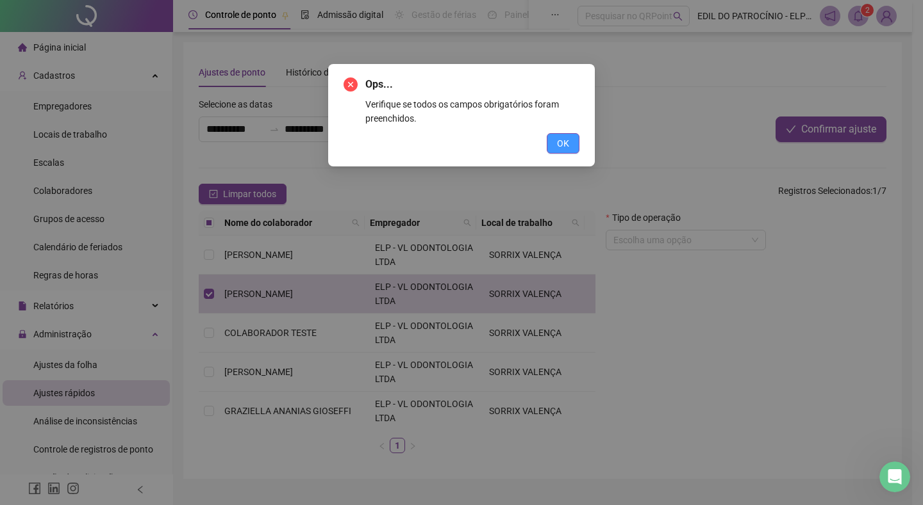
click at [563, 147] on span "OK" at bounding box center [563, 143] width 12 height 14
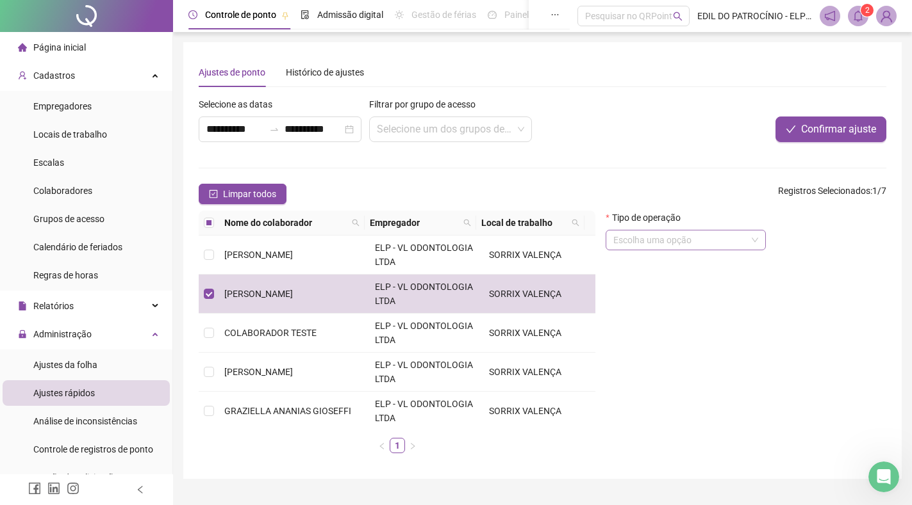
click at [694, 238] on input "search" at bounding box center [679, 240] width 133 height 19
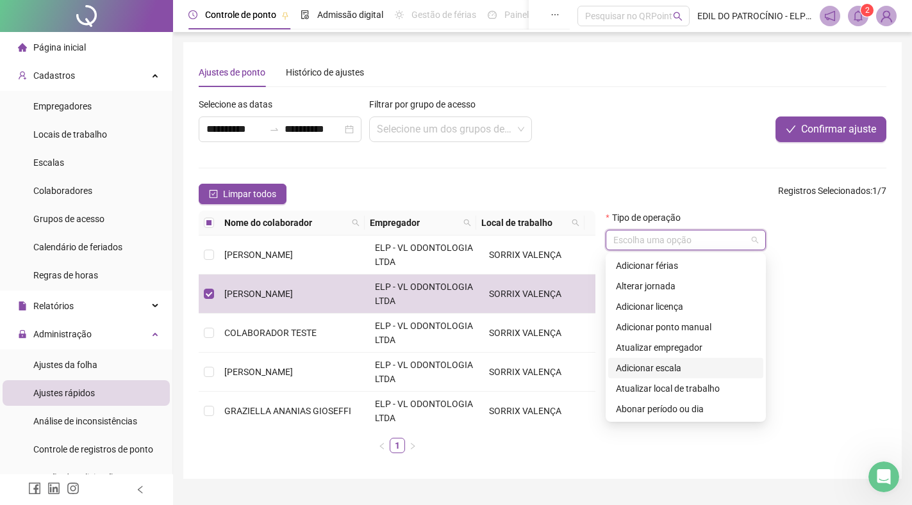
click at [697, 370] on div "Adicionar escala" at bounding box center [686, 368] width 140 height 14
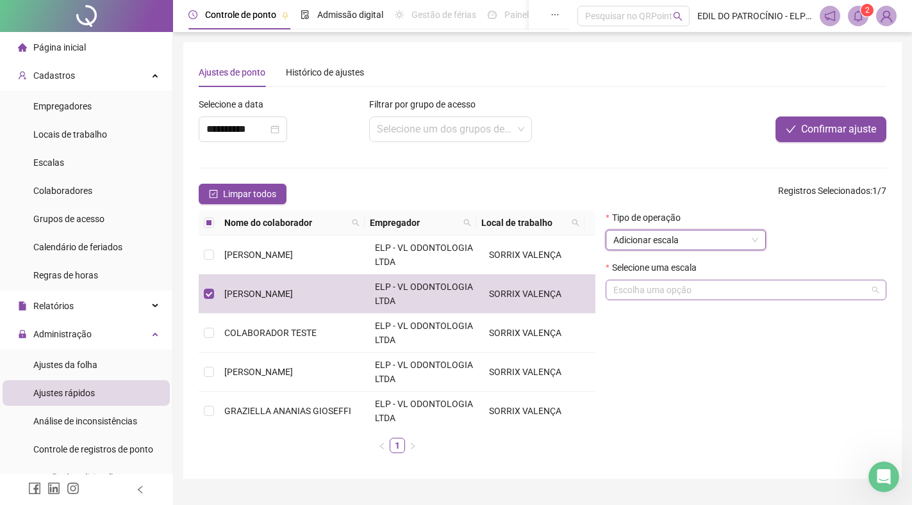
click at [741, 292] on input "search" at bounding box center [740, 290] width 254 height 19
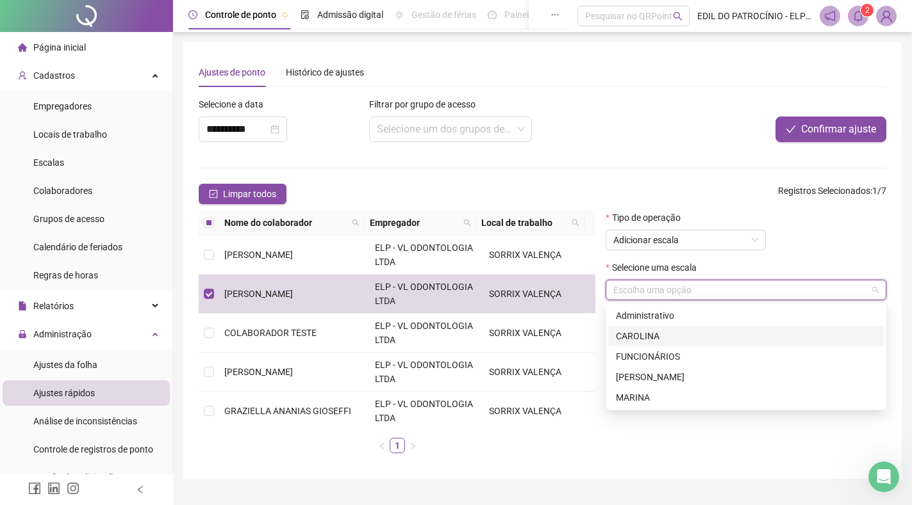
click at [675, 339] on div "CAROLINA" at bounding box center [746, 336] width 260 height 14
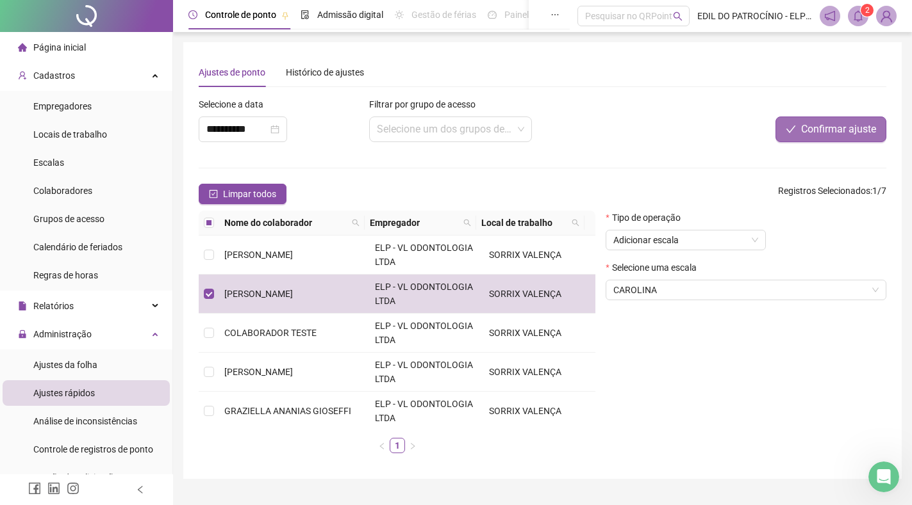
click at [837, 129] on span "Confirmar ajuste" at bounding box center [838, 129] width 75 height 15
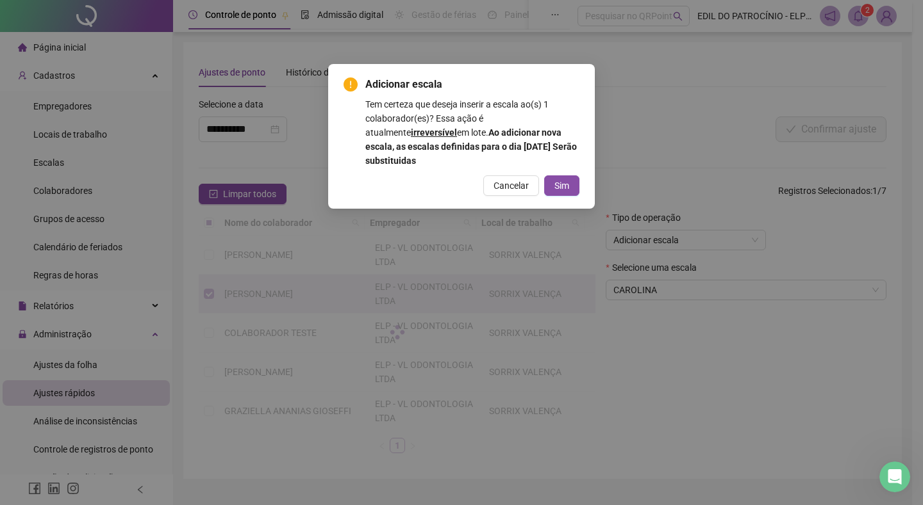
drag, startPoint x: 527, startPoint y: 187, endPoint x: 498, endPoint y: 179, distance: 29.8
click at [527, 188] on span "Cancelar" at bounding box center [510, 186] width 35 height 14
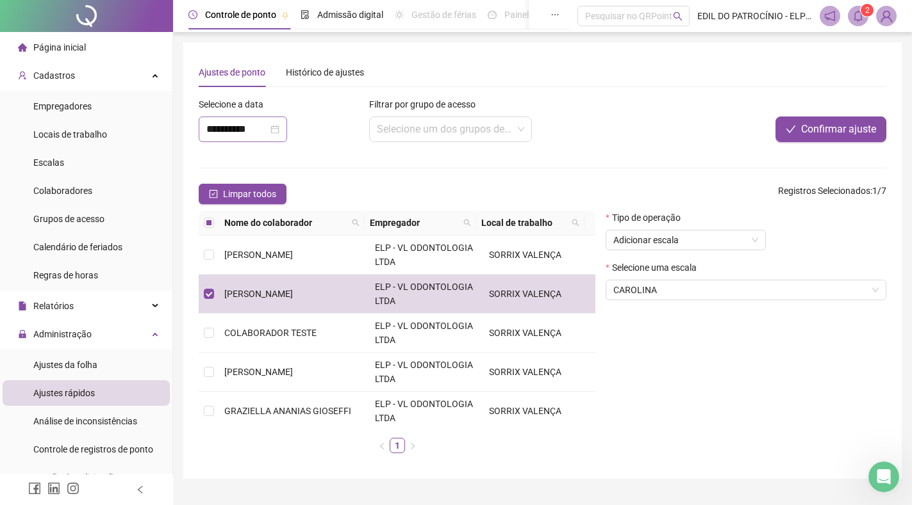
click at [287, 133] on div "**********" at bounding box center [243, 130] width 88 height 26
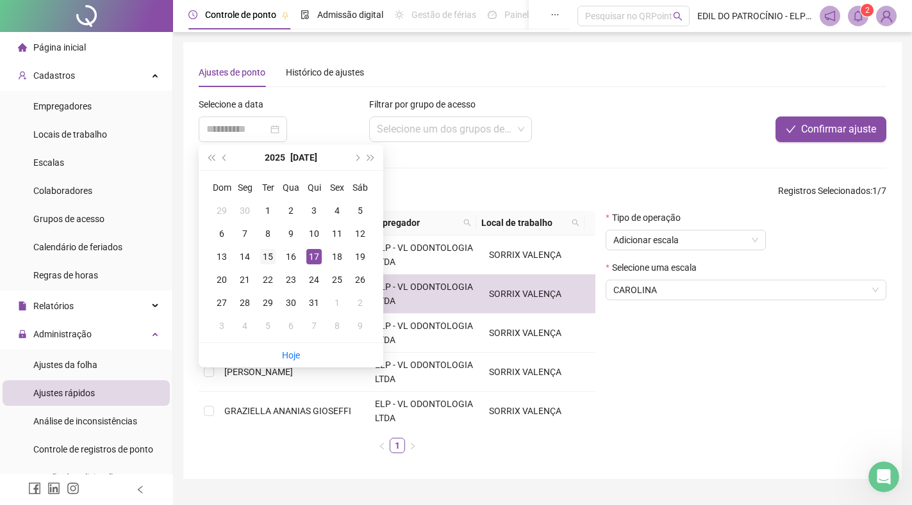
click at [269, 256] on div "15" at bounding box center [267, 256] width 15 height 15
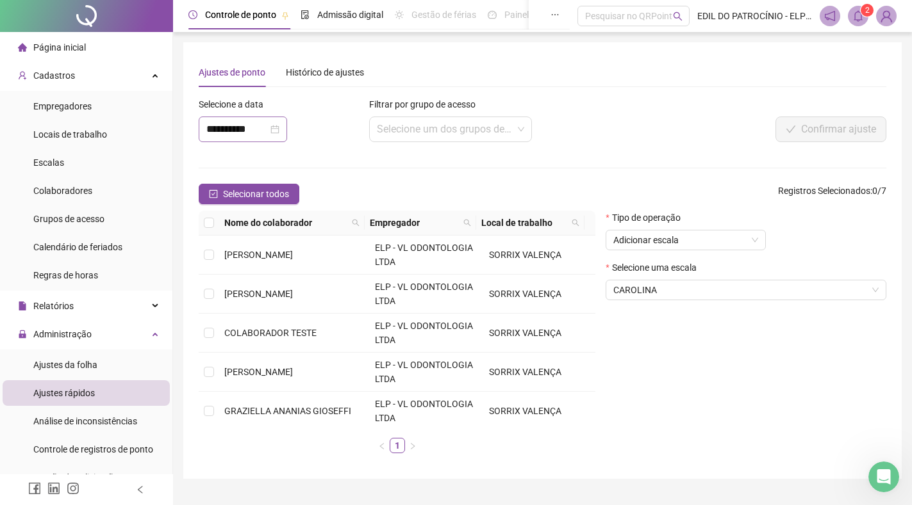
click at [279, 130] on div "**********" at bounding box center [242, 129] width 73 height 15
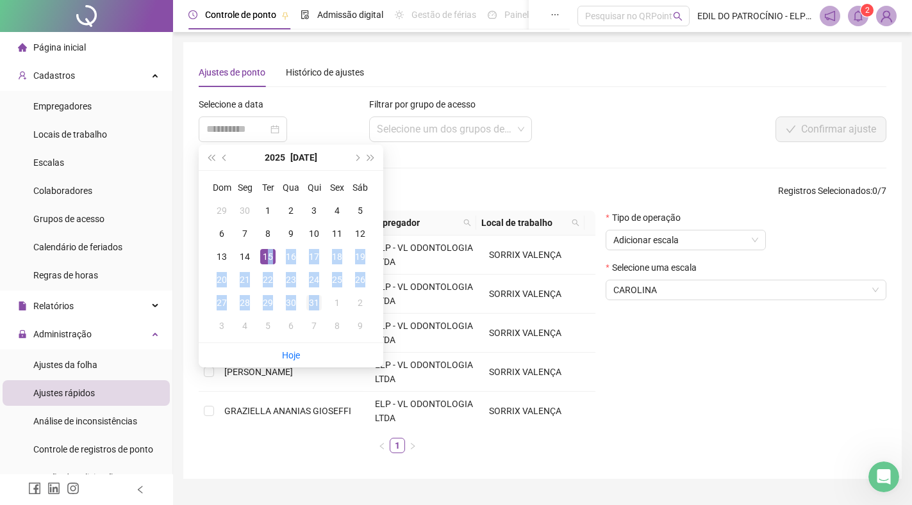
drag, startPoint x: 270, startPoint y: 258, endPoint x: 317, endPoint y: 305, distance: 66.6
click at [317, 305] on tbody "29 30 1 2 3 4 5 6 7 8 9 10 11 12 13 14 15 16 17 18 19 20 21 22 23 24 25 26 27 2…" at bounding box center [290, 268] width 161 height 138
click at [316, 305] on div "31" at bounding box center [313, 302] width 15 height 15
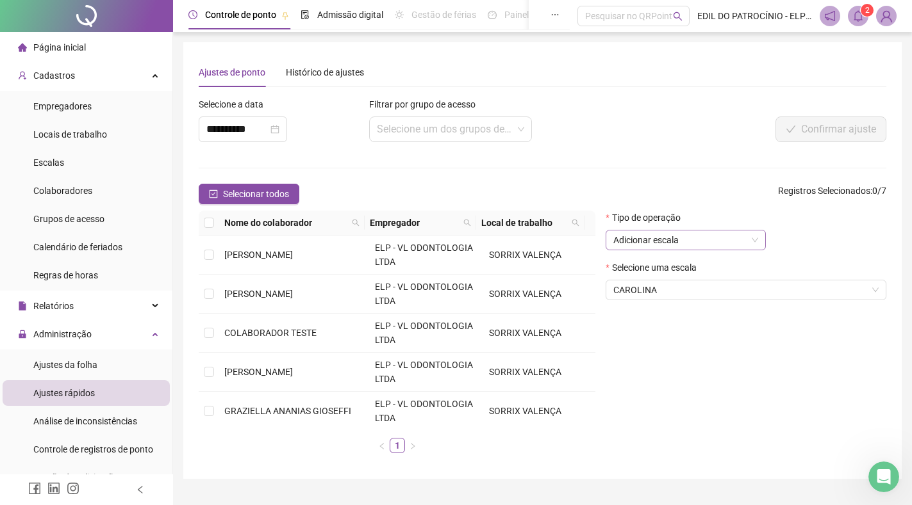
click at [693, 234] on span "Adicionar escala" at bounding box center [685, 240] width 145 height 19
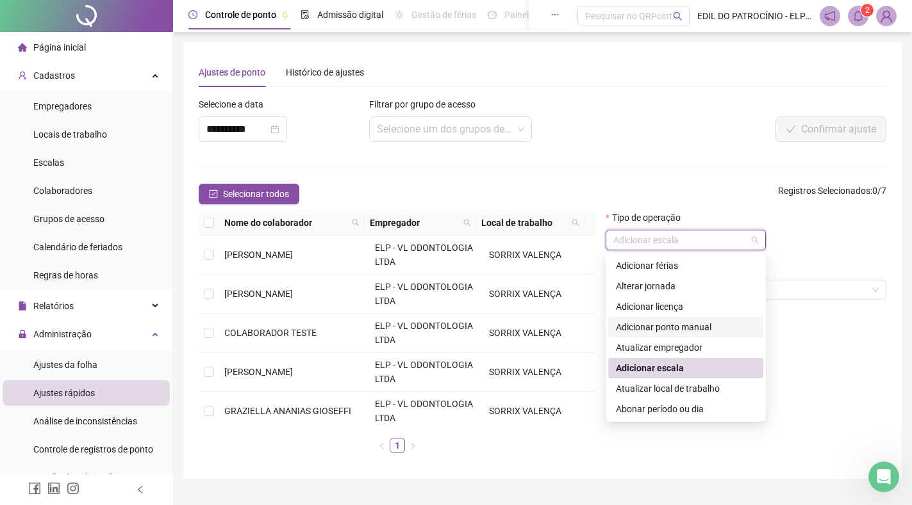
scroll to position [64, 0]
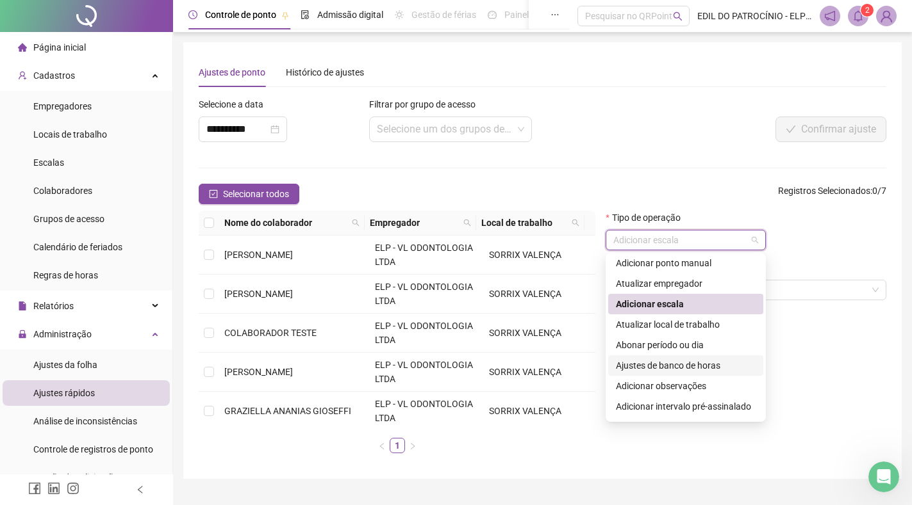
click at [715, 370] on div "Ajustes de banco de horas" at bounding box center [686, 366] width 140 height 14
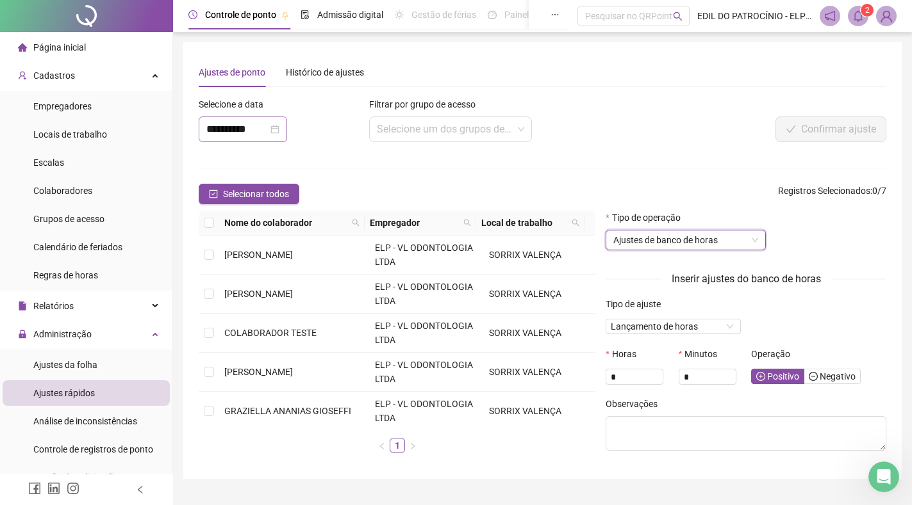
click at [278, 131] on div "**********" at bounding box center [242, 129] width 73 height 15
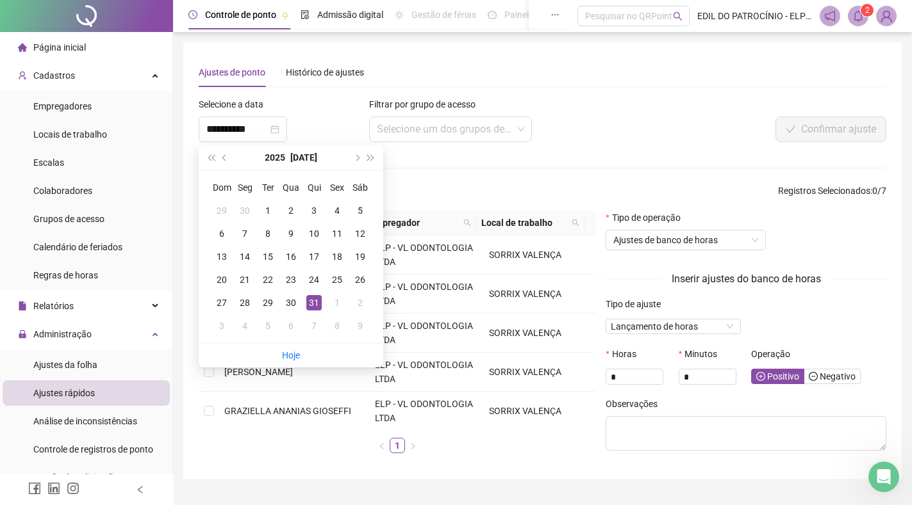
click at [326, 91] on div "**********" at bounding box center [542, 261] width 687 height 406
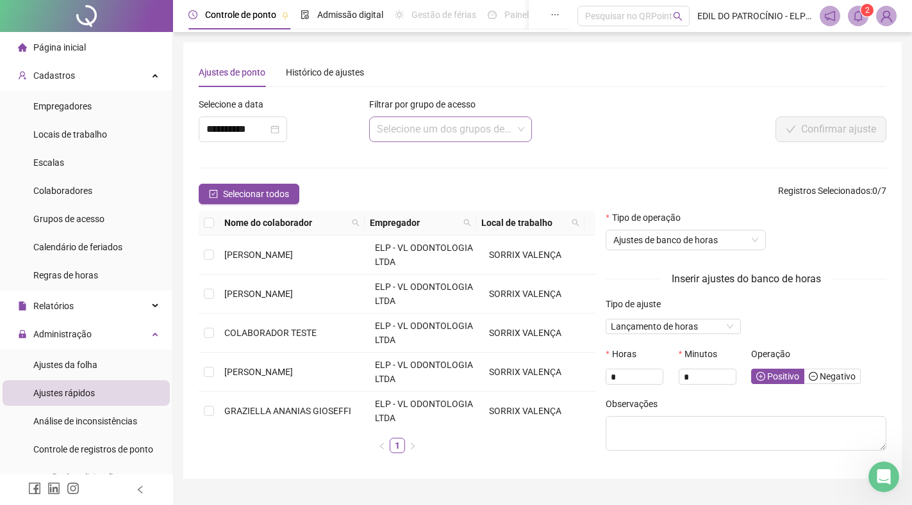
click at [507, 135] on input "search" at bounding box center [445, 129] width 136 height 24
click at [506, 133] on input "search" at bounding box center [445, 129] width 136 height 24
click at [605, 126] on div "Confirmar ajuste" at bounding box center [743, 130] width 286 height 26
click at [279, 133] on div "**********" at bounding box center [242, 129] width 73 height 15
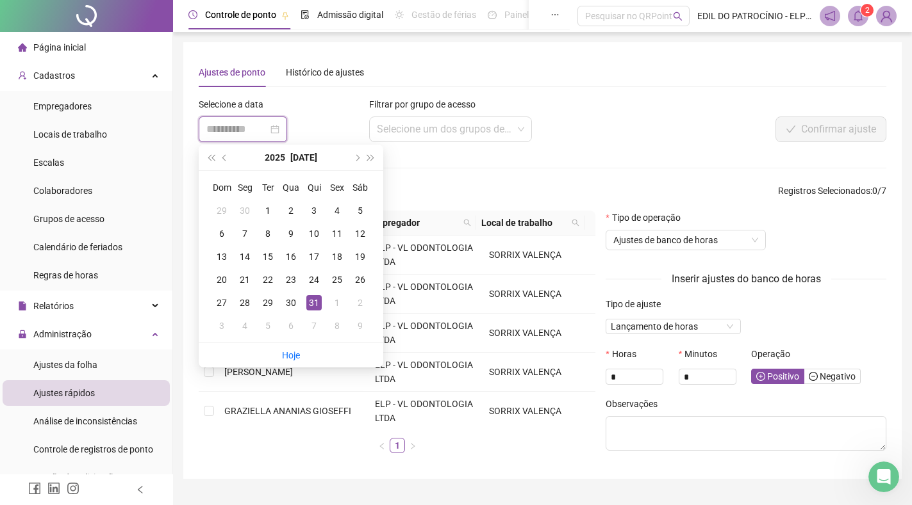
type input "**********"
click at [316, 304] on div "31" at bounding box center [313, 302] width 15 height 15
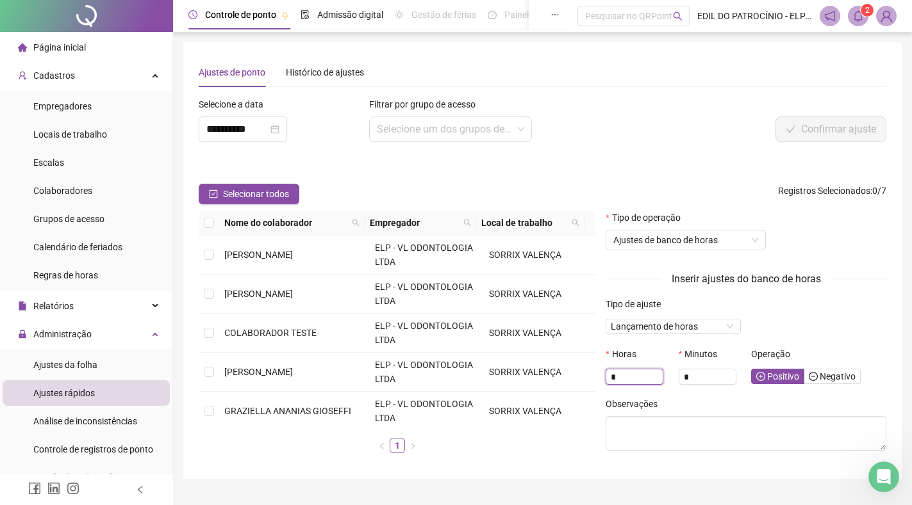
drag, startPoint x: 636, startPoint y: 376, endPoint x: 590, endPoint y: 378, distance: 46.2
click at [590, 378] on div "Nome do colaborador Empregador Local de trabalho [PERSON_NAME] ELP - VL ODONTOL…" at bounding box center [542, 337] width 698 height 253
type input "**"
drag, startPoint x: 699, startPoint y: 372, endPoint x: 664, endPoint y: 370, distance: 35.3
click at [666, 370] on div "Horas ** Minutos * Operação Positivo Negativo" at bounding box center [745, 372] width 291 height 50
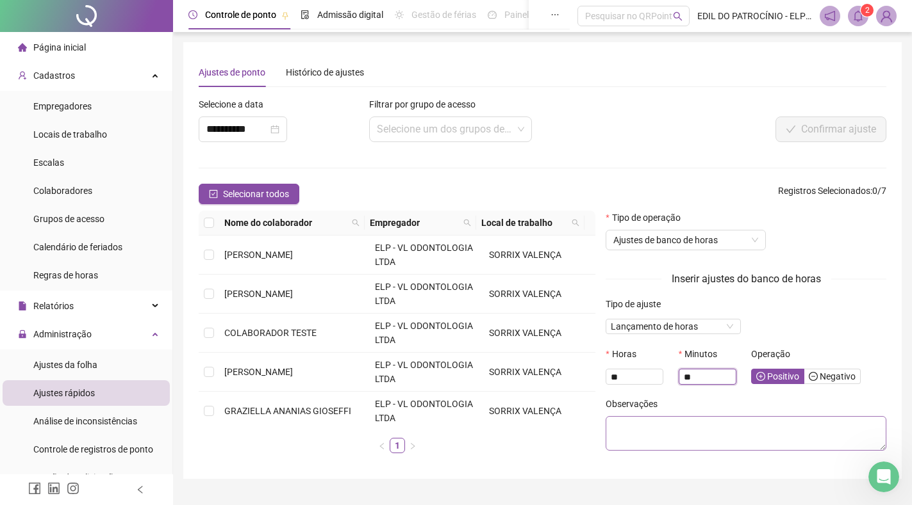
type input "**"
click at [662, 429] on textarea at bounding box center [745, 433] width 281 height 35
type textarea "******"
click at [836, 378] on span "Negativo" at bounding box center [831, 377] width 47 height 10
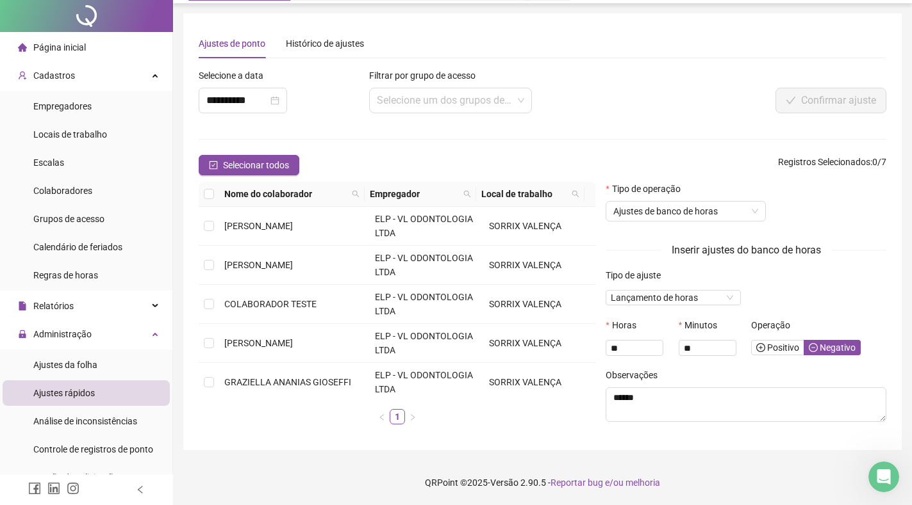
scroll to position [0, 0]
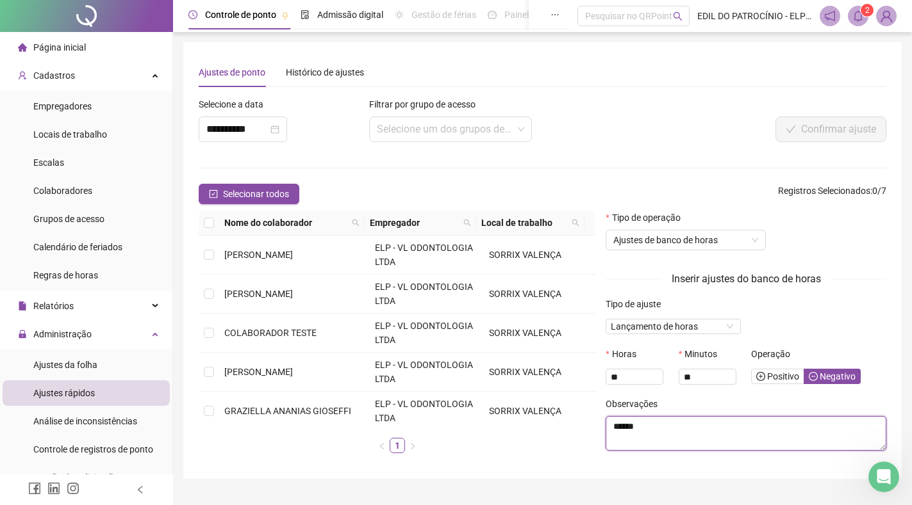
click at [734, 439] on textarea "******" at bounding box center [745, 433] width 281 height 35
click at [223, 293] on td "[PERSON_NAME]" at bounding box center [294, 294] width 151 height 39
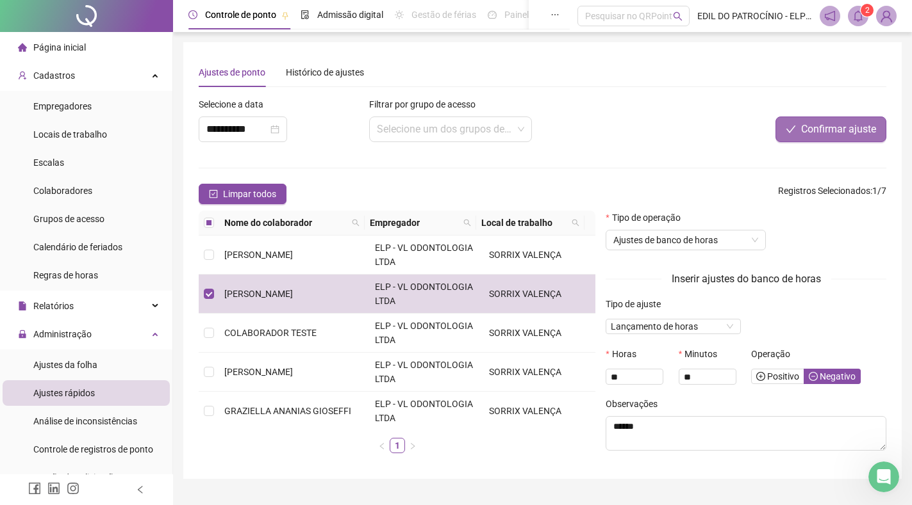
click at [825, 126] on span "Confirmar ajuste" at bounding box center [838, 129] width 75 height 15
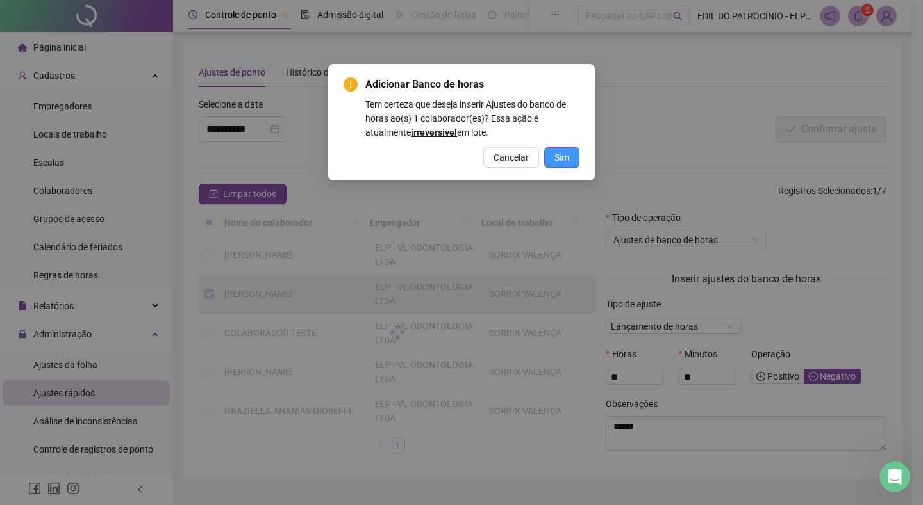
click at [568, 158] on span "Sim" at bounding box center [561, 158] width 15 height 14
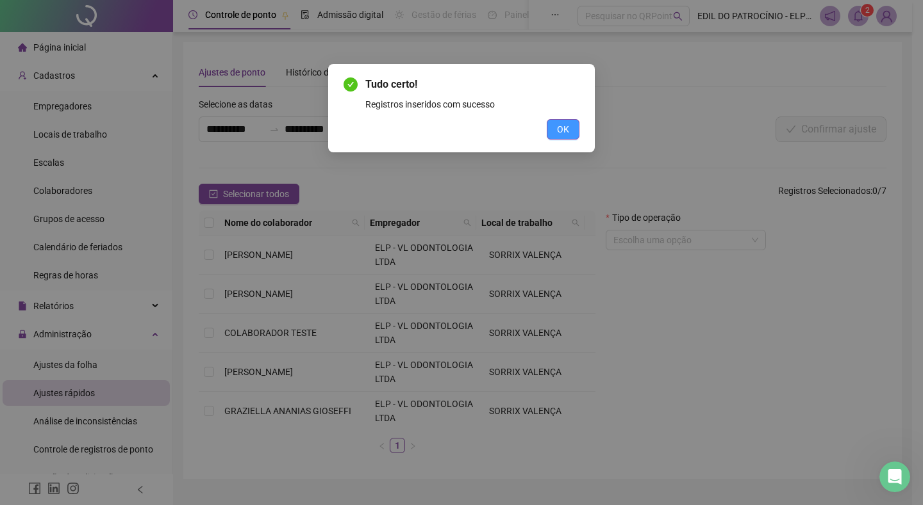
click at [566, 125] on span "OK" at bounding box center [563, 129] width 12 height 14
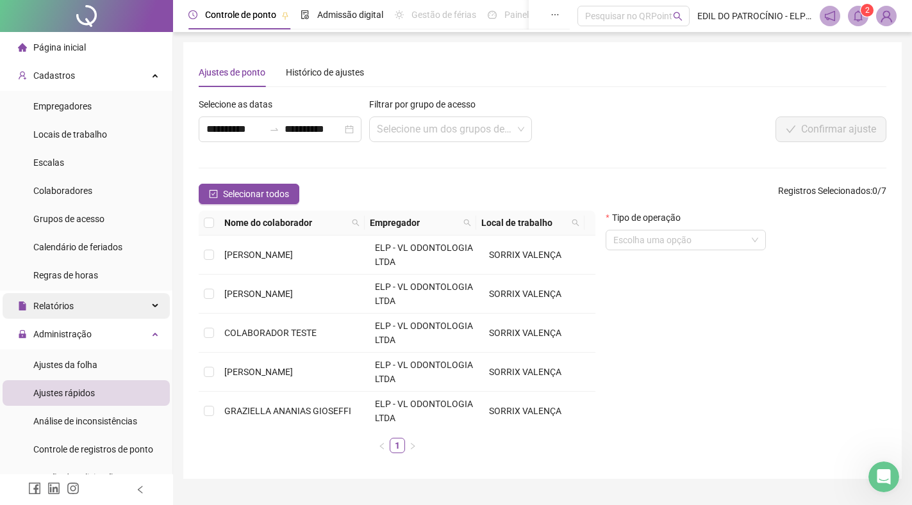
click at [75, 307] on div "Relatórios" at bounding box center [86, 306] width 167 height 26
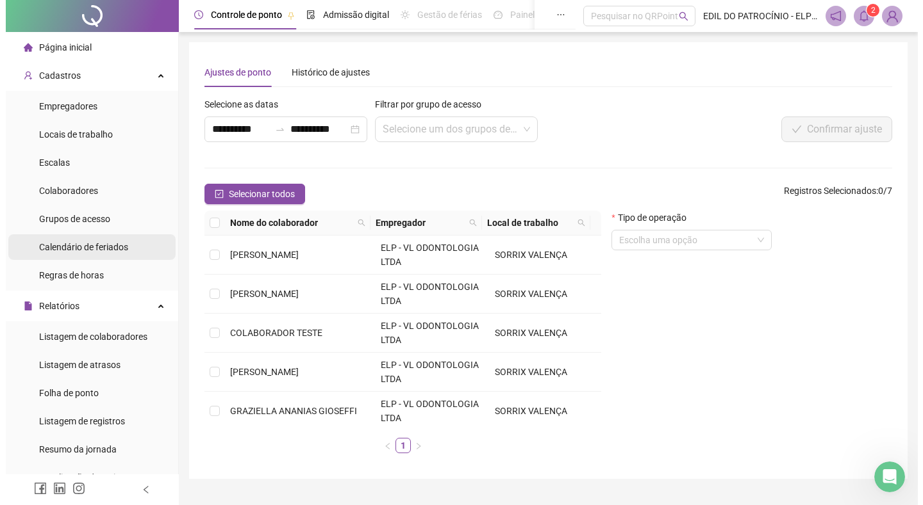
scroll to position [64, 0]
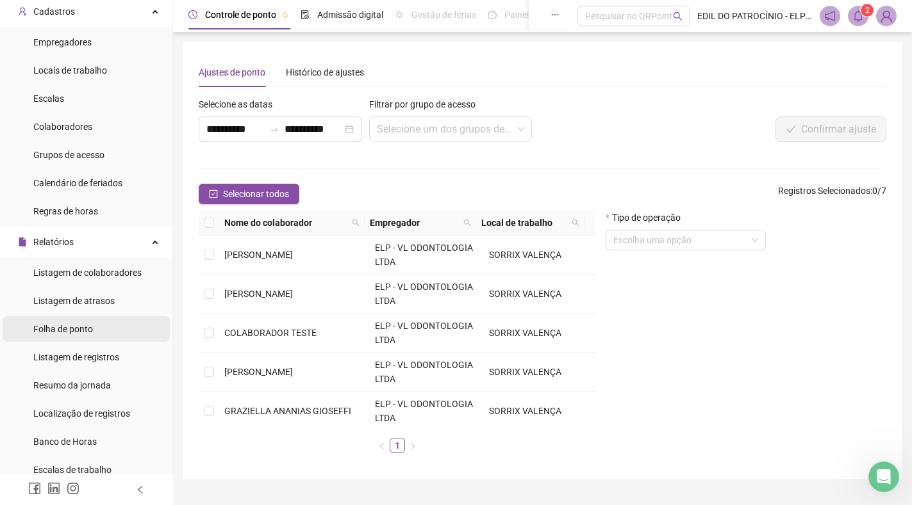
click at [90, 330] on span "Folha de ponto" at bounding box center [63, 329] width 60 height 10
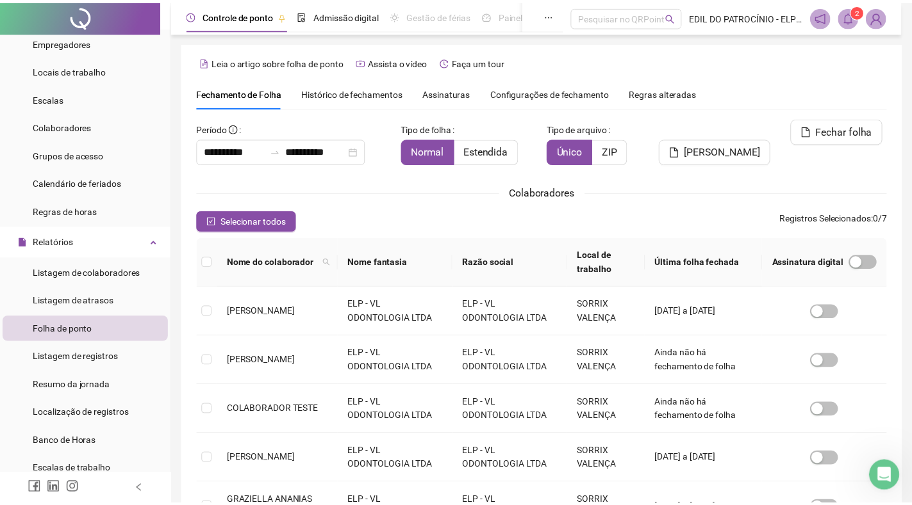
scroll to position [10, 0]
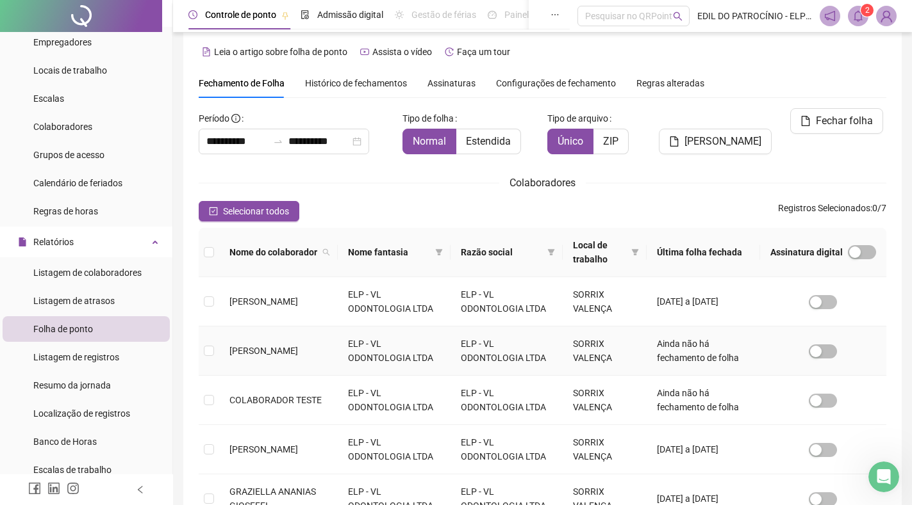
click at [226, 359] on td "[PERSON_NAME]" at bounding box center [278, 351] width 119 height 49
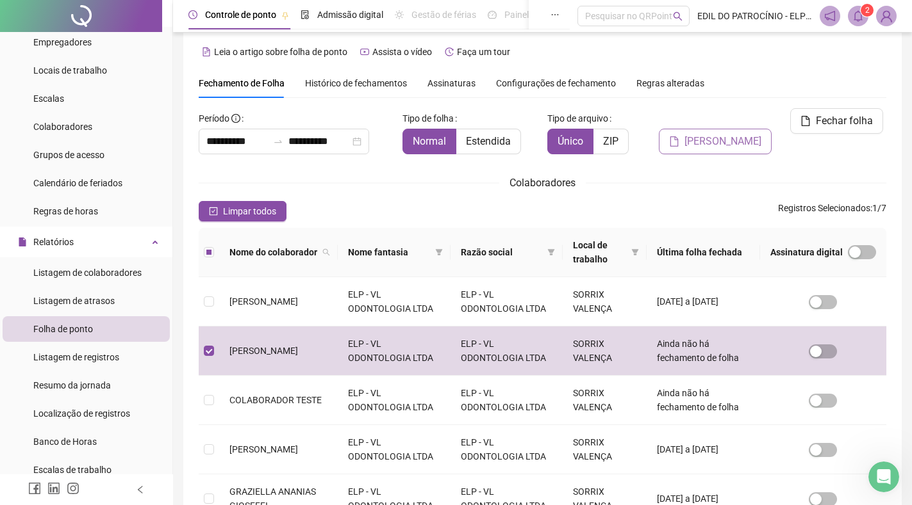
click at [732, 134] on span "[PERSON_NAME]" at bounding box center [722, 141] width 77 height 15
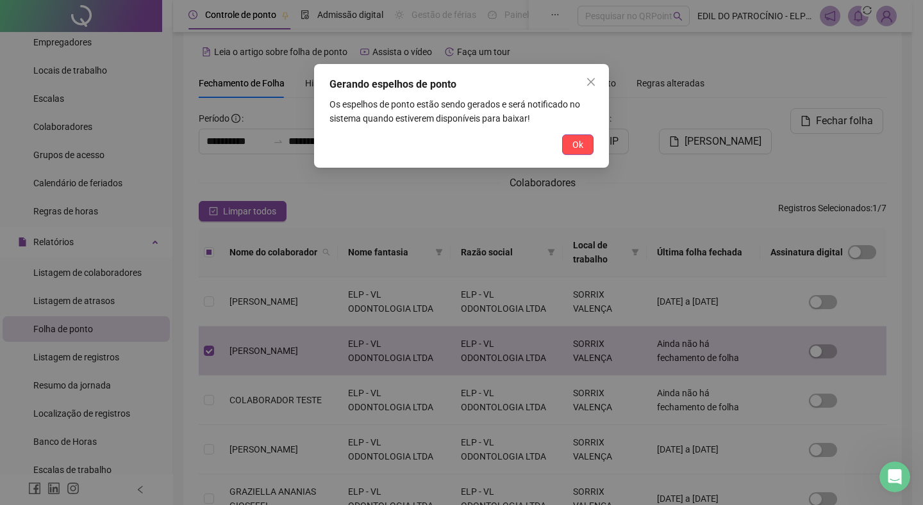
click at [579, 141] on span "Ok" at bounding box center [577, 145] width 11 height 14
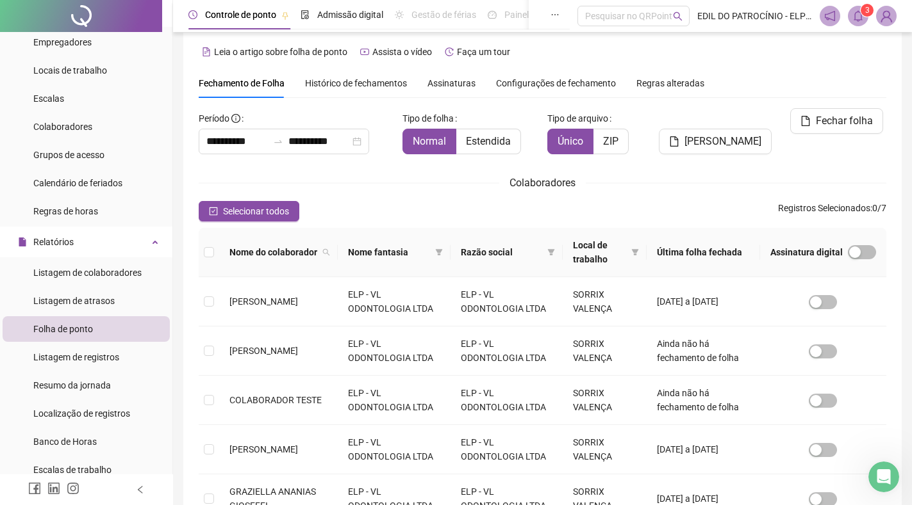
click at [858, 16] on icon "bell" at bounding box center [858, 16] width 12 height 12
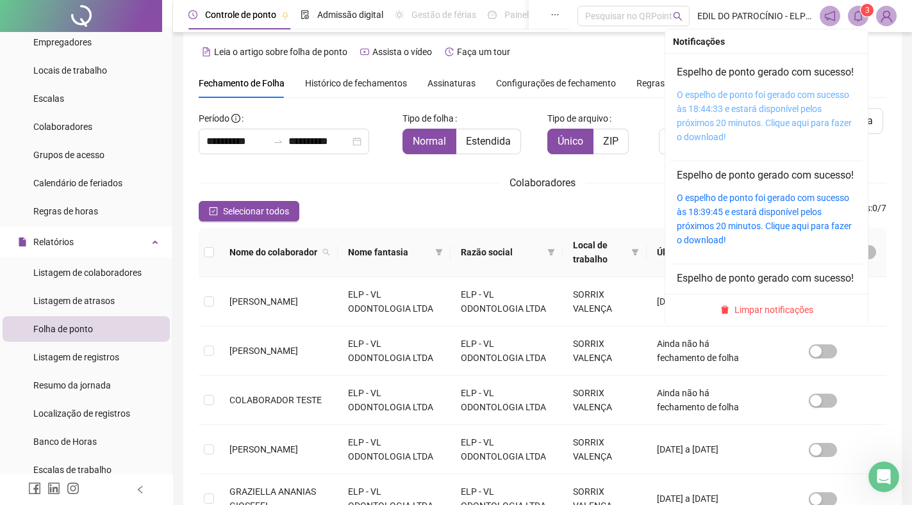
click at [739, 119] on link "O espelho de ponto foi gerado com sucesso às 18:44:33 e estará disponível pelos…" at bounding box center [764, 116] width 175 height 53
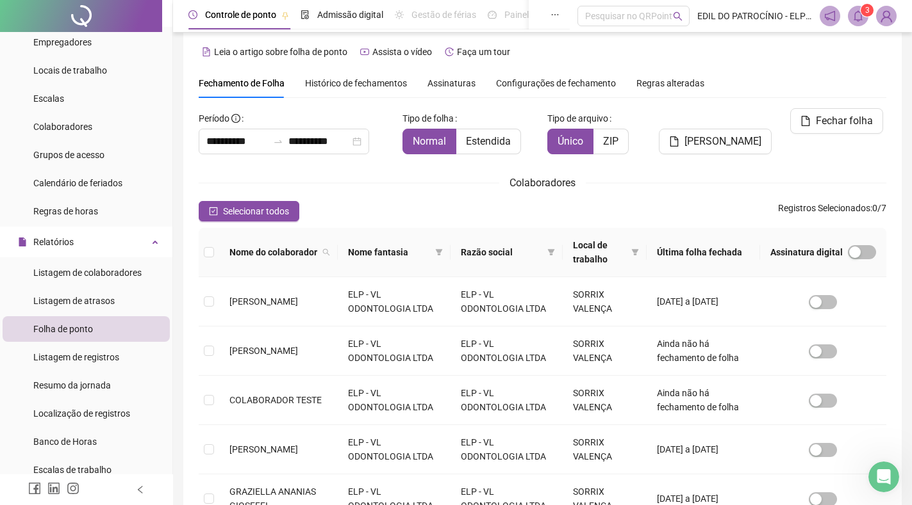
scroll to position [877, 0]
click at [124, 250] on div "Relatórios" at bounding box center [86, 242] width 167 height 26
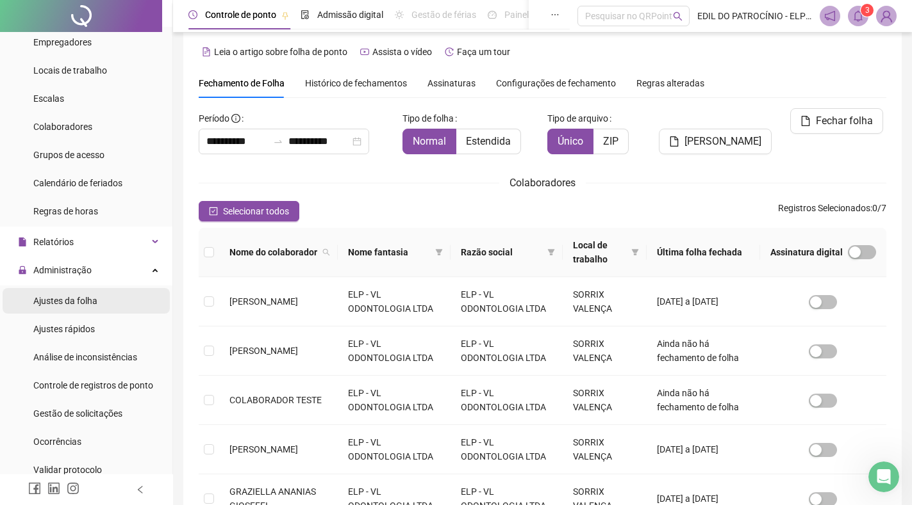
click at [98, 304] on li "Ajustes da folha" at bounding box center [86, 301] width 167 height 26
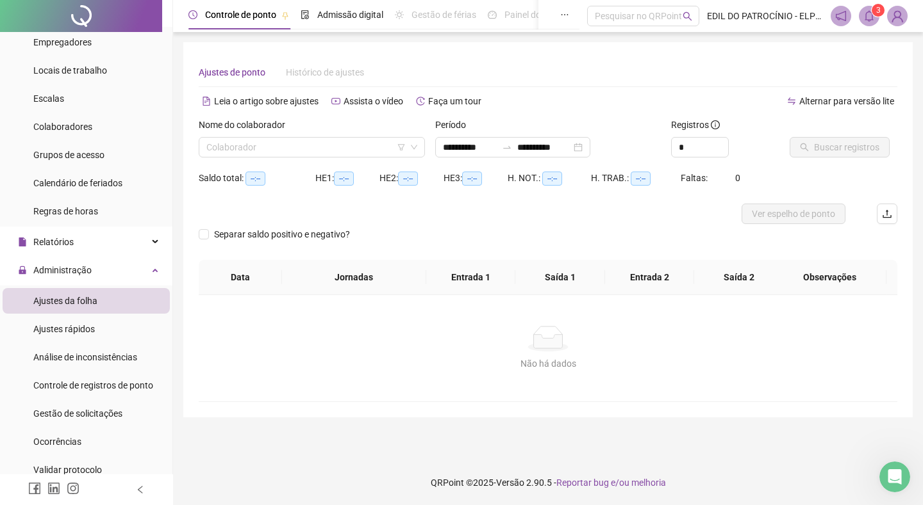
type input "**********"
click at [380, 152] on input "search" at bounding box center [305, 147] width 199 height 19
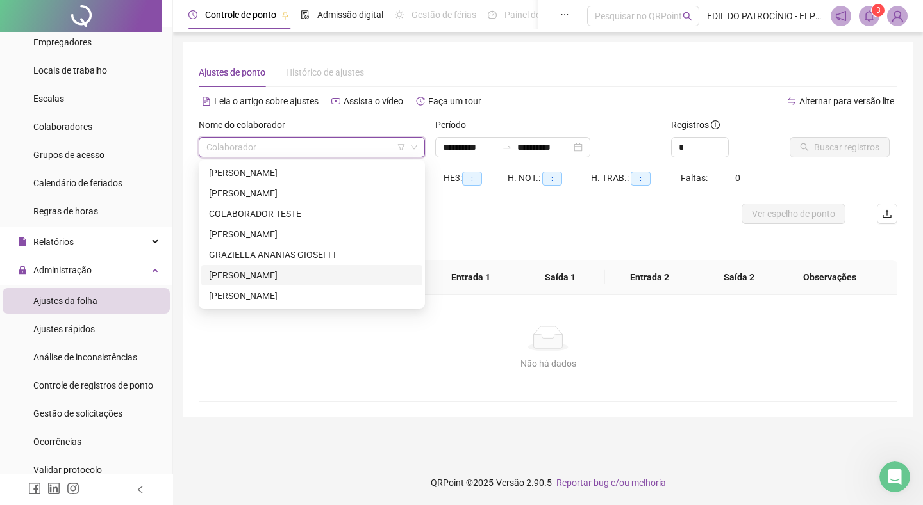
click at [281, 276] on div "[PERSON_NAME]" at bounding box center [312, 275] width 206 height 14
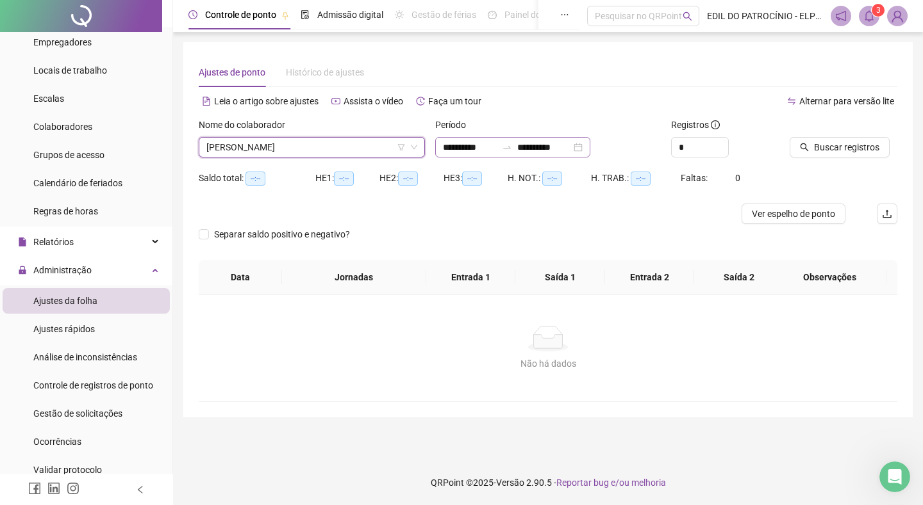
drag, startPoint x: 599, startPoint y: 147, endPoint x: 574, endPoint y: 150, distance: 25.2
click at [590, 147] on div "**********" at bounding box center [512, 147] width 155 height 21
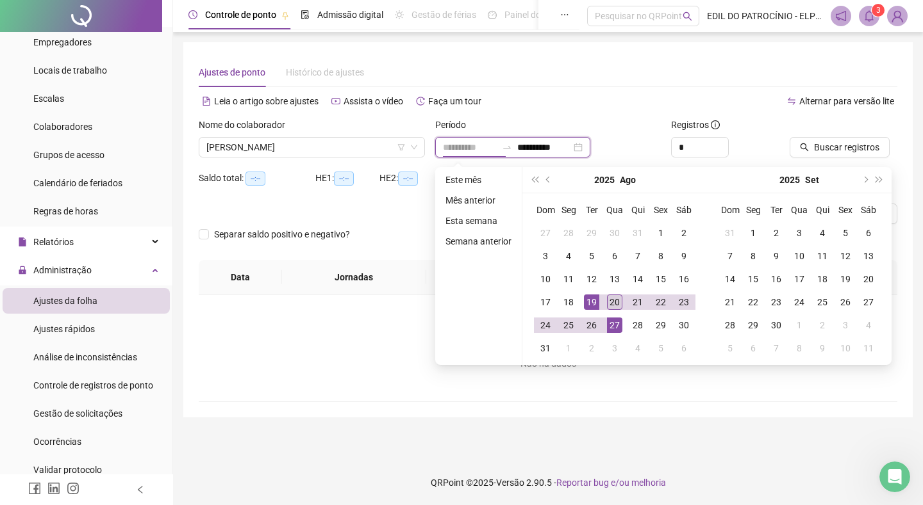
type input "**********"
click at [617, 306] on div "20" at bounding box center [614, 302] width 15 height 15
type input "**********"
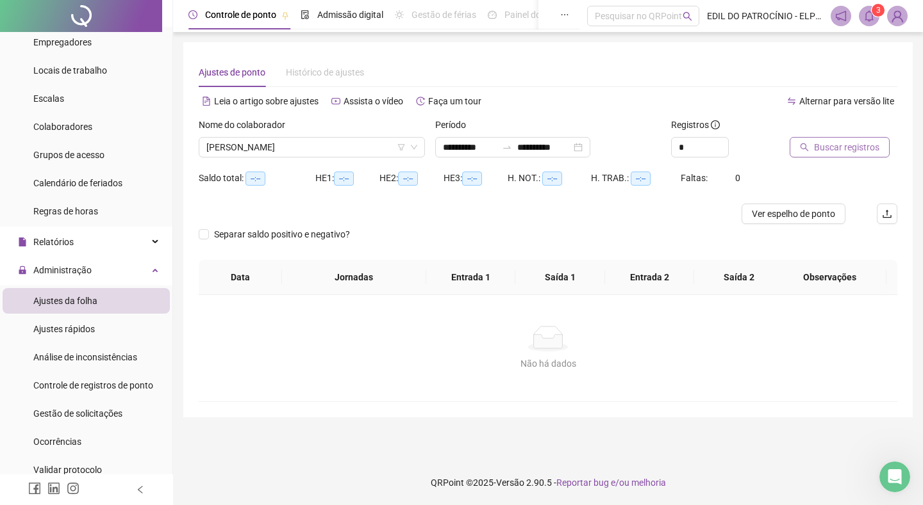
click at [831, 149] on span "Buscar registros" at bounding box center [846, 147] width 65 height 14
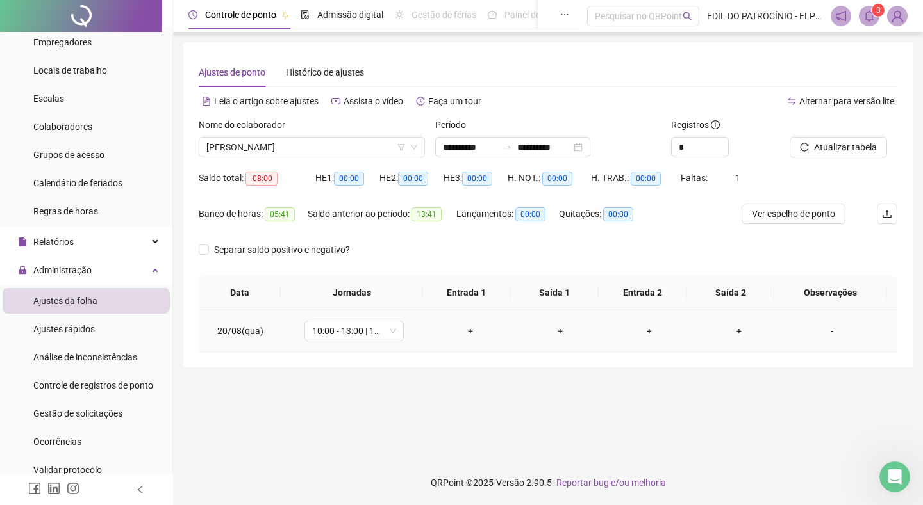
click at [457, 332] on div "+" at bounding box center [470, 331] width 69 height 14
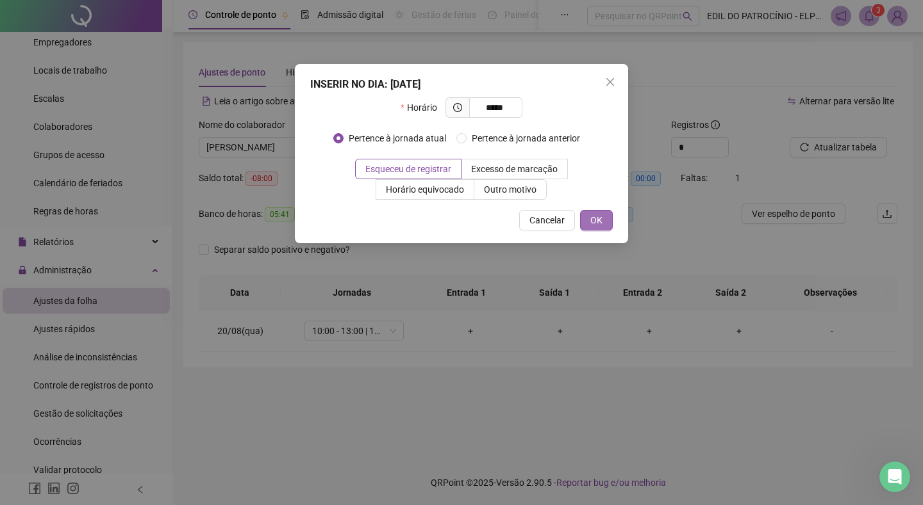
type input "*****"
click at [606, 220] on button "OK" at bounding box center [596, 220] width 33 height 21
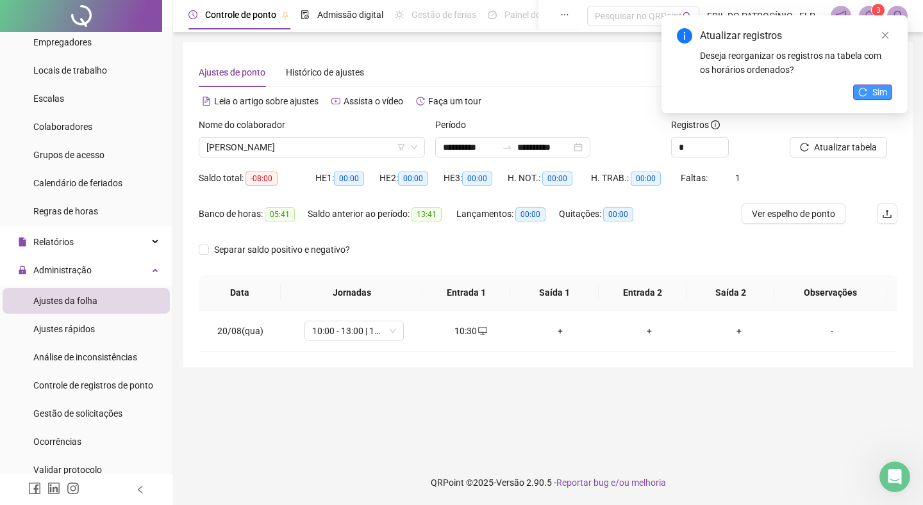
click at [887, 91] on button "Sim" at bounding box center [872, 92] width 39 height 15
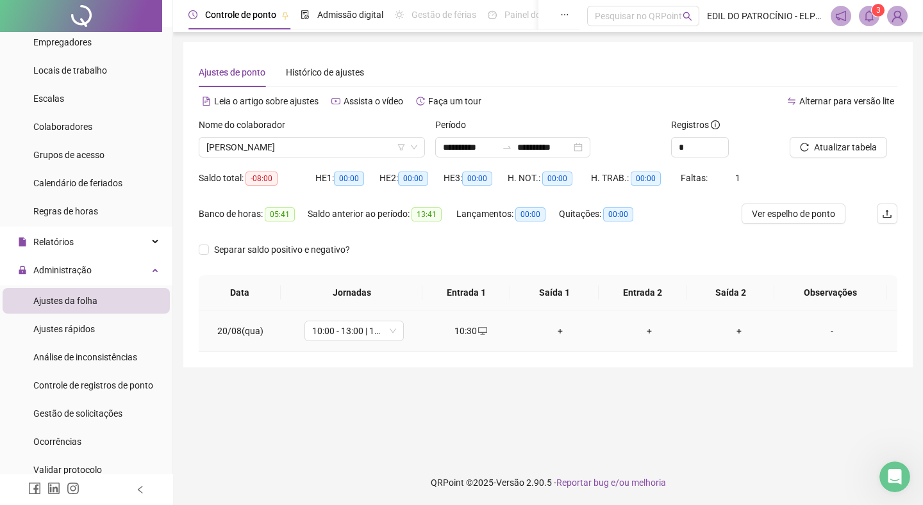
click at [554, 330] on div "+" at bounding box center [559, 331] width 69 height 14
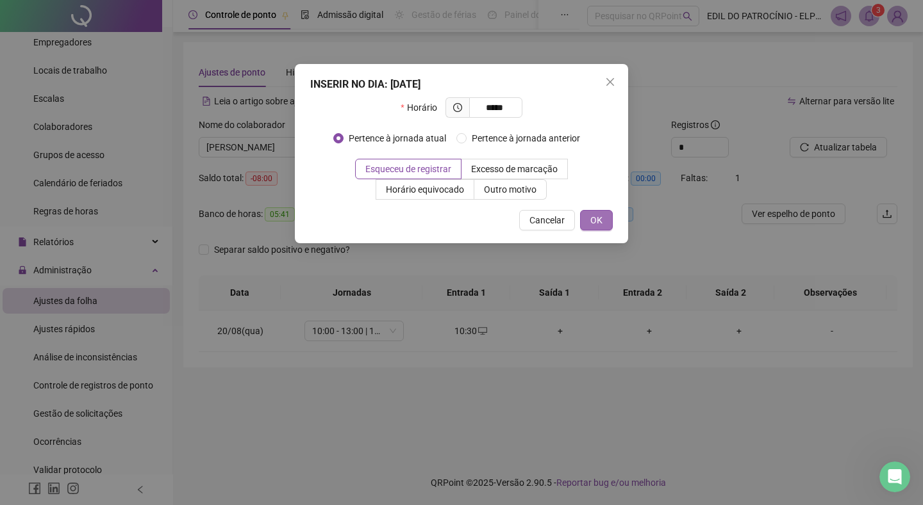
type input "*****"
click at [592, 218] on span "OK" at bounding box center [596, 220] width 12 height 14
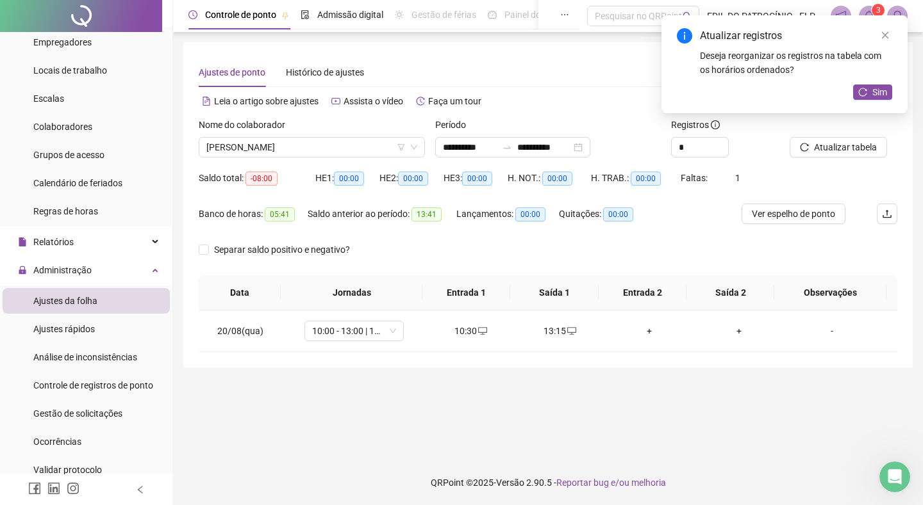
click at [640, 332] on div "+" at bounding box center [649, 331] width 69 height 14
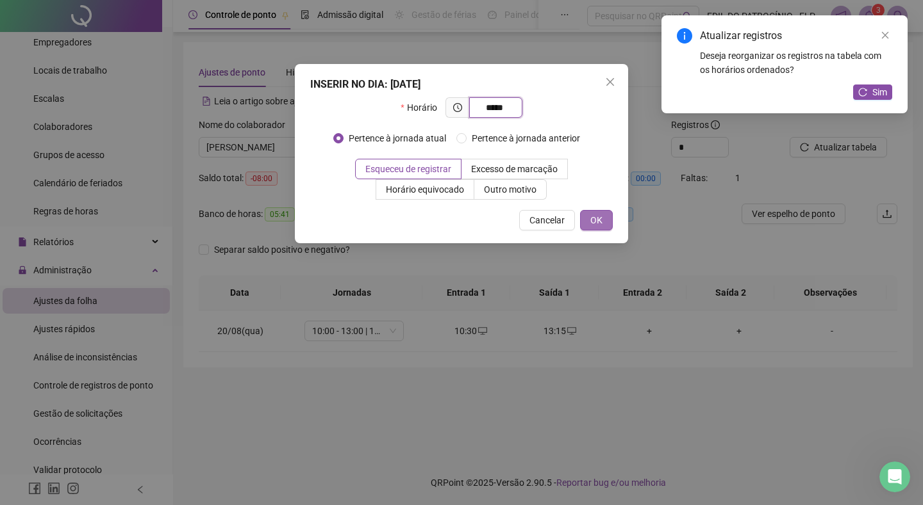
type input "*****"
click at [602, 215] on button "OK" at bounding box center [596, 220] width 33 height 21
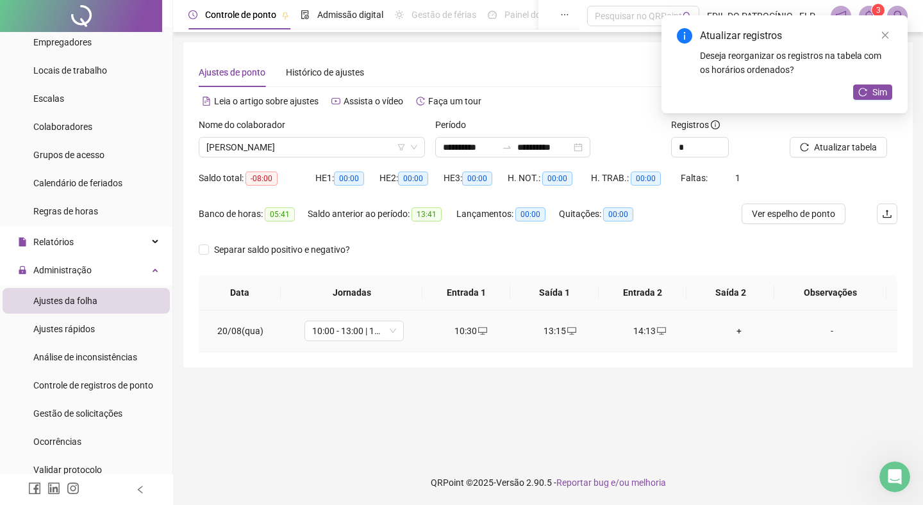
click at [729, 329] on div "+" at bounding box center [738, 331] width 69 height 14
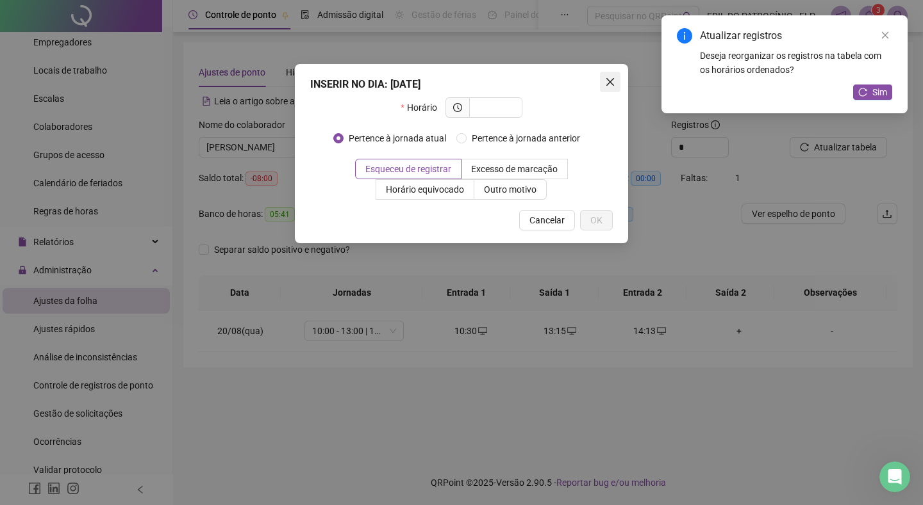
click at [616, 86] on span "Close" at bounding box center [610, 82] width 21 height 10
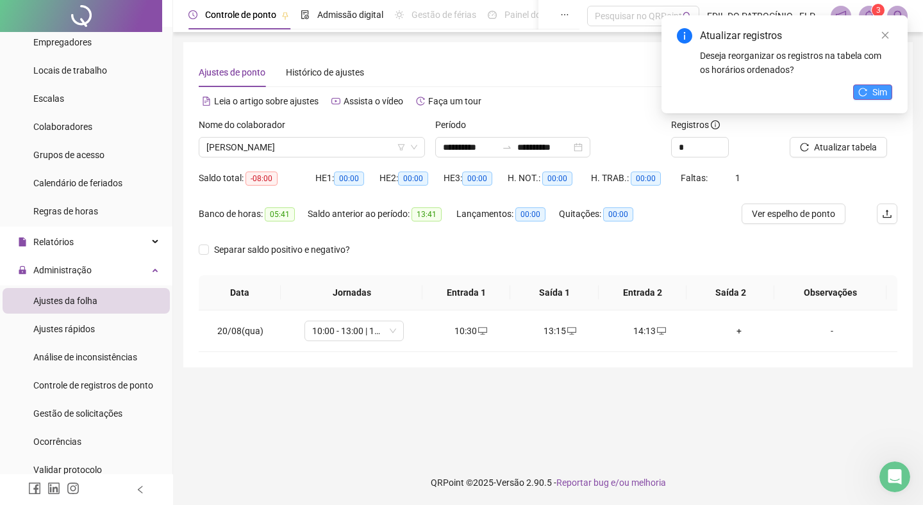
click at [882, 96] on span "Sim" at bounding box center [879, 92] width 15 height 14
